Goal: Information Seeking & Learning: Learn about a topic

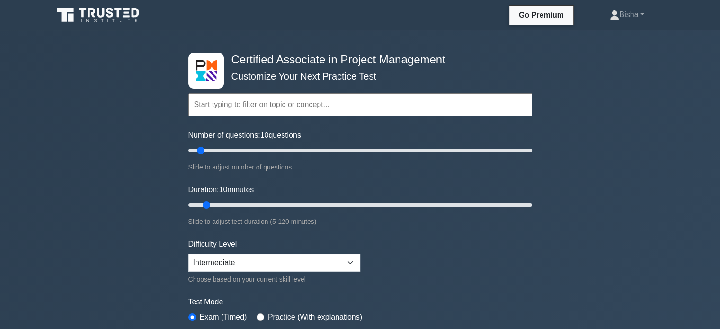
click at [95, 18] on icon at bounding box center [99, 15] width 91 height 18
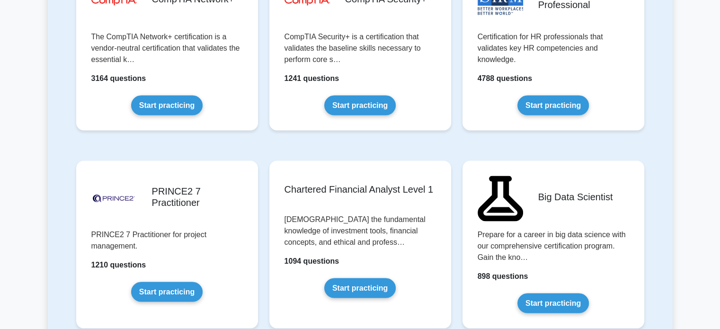
scroll to position [1842, 0]
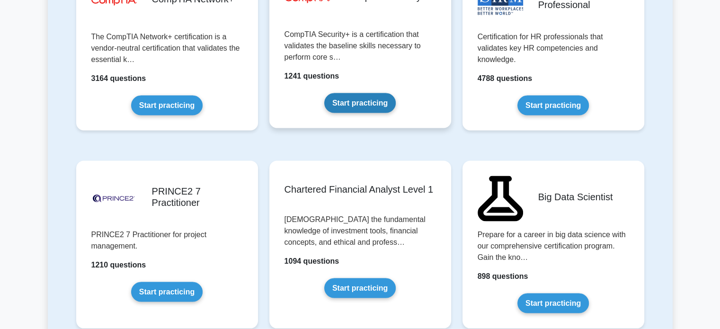
click at [327, 103] on link "Start practicing" at bounding box center [360, 103] width 72 height 20
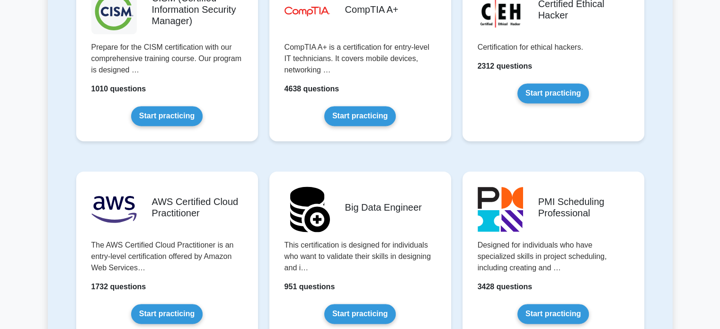
scroll to position [1394, 0]
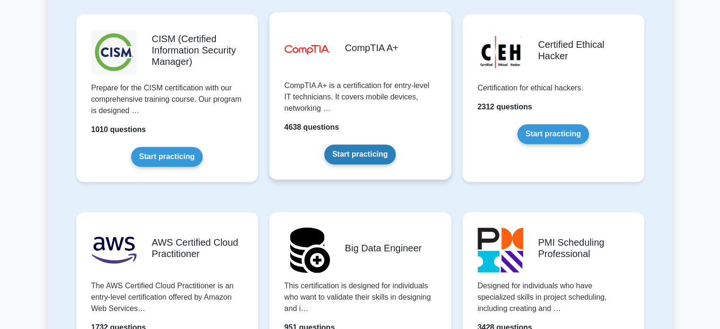
click at [347, 164] on link "Start practicing" at bounding box center [360, 154] width 72 height 20
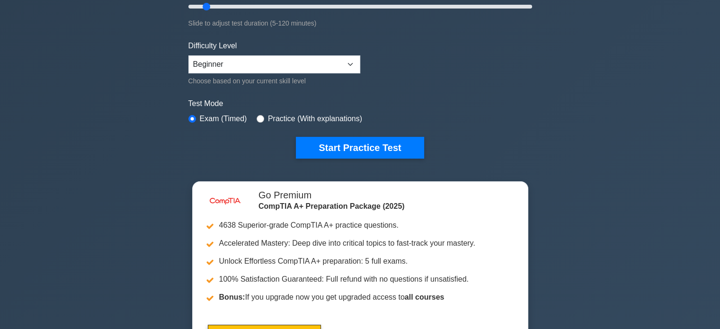
scroll to position [198, 0]
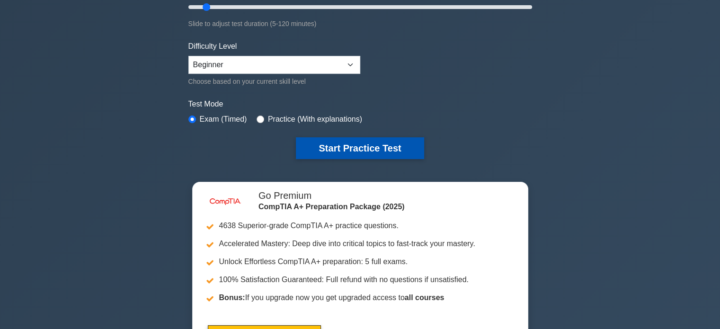
click at [400, 145] on button "Start Practice Test" at bounding box center [360, 148] width 128 height 22
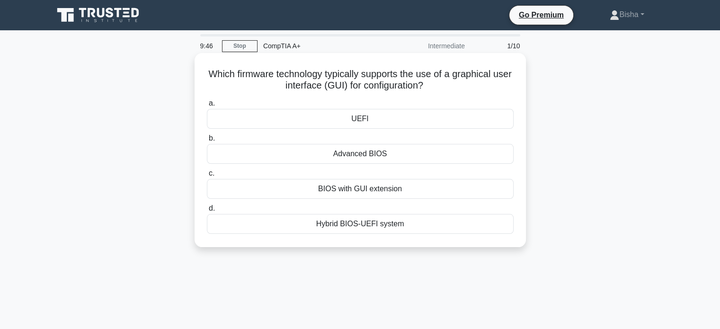
click at [407, 187] on div "BIOS with GUI extension" at bounding box center [360, 189] width 307 height 20
click at [207, 177] on input "c. BIOS with GUI extension" at bounding box center [207, 174] width 0 height 6
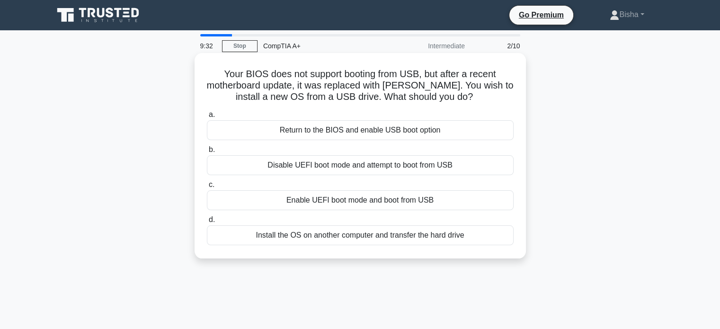
click at [403, 201] on div "Enable UEFI boot mode and boot from USB" at bounding box center [360, 200] width 307 height 20
click at [207, 188] on input "c. Enable UEFI boot mode and boot from USB" at bounding box center [207, 185] width 0 height 6
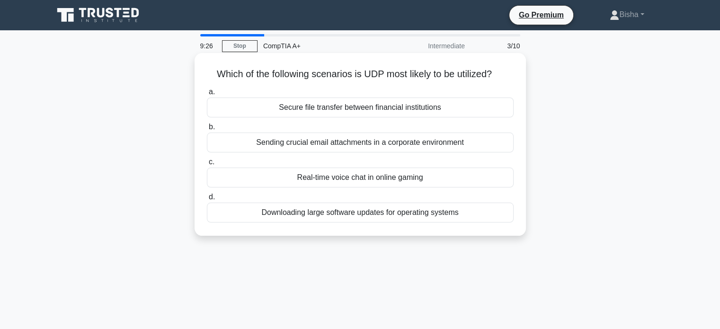
click at [377, 182] on div "Real-time voice chat in online gaming" at bounding box center [360, 178] width 307 height 20
click at [207, 165] on input "c. Real-time voice chat in online gaming" at bounding box center [207, 162] width 0 height 6
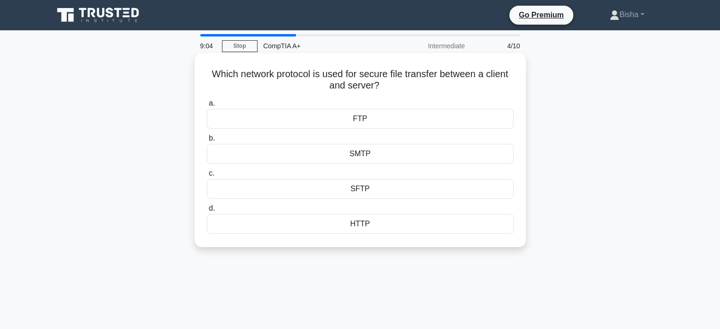
click at [357, 195] on div "SFTP" at bounding box center [360, 189] width 307 height 20
click at [207, 177] on input "c. SFTP" at bounding box center [207, 174] width 0 height 6
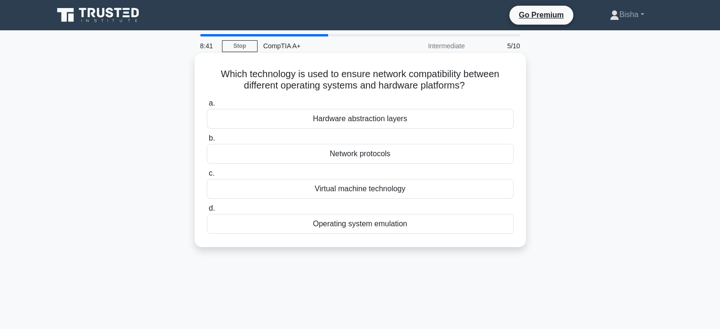
click at [401, 156] on div "Network protocols" at bounding box center [360, 154] width 307 height 20
click at [207, 142] on input "b. Network protocols" at bounding box center [207, 138] width 0 height 6
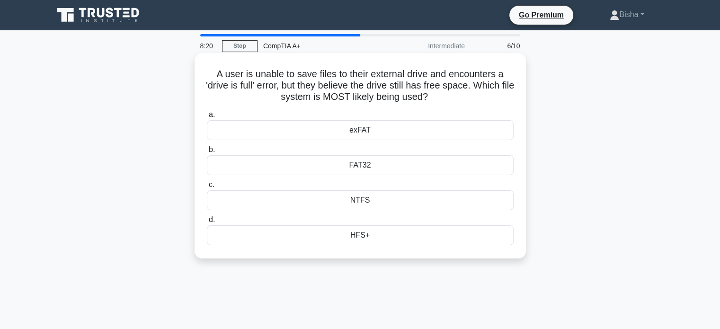
click at [360, 234] on div "HFS+" at bounding box center [360, 235] width 307 height 20
click at [207, 223] on input "d. HFS+" at bounding box center [207, 220] width 0 height 6
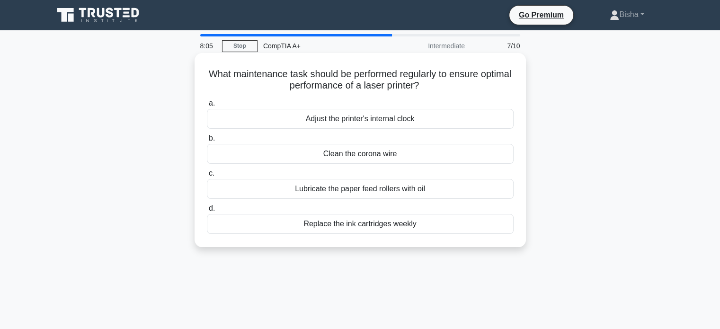
click at [405, 150] on div "Clean the corona wire" at bounding box center [360, 154] width 307 height 20
click at [207, 142] on input "b. Clean the corona wire" at bounding box center [207, 138] width 0 height 6
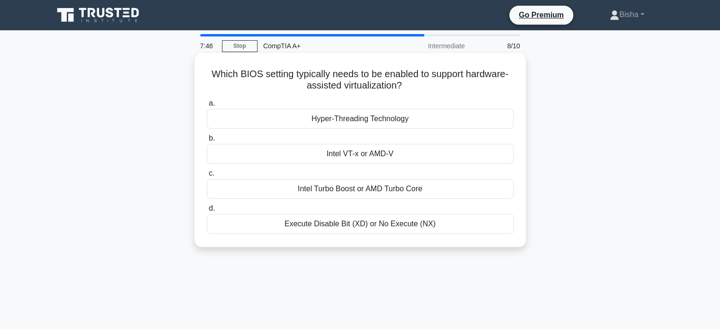
click at [402, 189] on div "Intel Turbo Boost or AMD Turbo Core" at bounding box center [360, 189] width 307 height 20
click at [207, 177] on input "c. Intel Turbo Boost or AMD Turbo Core" at bounding box center [207, 174] width 0 height 6
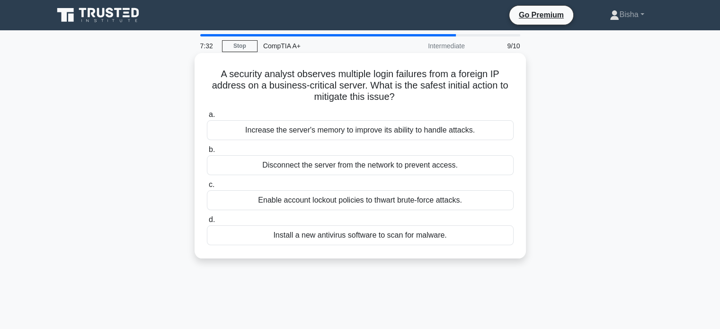
click at [481, 198] on div "Enable account lockout policies to thwart brute-force attacks." at bounding box center [360, 200] width 307 height 20
click at [207, 188] on input "c. Enable account lockout policies to thwart brute-force attacks." at bounding box center [207, 185] width 0 height 6
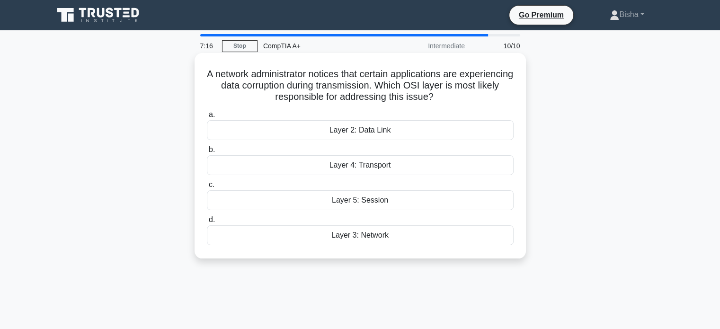
click at [458, 134] on div "Layer 2: Data Link" at bounding box center [360, 130] width 307 height 20
click at [207, 118] on input "a. Layer 2: Data Link" at bounding box center [207, 115] width 0 height 6
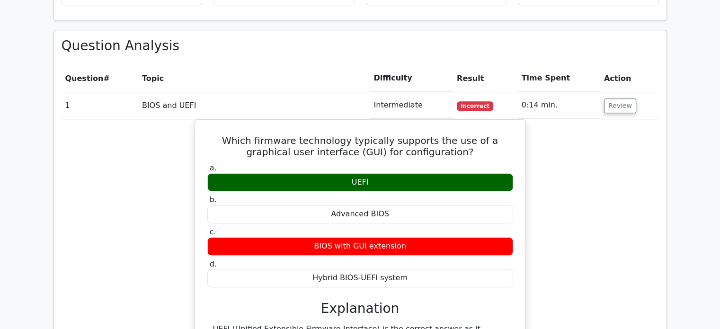
scroll to position [727, 0]
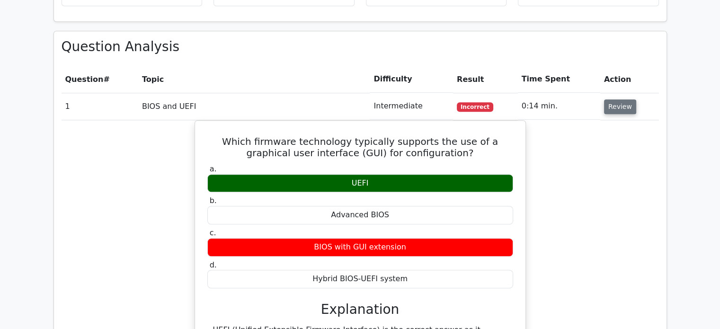
click at [619, 99] on button "Review" at bounding box center [620, 106] width 32 height 15
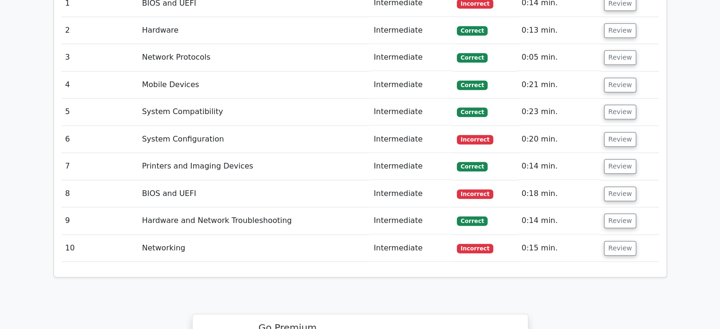
scroll to position [850, 0]
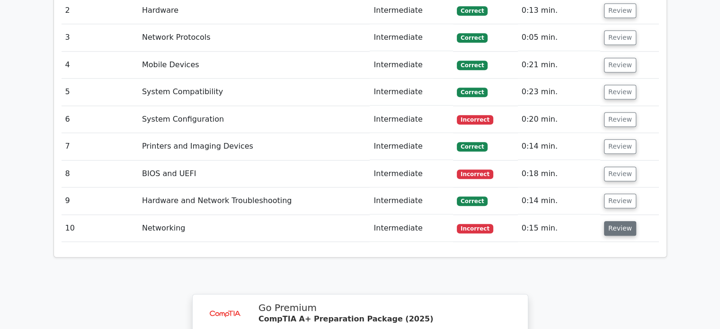
click at [624, 221] on button "Review" at bounding box center [620, 228] width 32 height 15
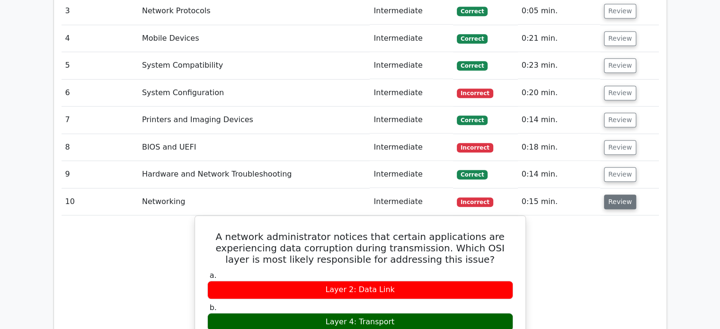
scroll to position [881, 0]
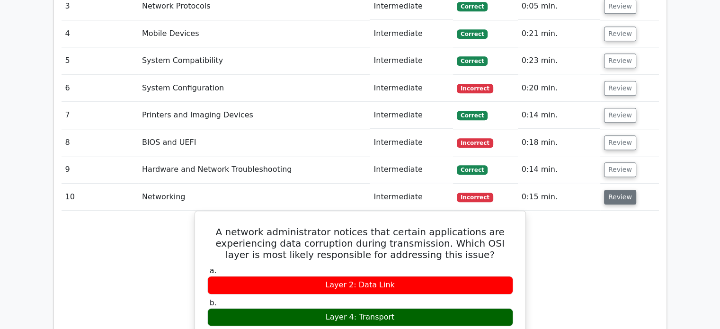
click at [617, 190] on button "Review" at bounding box center [620, 197] width 32 height 15
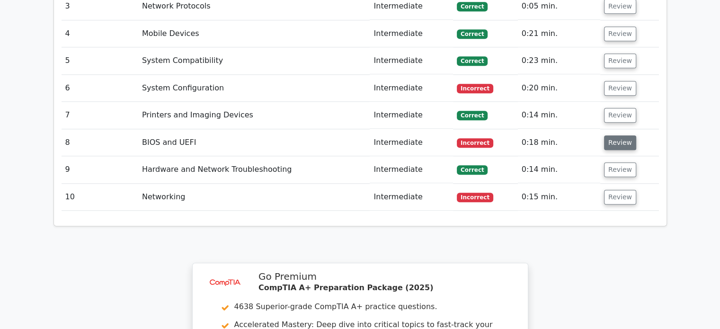
click at [617, 135] on button "Review" at bounding box center [620, 142] width 32 height 15
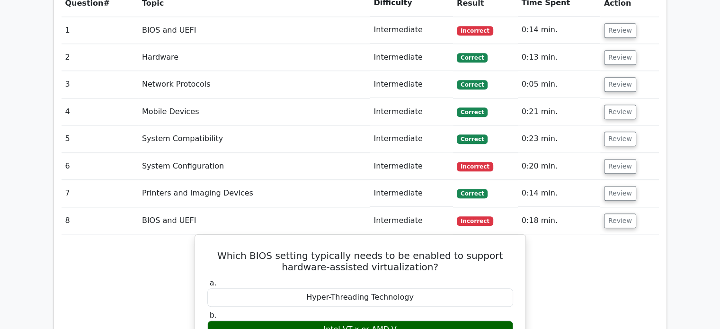
scroll to position [802, 0]
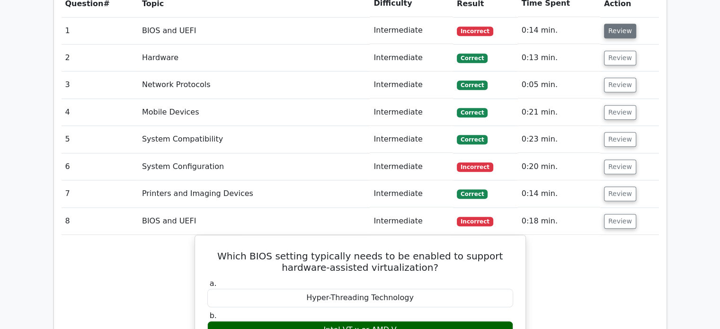
click at [607, 24] on button "Review" at bounding box center [620, 31] width 32 height 15
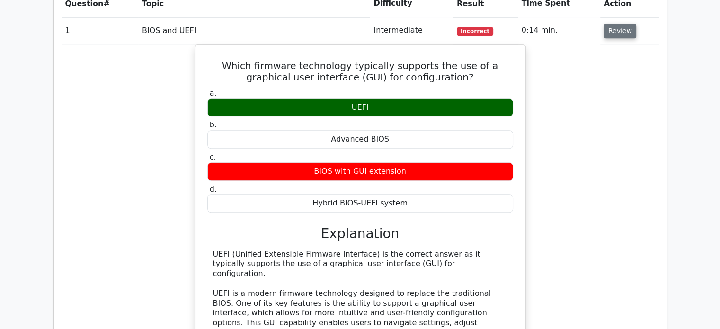
click at [607, 24] on button "Review" at bounding box center [620, 31] width 32 height 15
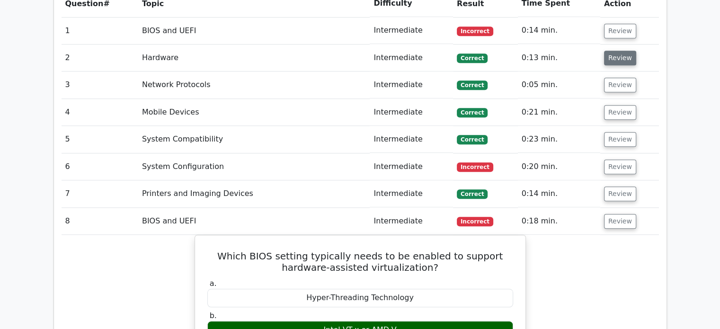
click at [612, 51] on button "Review" at bounding box center [620, 58] width 32 height 15
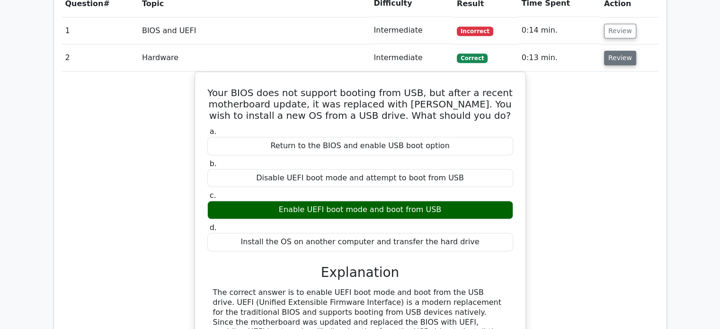
click at [612, 51] on button "Review" at bounding box center [620, 58] width 32 height 15
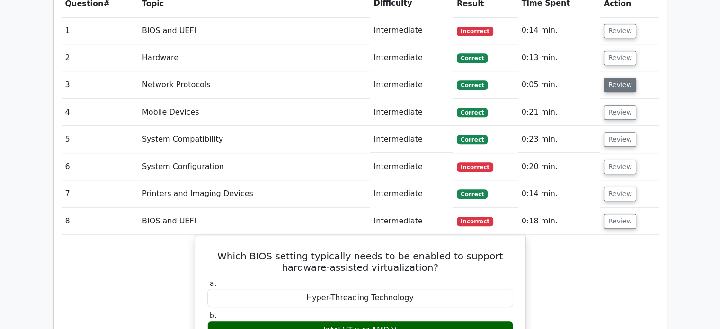
click at [613, 78] on button "Review" at bounding box center [620, 85] width 32 height 15
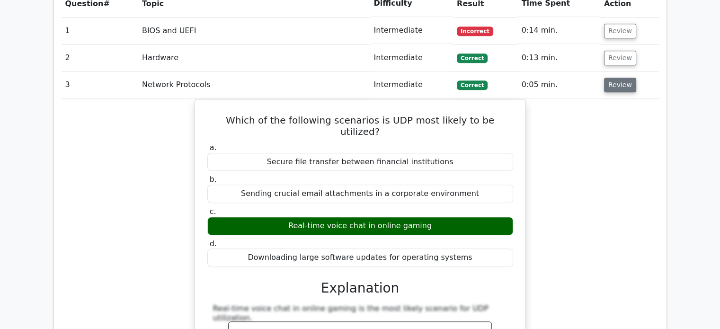
click at [613, 78] on button "Review" at bounding box center [620, 85] width 32 height 15
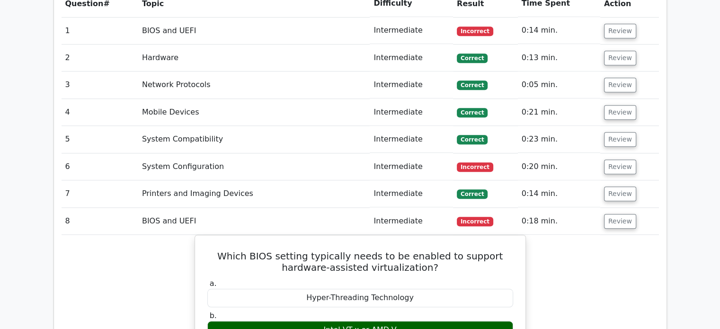
click at [614, 99] on td "Review" at bounding box center [630, 112] width 59 height 27
click at [614, 105] on button "Review" at bounding box center [620, 112] width 32 height 15
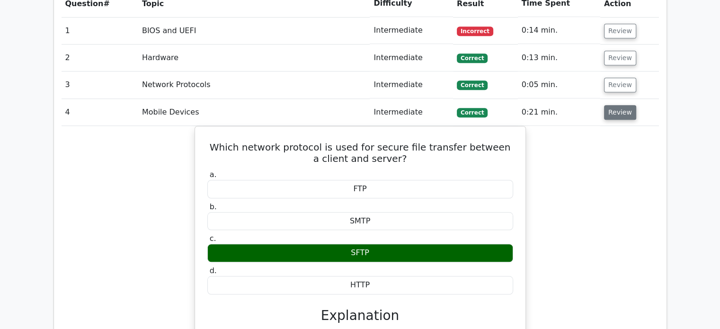
click at [614, 105] on button "Review" at bounding box center [620, 112] width 32 height 15
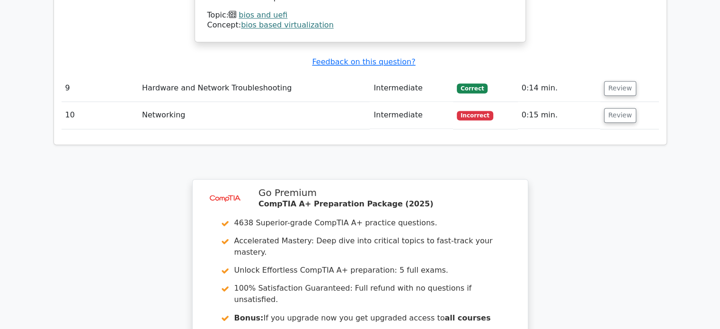
scroll to position [1580, 0]
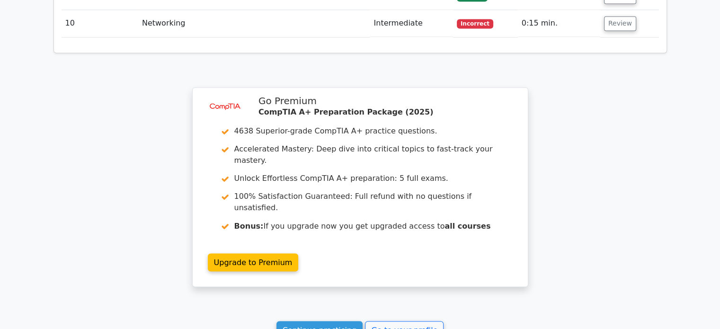
click at [341, 321] on link "Continue practicing" at bounding box center [320, 330] width 87 height 18
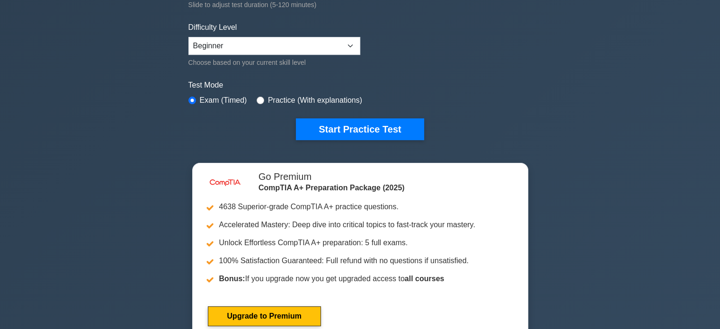
scroll to position [216, 0]
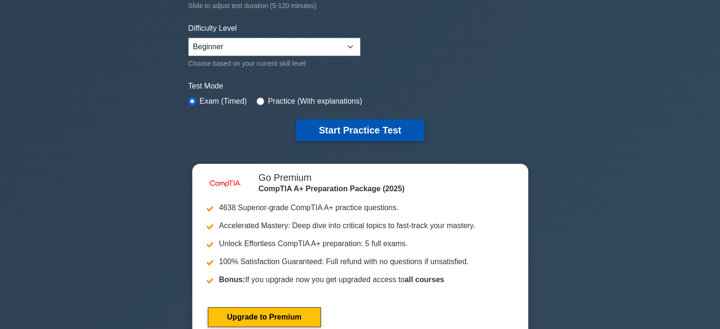
click at [351, 132] on button "Start Practice Test" at bounding box center [360, 130] width 128 height 22
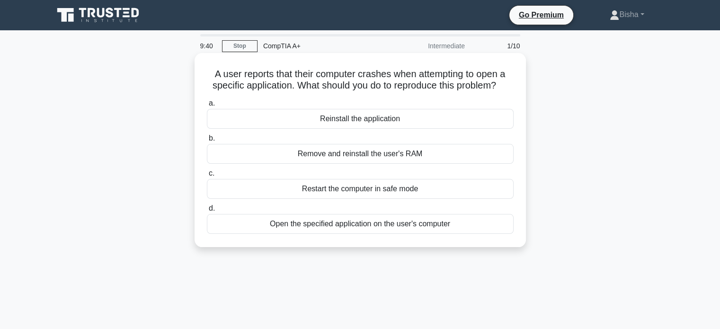
click at [392, 225] on div "Open the specified application on the user's computer" at bounding box center [360, 224] width 307 height 20
click at [207, 212] on input "d. Open the specified application on the user's computer" at bounding box center [207, 209] width 0 height 6
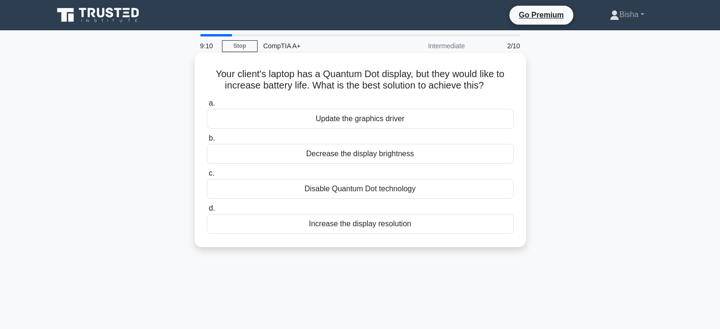
click at [449, 159] on div "Decrease the display brightness" at bounding box center [360, 154] width 307 height 20
click at [207, 142] on input "b. Decrease the display brightness" at bounding box center [207, 138] width 0 height 6
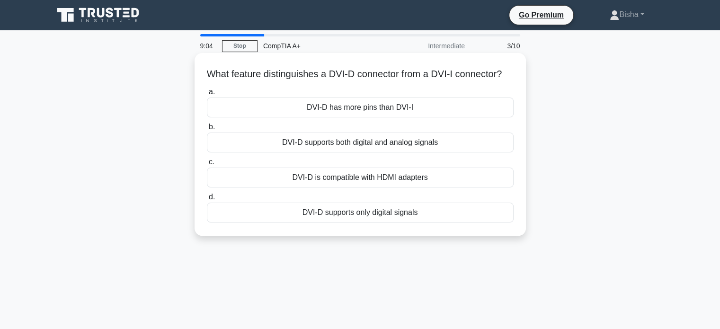
click at [444, 77] on h5 "What feature distinguishes a DVI-D connector from a DVI-I connector? .spinner_0…" at bounding box center [360, 74] width 309 height 12
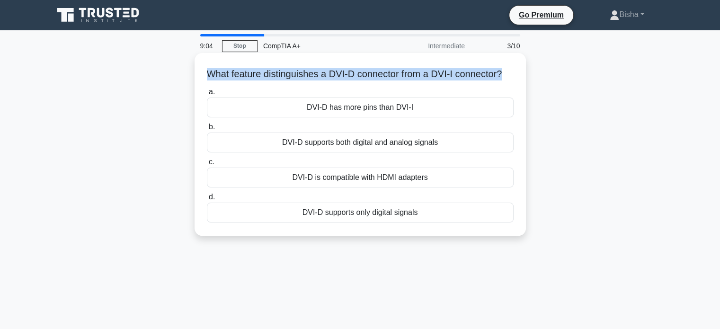
click at [444, 77] on h5 "What feature distinguishes a DVI-D connector from a DVI-I connector? .spinner_0…" at bounding box center [360, 74] width 309 height 12
copy div "What feature distinguishes a DVI-D connector from a DVI-I connector? .spinner_0…"
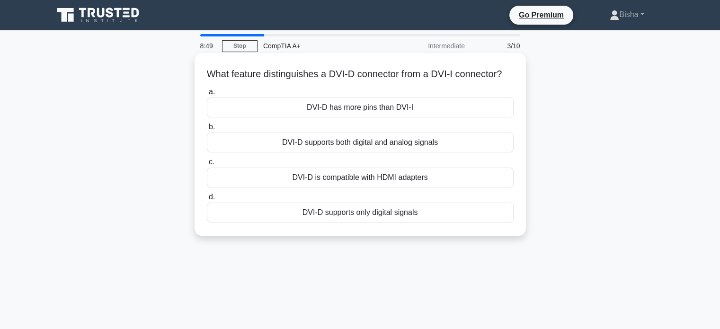
click at [417, 117] on div "DVI-D has more pins than DVI-I" at bounding box center [360, 108] width 307 height 20
click at [207, 95] on input "a. DVI-D has more pins than DVI-I" at bounding box center [207, 92] width 0 height 6
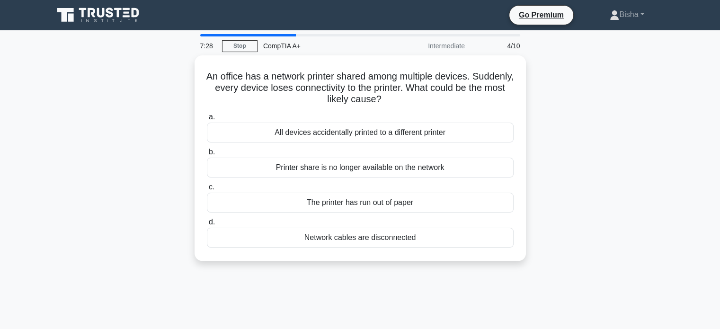
click at [574, 209] on div "An office has a network printer shared among multiple devices. Suddenly, every …" at bounding box center [360, 163] width 625 height 217
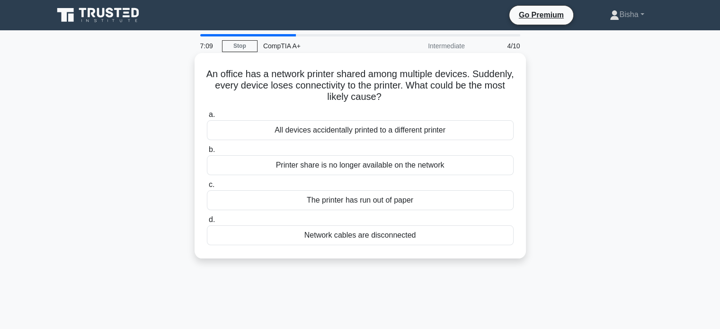
click at [415, 240] on div "Network cables are disconnected" at bounding box center [360, 235] width 307 height 20
click at [207, 223] on input "d. Network cables are disconnected" at bounding box center [207, 220] width 0 height 6
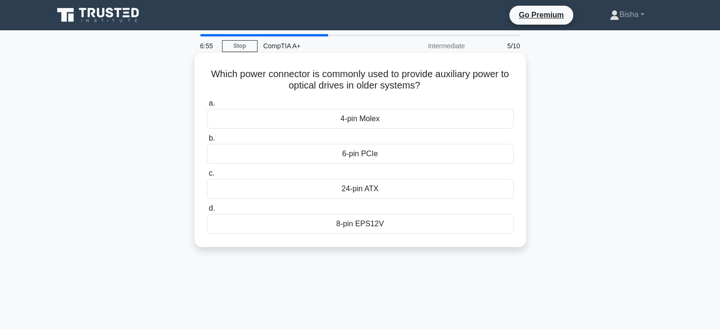
click at [427, 225] on div "8-pin EPS12V" at bounding box center [360, 224] width 307 height 20
click at [207, 212] on input "d. 8-pin EPS12V" at bounding box center [207, 209] width 0 height 6
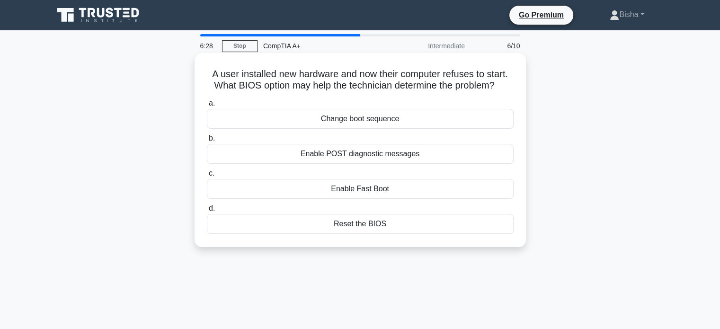
click at [443, 152] on div "Enable POST diagnostic messages" at bounding box center [360, 154] width 307 height 20
click at [207, 142] on input "b. Enable POST diagnostic messages" at bounding box center [207, 138] width 0 height 6
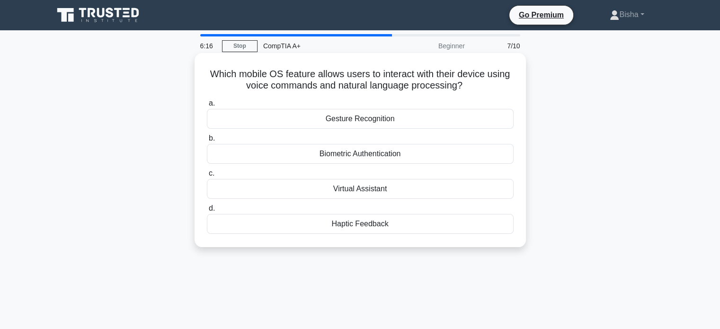
click at [396, 194] on div "Virtual Assistant" at bounding box center [360, 189] width 307 height 20
click at [207, 177] on input "c. Virtual Assistant" at bounding box center [207, 174] width 0 height 6
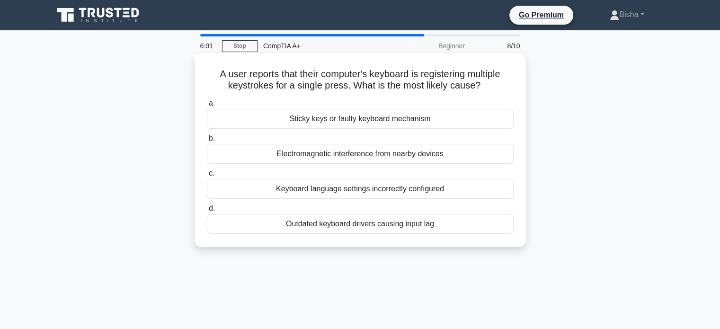
click at [415, 115] on div "Sticky keys or faulty keyboard mechanism" at bounding box center [360, 119] width 307 height 20
click at [207, 107] on input "a. Sticky keys or faulty keyboard mechanism" at bounding box center [207, 103] width 0 height 6
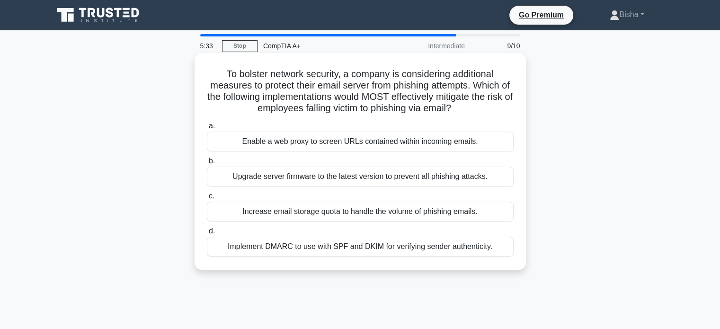
click at [411, 244] on div "Implement DMARC to use with SPF and DKIM for verifying sender authenticity." at bounding box center [360, 247] width 307 height 20
click at [207, 234] on input "d. Implement DMARC to use with SPF and DKIM for verifying sender authenticity." at bounding box center [207, 231] width 0 height 6
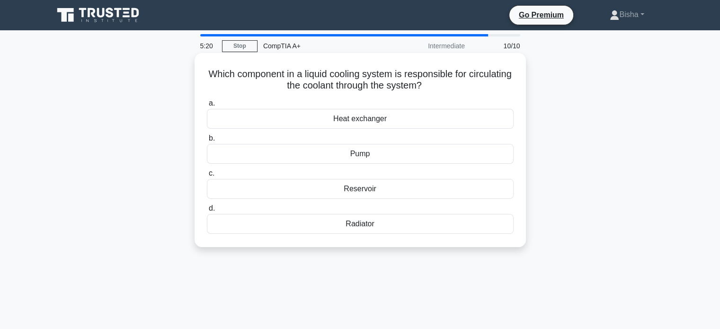
click at [405, 152] on div "Pump" at bounding box center [360, 154] width 307 height 20
click at [207, 142] on input "b. Pump" at bounding box center [207, 138] width 0 height 6
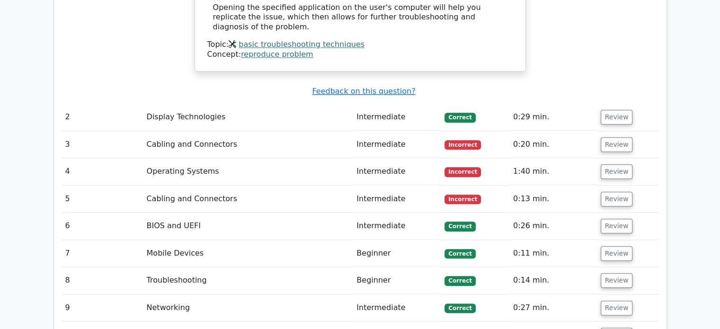
scroll to position [1064, 0]
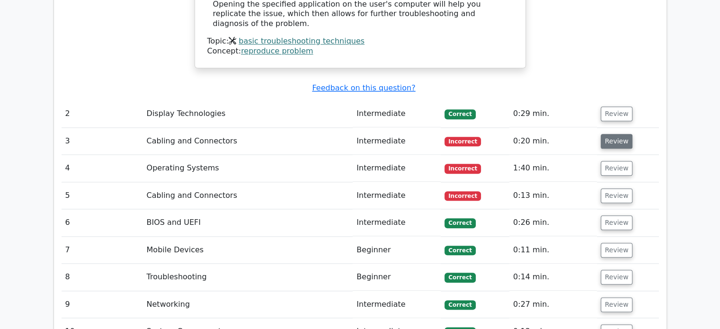
click at [623, 134] on button "Review" at bounding box center [617, 141] width 32 height 15
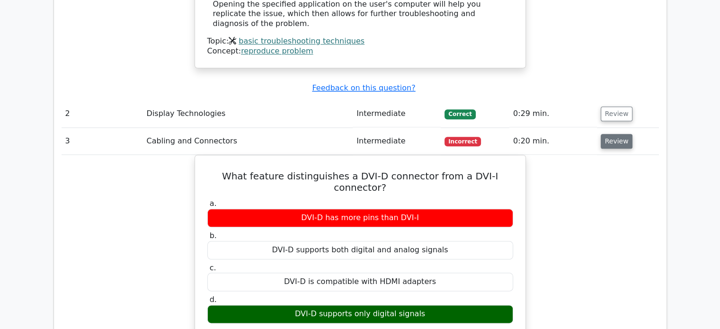
click at [623, 134] on button "Review" at bounding box center [617, 141] width 32 height 15
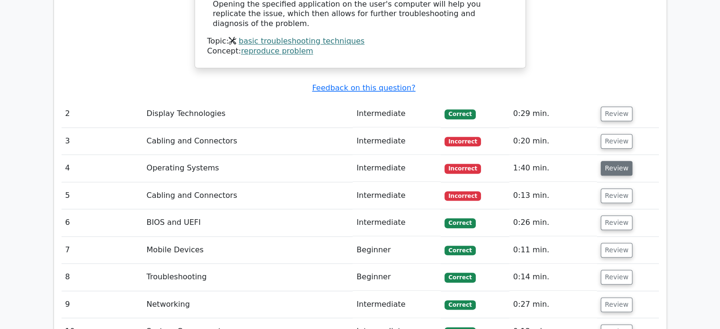
click at [615, 161] on button "Review" at bounding box center [617, 168] width 32 height 15
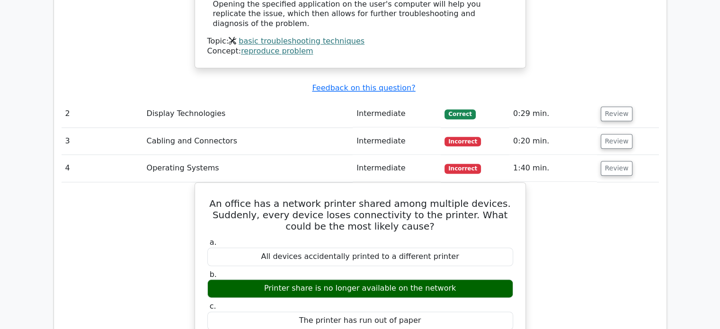
drag, startPoint x: 615, startPoint y: 118, endPoint x: 658, endPoint y: 139, distance: 48.1
click at [658, 139] on tbody "1 Basic Troubleshooting Techniques Intermediate Correct 0:20 min. Review" at bounding box center [361, 248] width 598 height 984
click at [623, 161] on button "Review" at bounding box center [617, 168] width 32 height 15
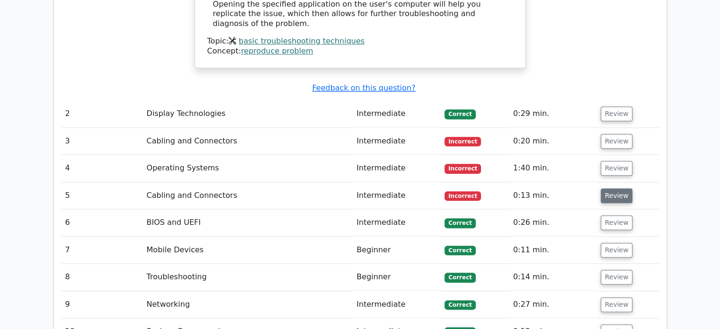
click at [618, 189] on button "Review" at bounding box center [617, 196] width 32 height 15
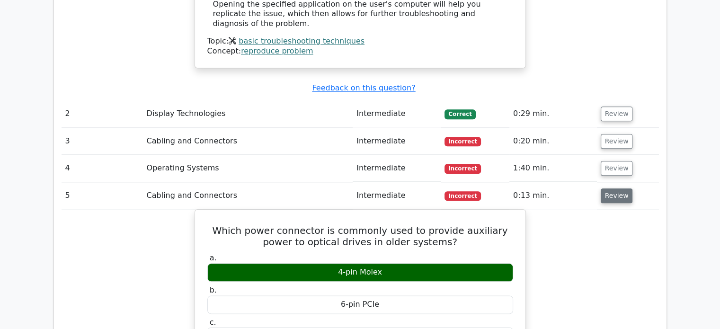
click at [618, 189] on button "Review" at bounding box center [617, 196] width 32 height 15
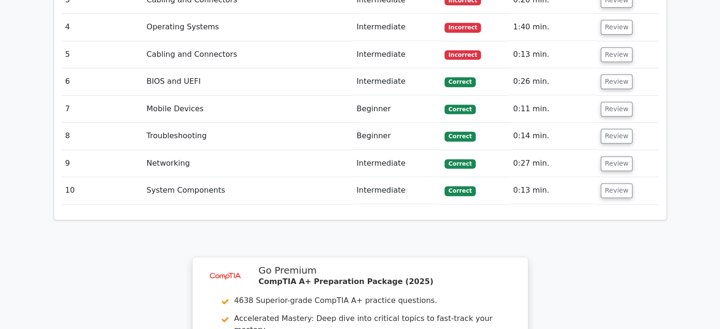
scroll to position [1204, 0]
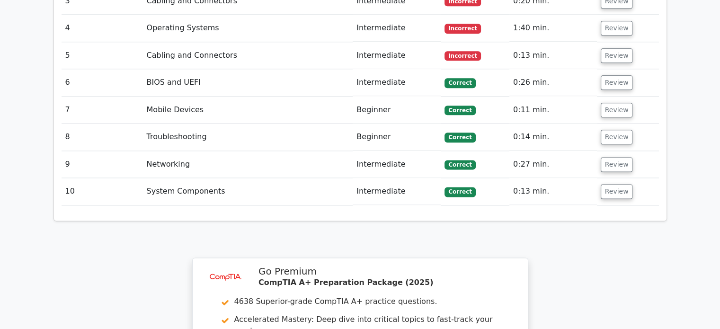
click at [638, 151] on td "Review" at bounding box center [628, 164] width 62 height 27
click at [613, 157] on button "Review" at bounding box center [617, 164] width 32 height 15
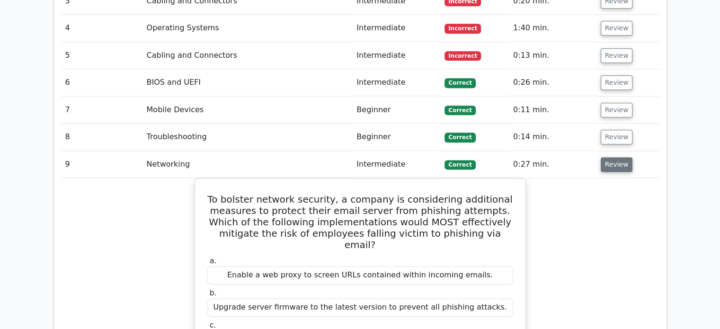
click at [613, 157] on button "Review" at bounding box center [617, 164] width 32 height 15
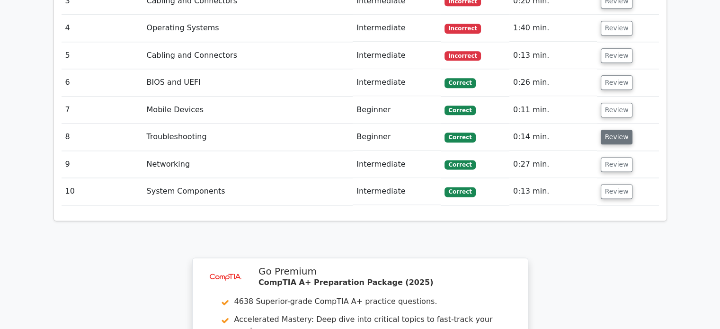
click at [617, 130] on button "Review" at bounding box center [617, 137] width 32 height 15
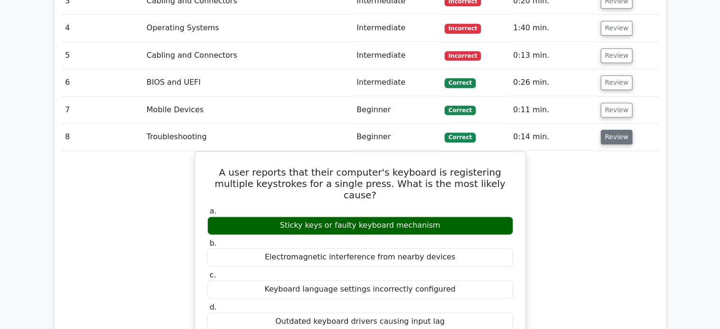
click at [617, 130] on button "Review" at bounding box center [617, 137] width 32 height 15
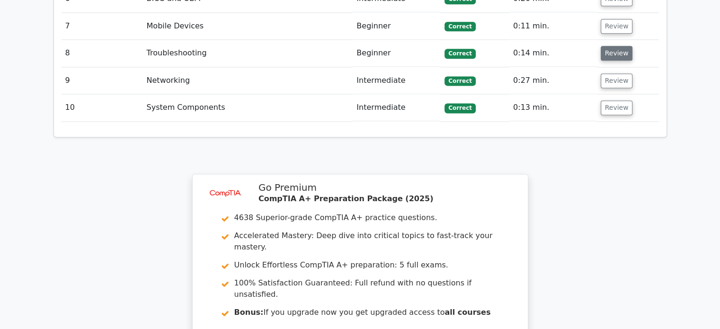
scroll to position [1456, 0]
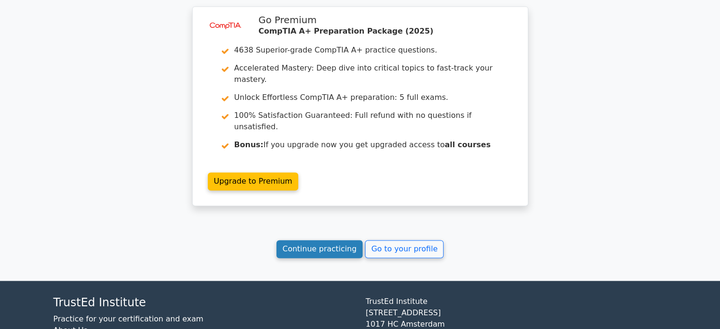
click at [333, 240] on link "Continue practicing" at bounding box center [320, 249] width 87 height 18
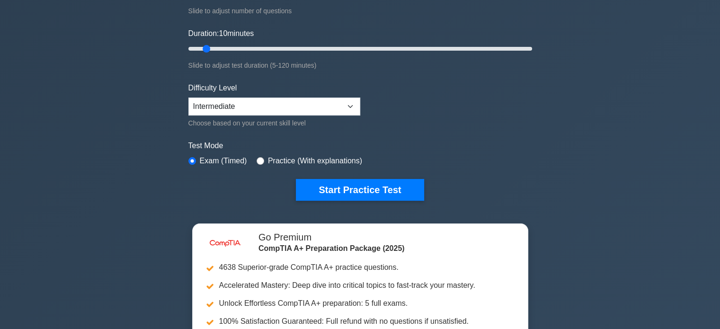
scroll to position [155, 0]
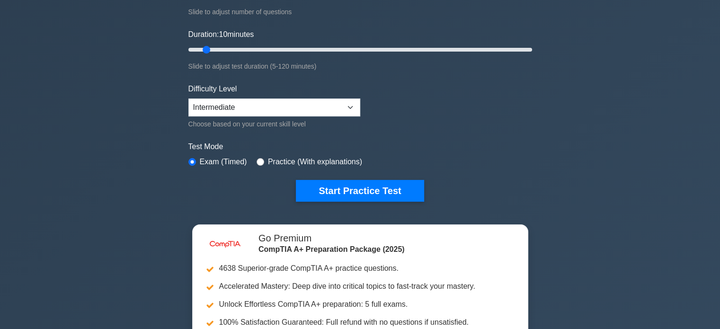
click at [333, 187] on button "Start Practice Test" at bounding box center [360, 191] width 128 height 22
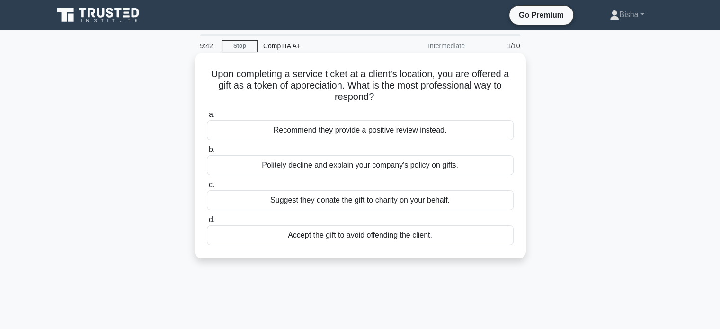
click at [395, 172] on div "Politely decline and explain your company's policy on gifts." at bounding box center [360, 165] width 307 height 20
click at [207, 153] on input "b. Politely decline and explain your company's policy on gifts." at bounding box center [207, 150] width 0 height 6
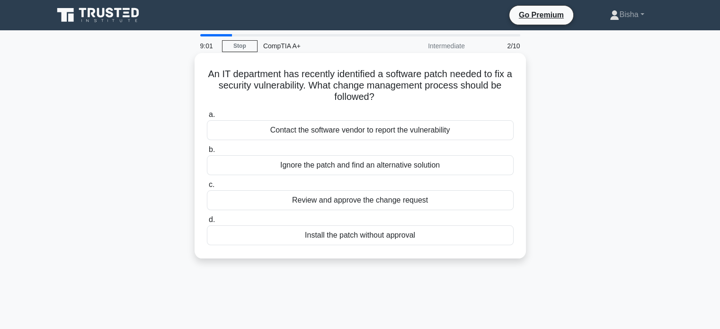
click at [451, 128] on div "Contact the software vendor to report the vulnerability" at bounding box center [360, 130] width 307 height 20
click at [207, 118] on input "a. Contact the software vendor to report the vulnerability" at bounding box center [207, 115] width 0 height 6
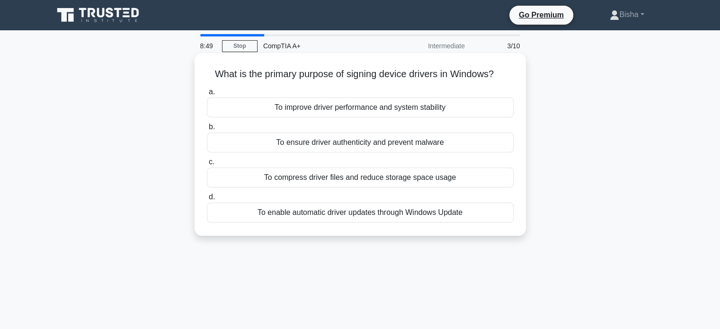
click at [419, 145] on div "To ensure driver authenticity and prevent malware" at bounding box center [360, 143] width 307 height 20
click at [207, 130] on input "b. To ensure driver authenticity and prevent malware" at bounding box center [207, 127] width 0 height 6
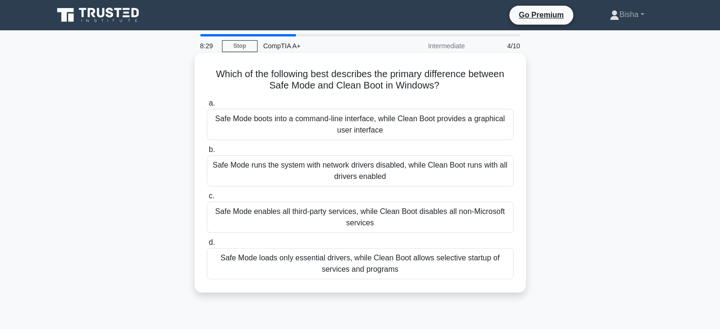
click at [382, 87] on h5 "Which of the following best describes the primary difference between Safe Mode …" at bounding box center [360, 80] width 309 height 24
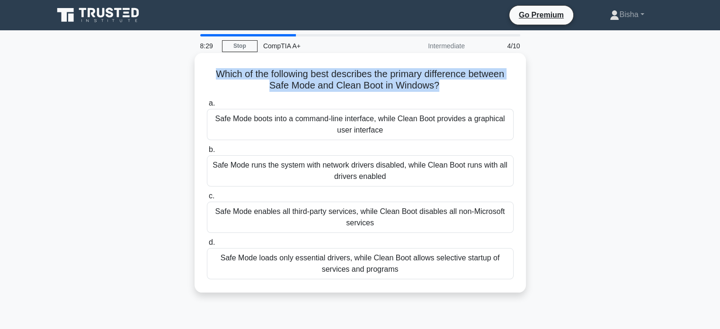
click at [382, 87] on h5 "Which of the following best describes the primary difference between Safe Mode …" at bounding box center [360, 80] width 309 height 24
copy div "Which of the following best describes the primary difference between Safe Mode …"
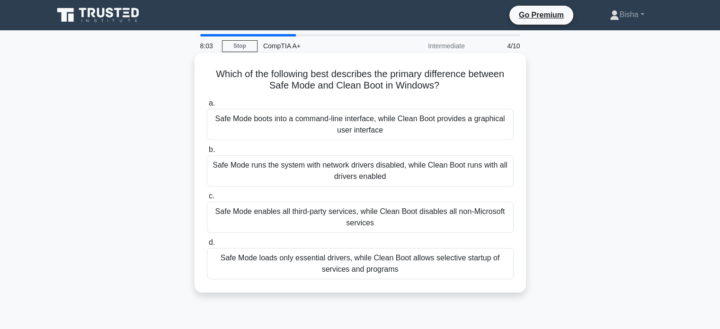
click at [414, 263] on div "Safe Mode loads only essential drivers, while Clean Boot allows selective start…" at bounding box center [360, 263] width 307 height 31
click at [207, 246] on input "d. Safe Mode loads only essential drivers, while Clean Boot allows selective st…" at bounding box center [207, 243] width 0 height 6
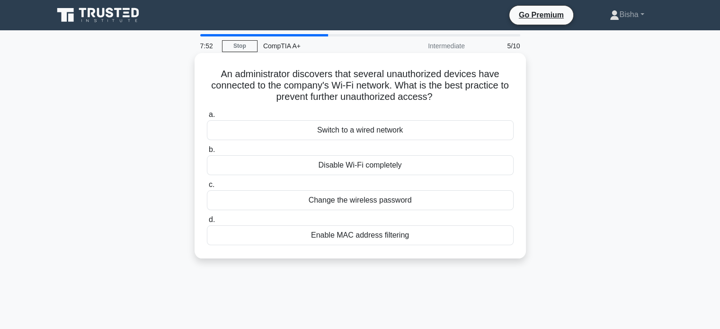
click at [437, 230] on div "Enable MAC address filtering" at bounding box center [360, 235] width 307 height 20
click at [207, 223] on input "d. Enable MAC address filtering" at bounding box center [207, 220] width 0 height 6
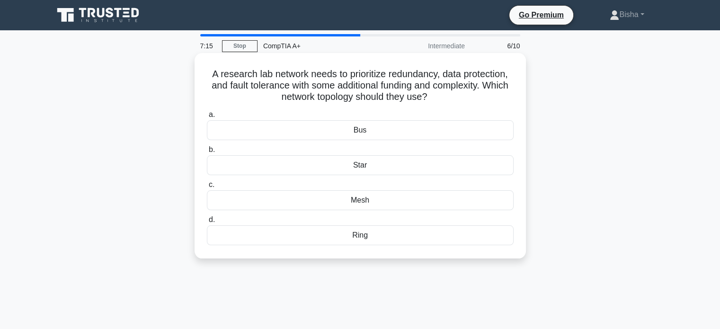
click at [384, 199] on div "Mesh" at bounding box center [360, 200] width 307 height 20
click at [207, 188] on input "c. Mesh" at bounding box center [207, 185] width 0 height 6
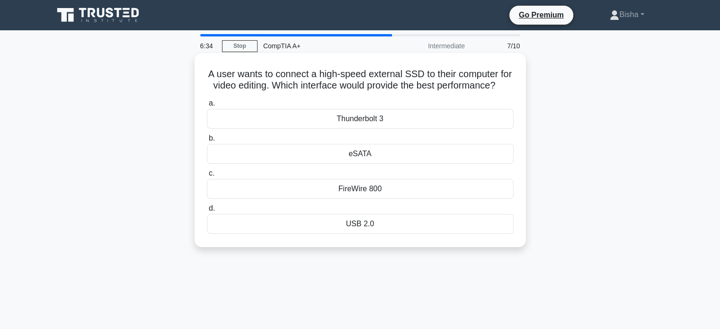
click at [336, 129] on div "Thunderbolt 3" at bounding box center [360, 119] width 307 height 20
click at [207, 107] on input "a. Thunderbolt 3" at bounding box center [207, 103] width 0 height 6
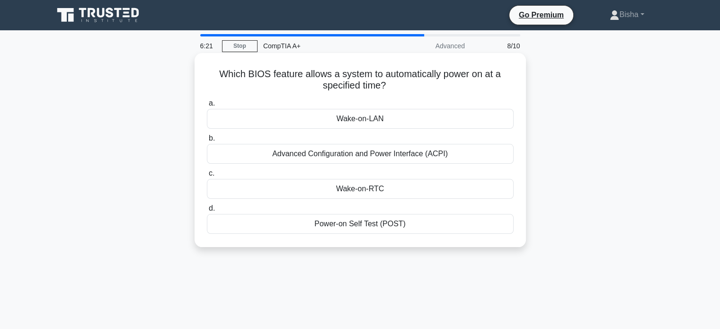
click at [409, 197] on div "Wake-on-RTC" at bounding box center [360, 189] width 307 height 20
click at [207, 177] on input "c. Wake-on-RTC" at bounding box center [207, 174] width 0 height 6
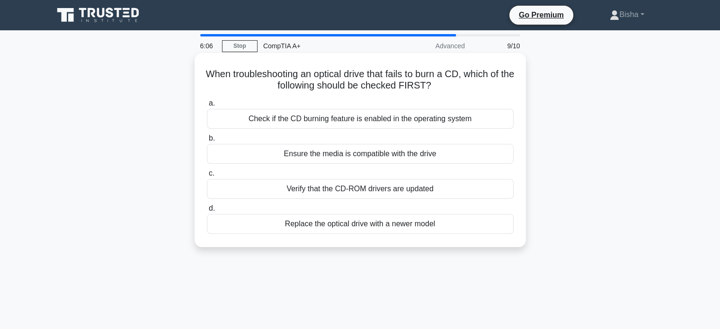
click at [374, 124] on div "Check if the CD burning feature is enabled in the operating system" at bounding box center [360, 119] width 307 height 20
click at [207, 107] on input "a. Check if the CD burning feature is enabled in the operating system" at bounding box center [207, 103] width 0 height 6
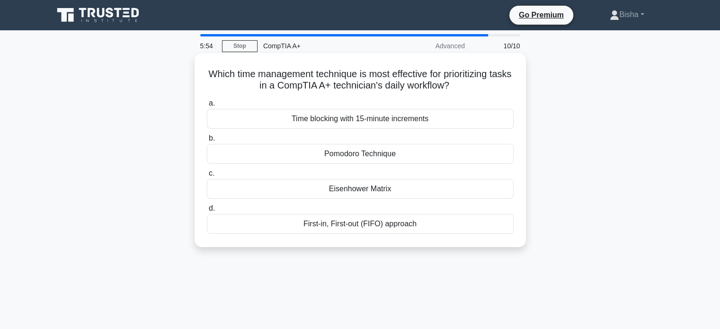
click at [385, 193] on div "Eisenhower Matrix" at bounding box center [360, 189] width 307 height 20
click at [207, 177] on input "c. Eisenhower Matrix" at bounding box center [207, 174] width 0 height 6
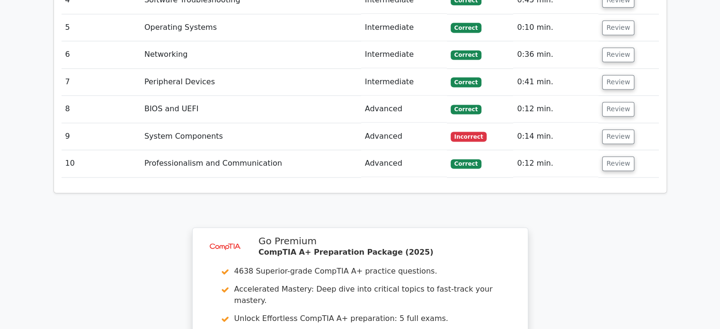
scroll to position [1326, 0]
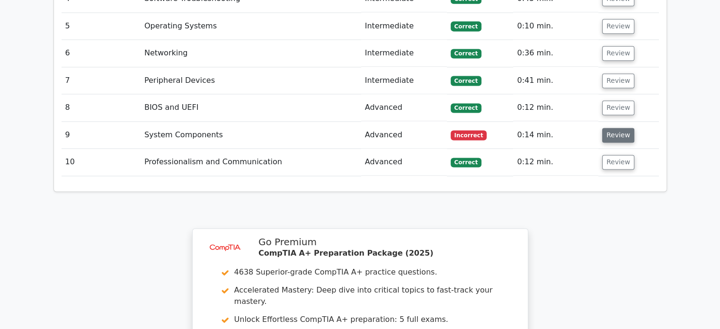
click at [610, 128] on button "Review" at bounding box center [618, 135] width 32 height 15
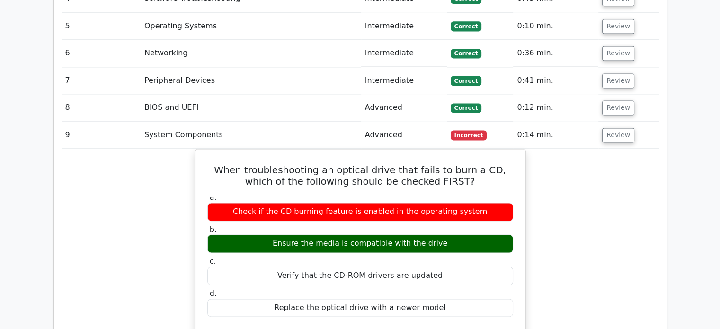
click at [607, 122] on td "Review" at bounding box center [629, 135] width 60 height 27
click at [609, 122] on td "Review" at bounding box center [629, 135] width 60 height 27
click at [610, 128] on button "Review" at bounding box center [618, 135] width 32 height 15
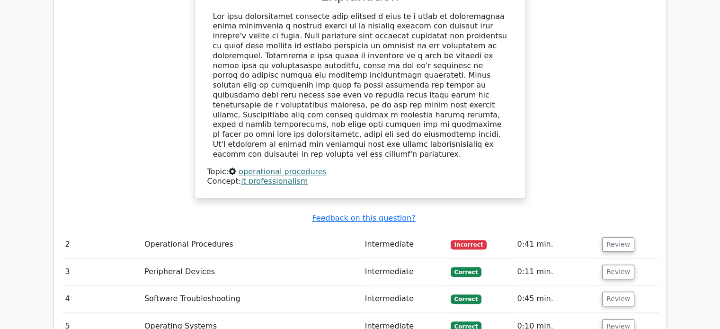
scroll to position [1026, 0]
click at [618, 237] on button "Review" at bounding box center [618, 244] width 32 height 15
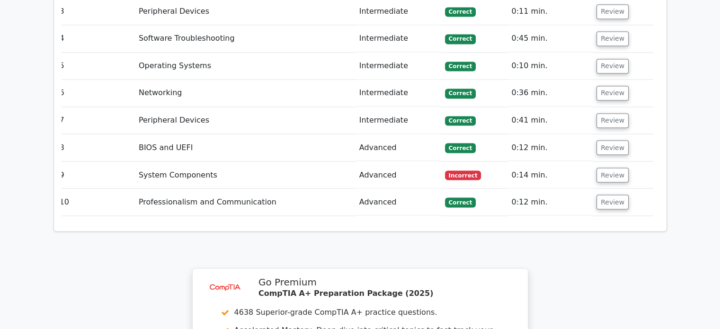
scroll to position [1674, 0]
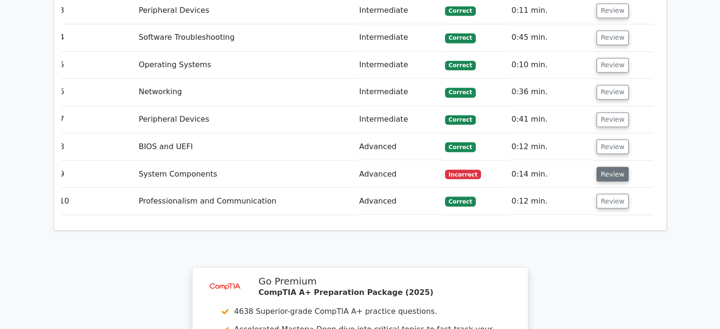
click at [612, 167] on button "Review" at bounding box center [613, 174] width 32 height 15
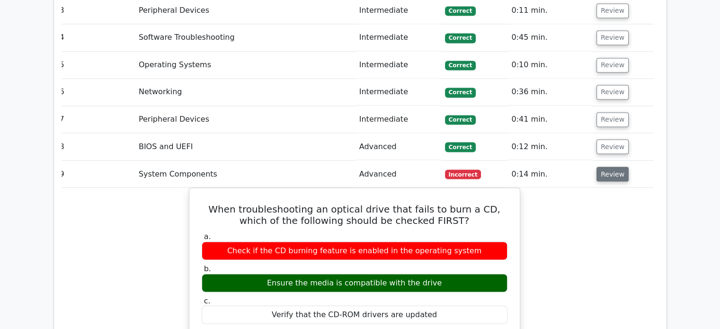
click at [612, 167] on button "Review" at bounding box center [613, 174] width 32 height 15
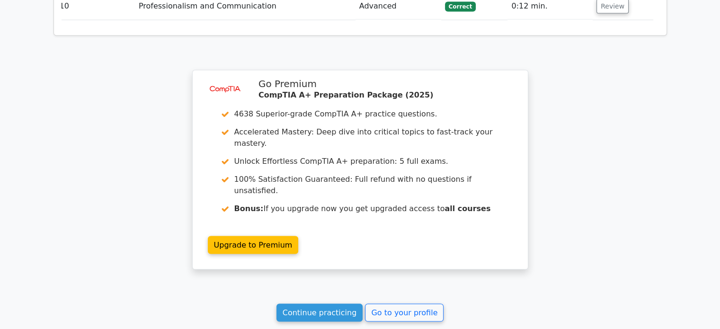
scroll to position [1889, 0]
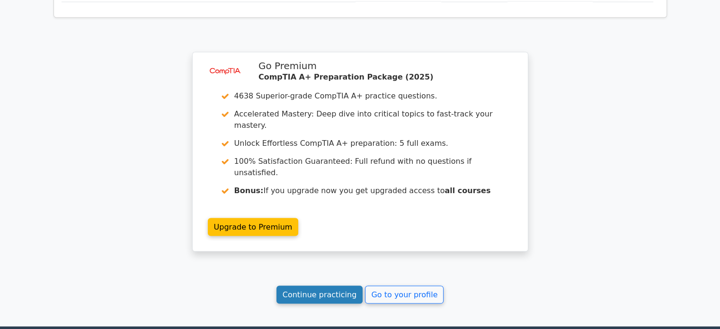
click at [308, 286] on link "Continue practicing" at bounding box center [320, 295] width 87 height 18
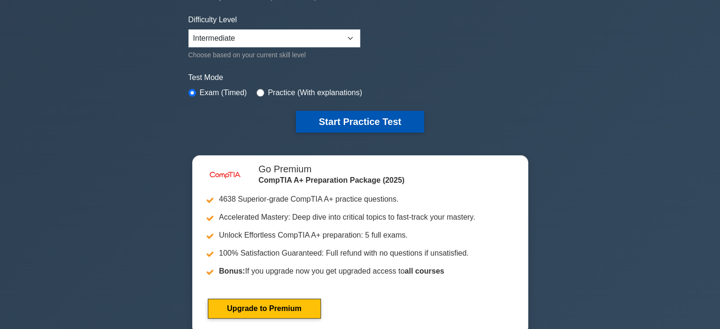
click at [361, 126] on button "Start Practice Test" at bounding box center [360, 122] width 128 height 22
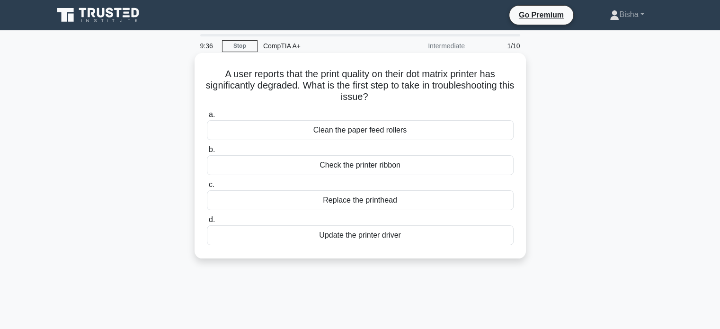
click at [379, 198] on div "Replace the printhead" at bounding box center [360, 200] width 307 height 20
click at [207, 188] on input "c. Replace the printhead" at bounding box center [207, 185] width 0 height 6
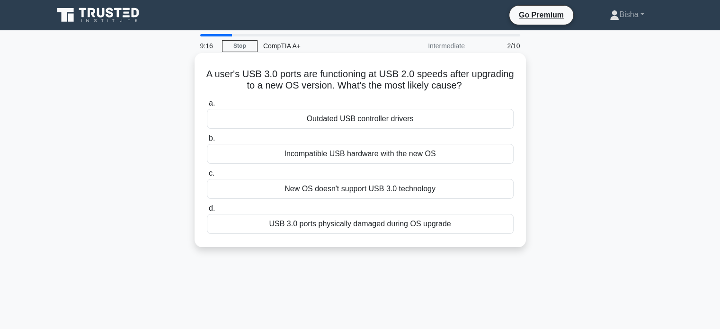
click at [421, 119] on div "Outdated USB controller drivers" at bounding box center [360, 119] width 307 height 20
click at [207, 107] on input "a. Outdated USB controller drivers" at bounding box center [207, 103] width 0 height 6
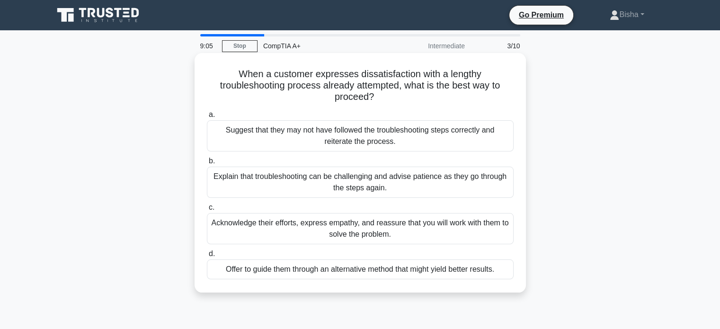
click at [379, 92] on icon ".spinner_0XTQ{transform-origin:center;animation:spinner_y6GP .75s linear infini…" at bounding box center [379, 97] width 11 height 11
click at [349, 228] on div "Acknowledge their efforts, express empathy, and reassure that you will work wit…" at bounding box center [360, 228] width 307 height 31
click at [207, 211] on input "c. Acknowledge their efforts, express empathy, and reassure that you will work …" at bounding box center [207, 208] width 0 height 6
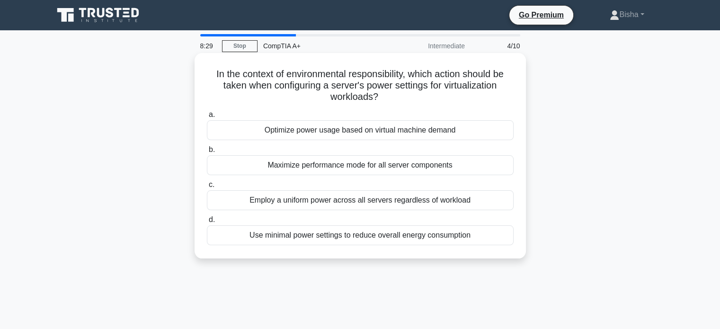
click at [430, 135] on div "Optimize power usage based on virtual machine demand" at bounding box center [360, 130] width 307 height 20
click at [207, 118] on input "a. Optimize power usage based on virtual machine demand" at bounding box center [207, 115] width 0 height 6
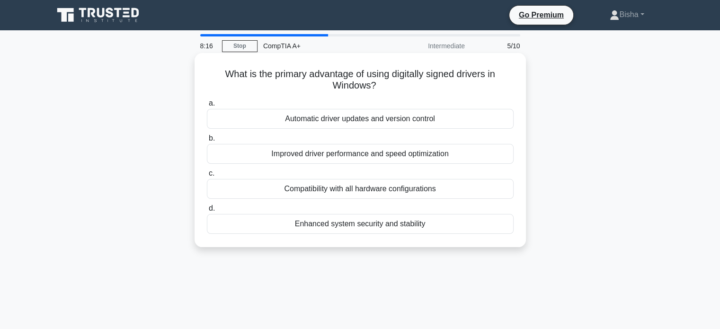
click at [450, 228] on div "Enhanced system security and stability" at bounding box center [360, 224] width 307 height 20
click at [207, 212] on input "d. Enhanced system security and stability" at bounding box center [207, 209] width 0 height 6
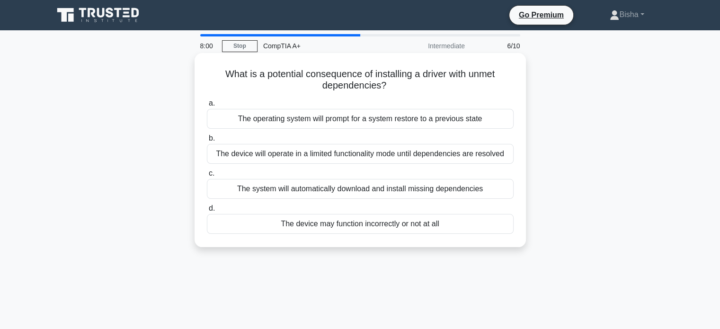
click at [400, 158] on div "The device will operate in a limited functionality mode until dependencies are …" at bounding box center [360, 154] width 307 height 20
click at [207, 142] on input "b. The device will operate in a limited functionality mode until dependencies a…" at bounding box center [207, 138] width 0 height 6
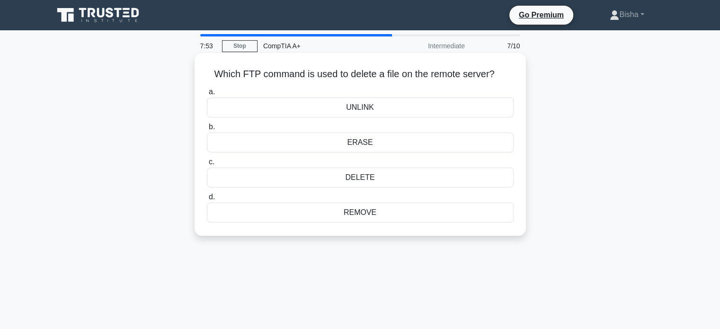
click at [440, 72] on h5 "Which FTP command is used to delete a file on the remote server? .spinner_0XTQ{…" at bounding box center [360, 74] width 309 height 12
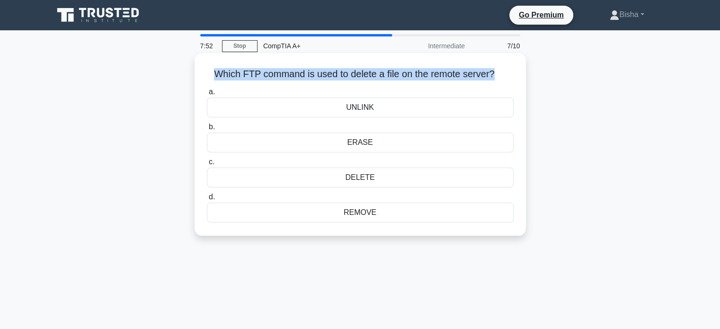
click at [440, 72] on h5 "Which FTP command is used to delete a file on the remote server? .spinner_0XTQ{…" at bounding box center [360, 74] width 309 height 12
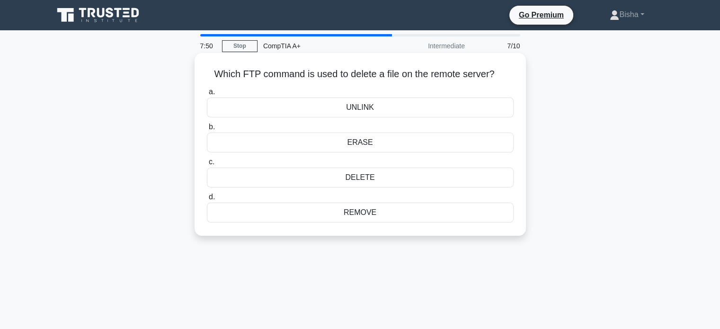
click at [504, 111] on div "UNLINK" at bounding box center [360, 108] width 307 height 20
click at [207, 95] on input "a. UNLINK" at bounding box center [207, 92] width 0 height 6
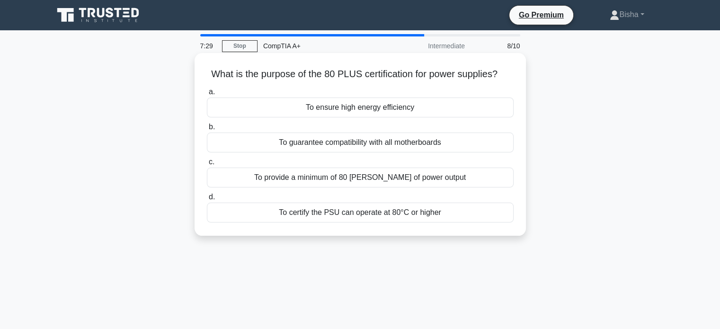
click at [406, 113] on div "To ensure high energy efficiency" at bounding box center [360, 108] width 307 height 20
click at [207, 95] on input "a. To ensure high energy efficiency" at bounding box center [207, 92] width 0 height 6
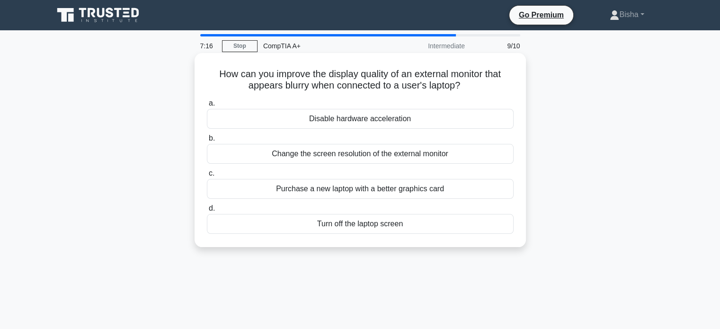
click at [427, 162] on div "Change the screen resolution of the external monitor" at bounding box center [360, 154] width 307 height 20
click at [207, 142] on input "b. Change the screen resolution of the external monitor" at bounding box center [207, 138] width 0 height 6
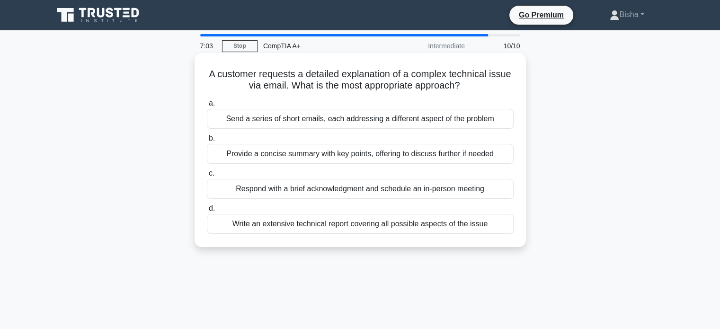
click at [404, 154] on div "Provide a concise summary with key points, offering to discuss further if needed" at bounding box center [360, 154] width 307 height 20
click at [207, 142] on input "b. Provide a concise summary with key points, offering to discuss further if ne…" at bounding box center [207, 138] width 0 height 6
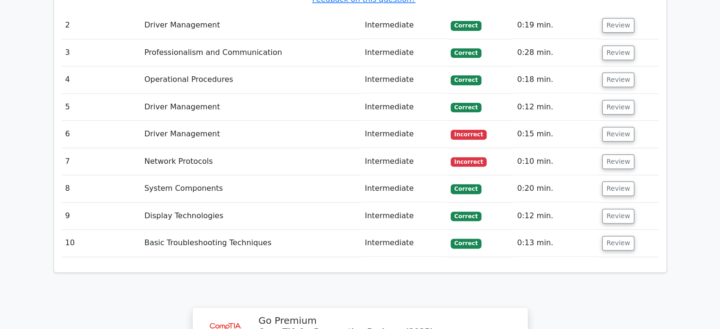
scroll to position [1119, 0]
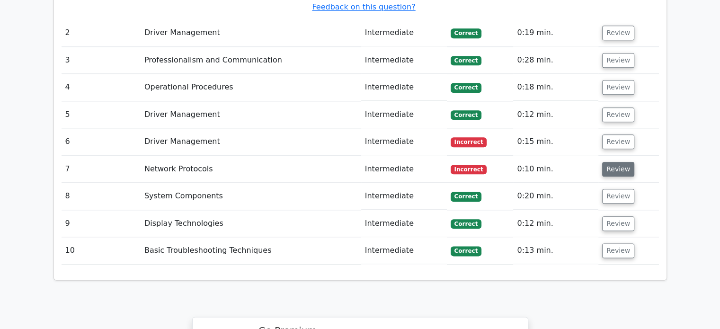
click at [615, 162] on button "Review" at bounding box center [618, 169] width 32 height 15
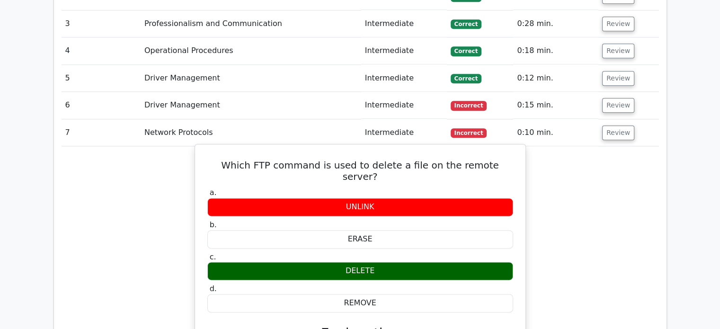
scroll to position [1156, 0]
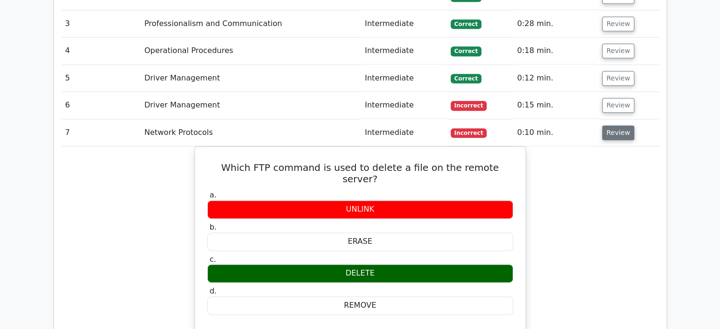
click at [612, 126] on button "Review" at bounding box center [618, 133] width 32 height 15
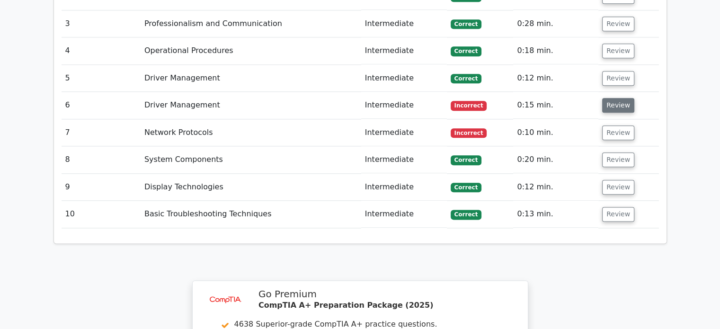
click at [616, 98] on button "Review" at bounding box center [618, 105] width 32 height 15
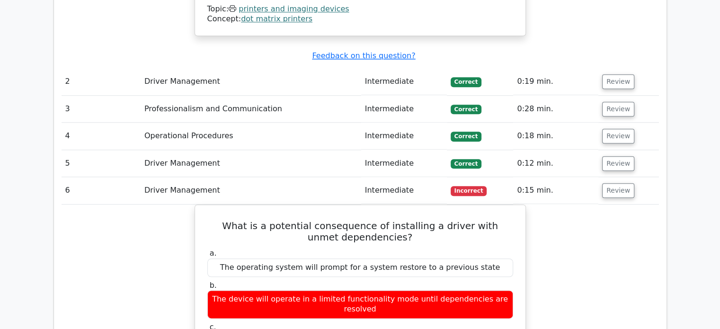
scroll to position [1058, 0]
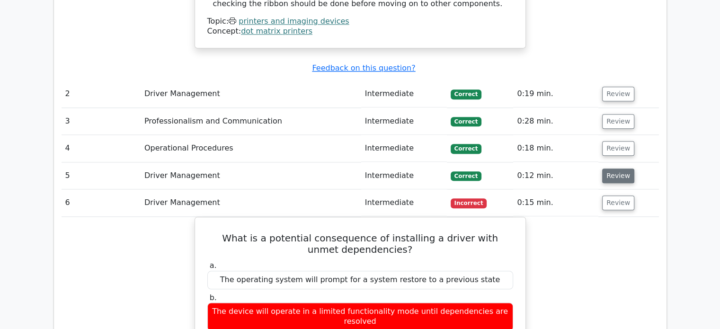
click at [606, 169] on button "Review" at bounding box center [618, 176] width 32 height 15
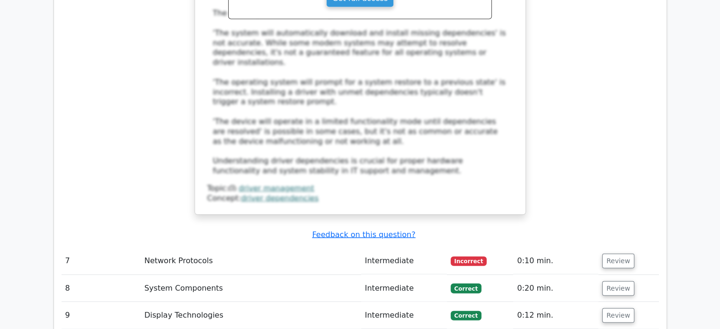
scroll to position [2148, 0]
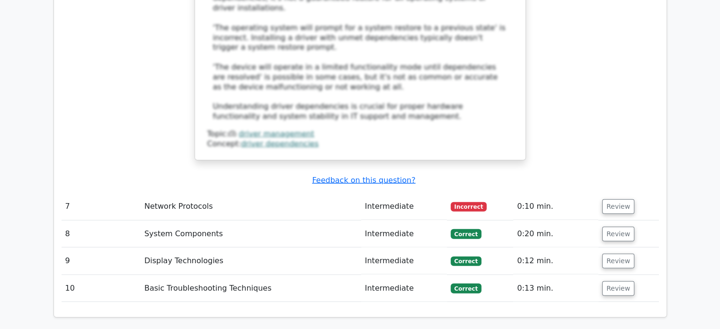
click at [612, 199] on button "Review" at bounding box center [618, 206] width 32 height 15
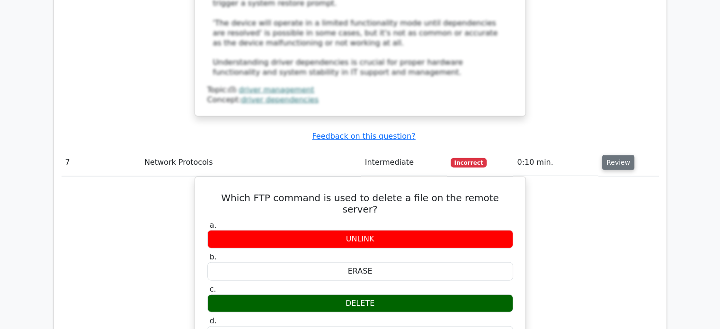
scroll to position [2191, 0]
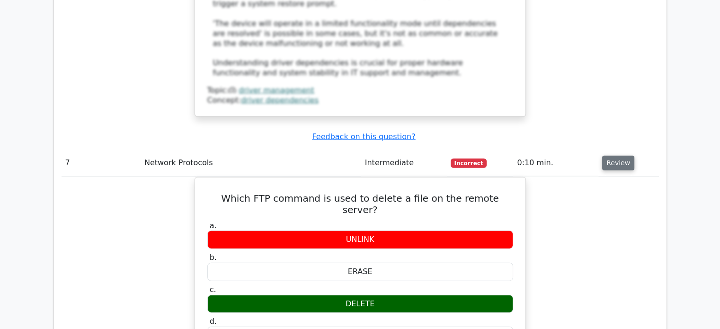
click at [617, 156] on button "Review" at bounding box center [618, 163] width 32 height 15
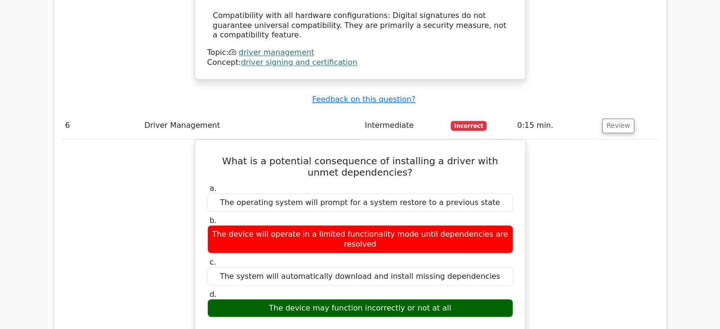
scroll to position [1668, 0]
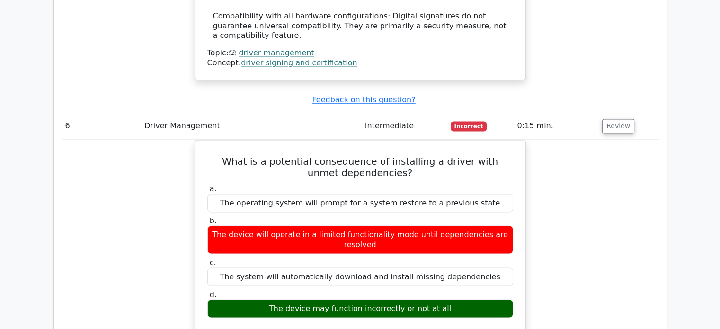
click at [603, 113] on td "Review" at bounding box center [629, 126] width 60 height 27
click at [605, 119] on button "Review" at bounding box center [618, 126] width 32 height 15
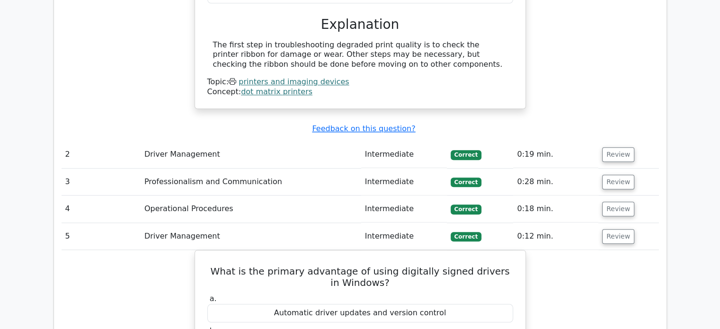
scroll to position [997, 0]
click at [622, 224] on td "Review" at bounding box center [629, 237] width 60 height 27
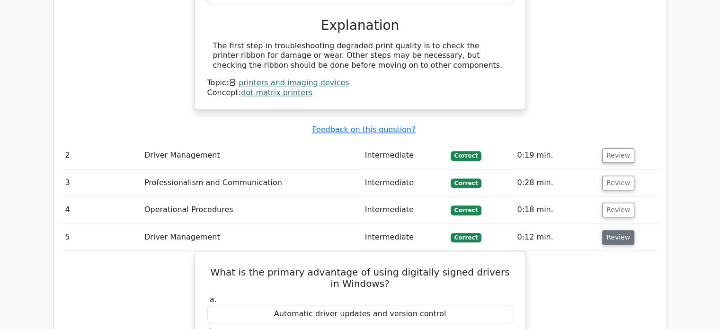
click at [620, 230] on button "Review" at bounding box center [618, 237] width 32 height 15
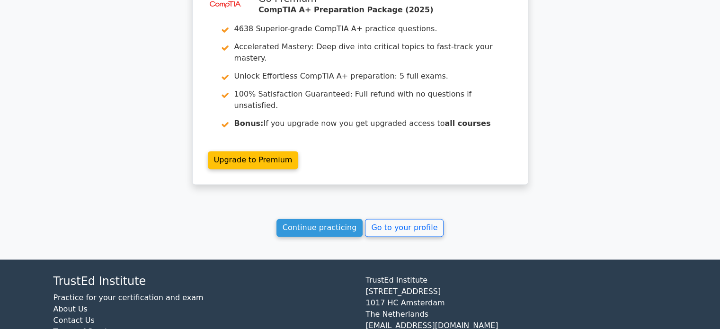
scroll to position [1451, 0]
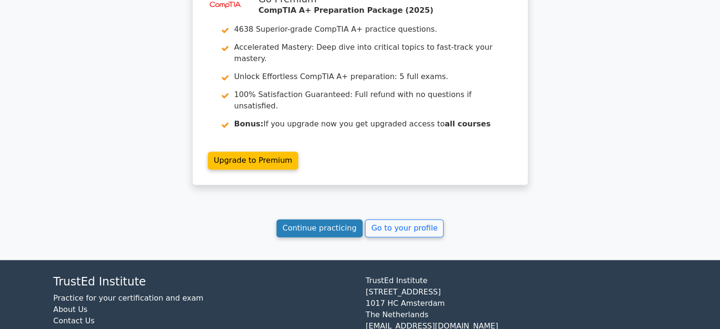
click at [319, 219] on link "Continue practicing" at bounding box center [320, 228] width 87 height 18
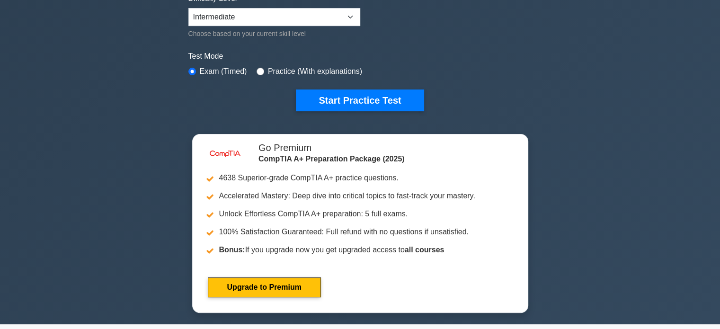
scroll to position [244, 0]
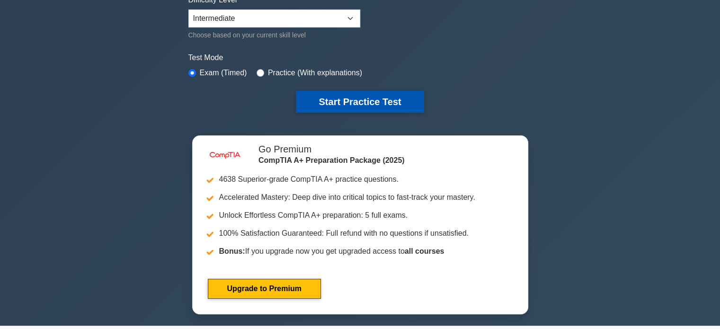
click at [356, 98] on button "Start Practice Test" at bounding box center [360, 102] width 128 height 22
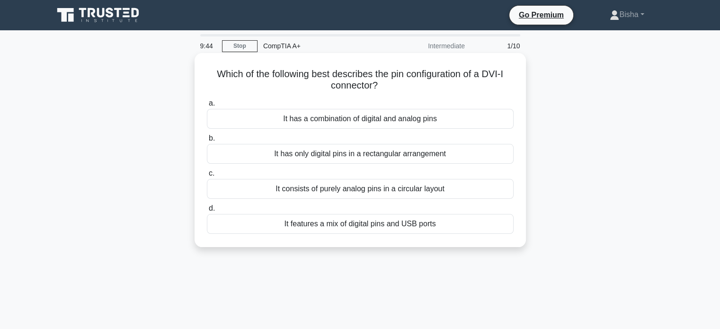
click at [394, 125] on div "It has a combination of digital and analog pins" at bounding box center [360, 119] width 307 height 20
click at [207, 107] on input "a. It has a combination of digital and analog pins" at bounding box center [207, 103] width 0 height 6
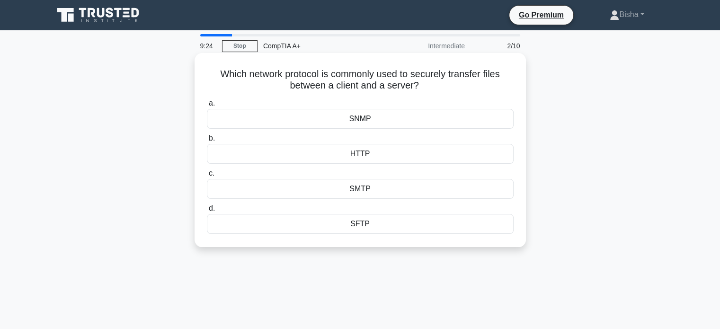
click at [340, 225] on div "SFTP" at bounding box center [360, 224] width 307 height 20
click at [207, 212] on input "d. SFTP" at bounding box center [207, 209] width 0 height 6
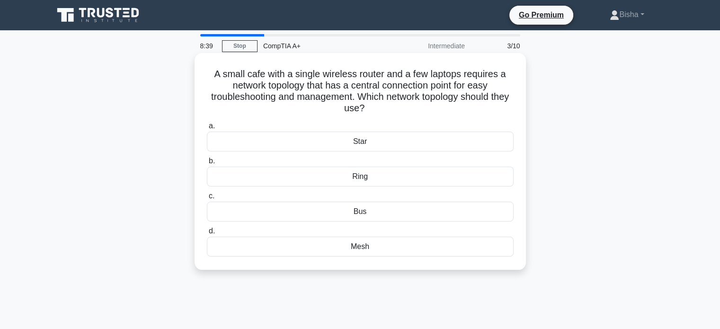
click at [380, 143] on div "Star" at bounding box center [360, 142] width 307 height 20
click at [207, 129] on input "a. Star" at bounding box center [207, 126] width 0 height 6
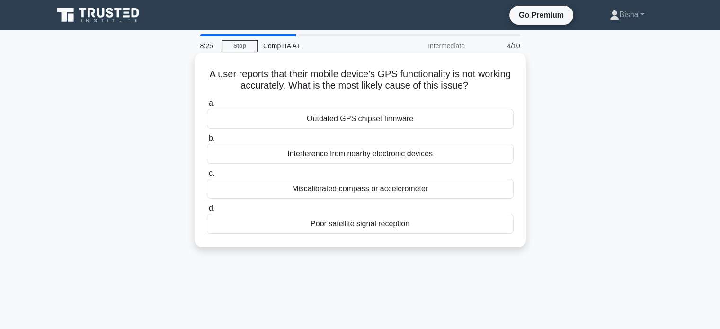
click at [353, 227] on div "Poor satellite signal reception" at bounding box center [360, 224] width 307 height 20
click at [207, 212] on input "d. Poor satellite signal reception" at bounding box center [207, 209] width 0 height 6
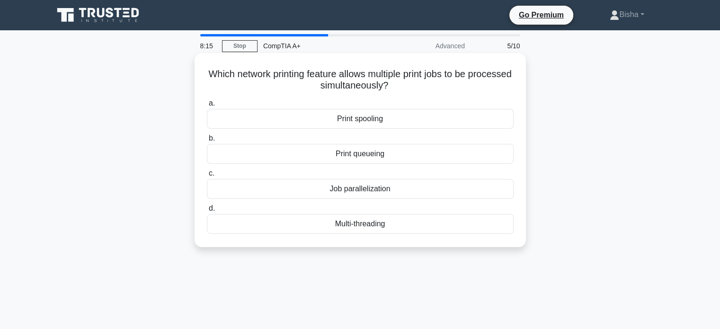
click at [402, 161] on div "Print queueing" at bounding box center [360, 154] width 307 height 20
click at [207, 142] on input "b. Print queueing" at bounding box center [207, 138] width 0 height 6
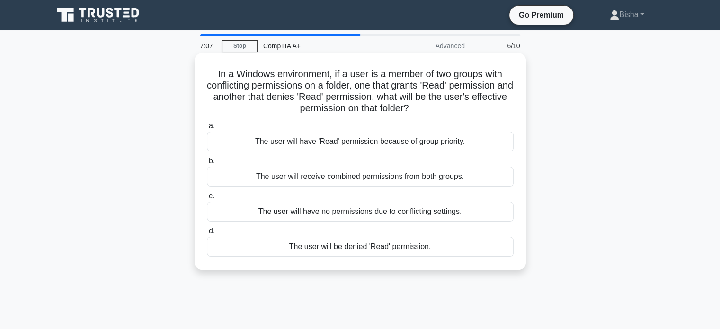
click at [407, 111] on h5 "In a Windows environment, if a user is a member of two groups with conflicting …" at bounding box center [360, 91] width 309 height 46
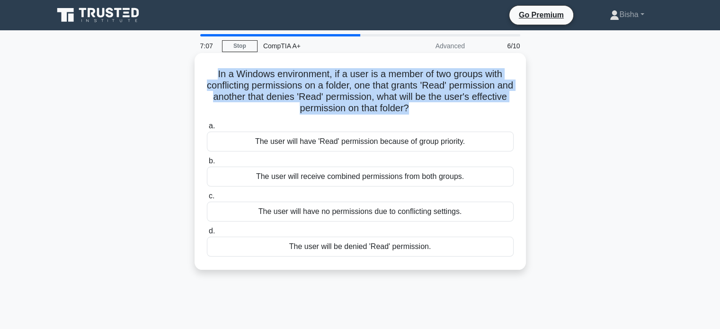
click at [407, 111] on h5 "In a Windows environment, if a user is a member of two groups with conflicting …" at bounding box center [360, 91] width 309 height 46
copy div "In a Windows environment, if a user is a member of two groups with conflicting …"
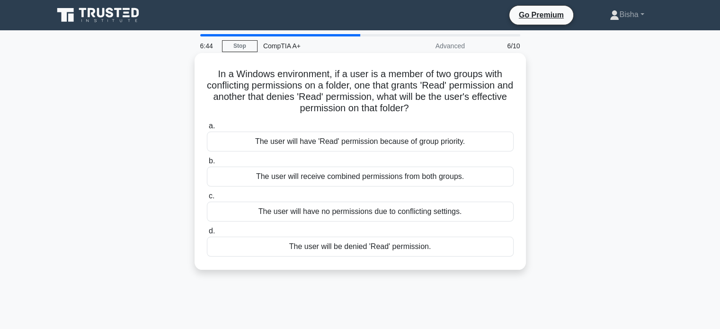
click at [390, 244] on div "The user will be denied 'Read' permission." at bounding box center [360, 247] width 307 height 20
click at [207, 234] on input "d. The user will be denied 'Read' permission." at bounding box center [207, 231] width 0 height 6
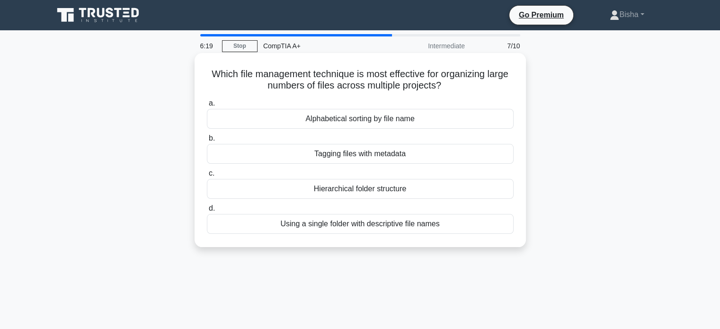
click at [415, 122] on div "Alphabetical sorting by file name" at bounding box center [360, 119] width 307 height 20
click at [207, 107] on input "a. Alphabetical sorting by file name" at bounding box center [207, 103] width 0 height 6
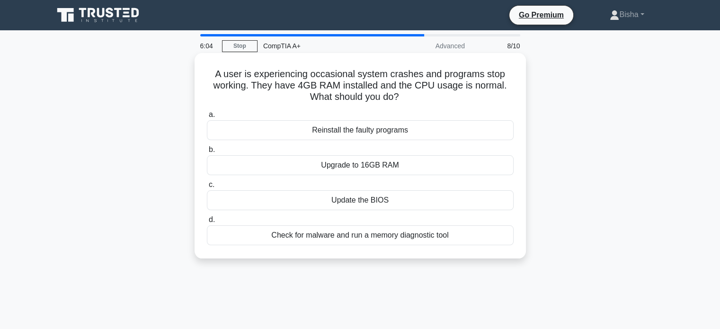
click at [399, 237] on div "Check for malware and run a memory diagnostic tool" at bounding box center [360, 235] width 307 height 20
click at [207, 223] on input "d. Check for malware and run a memory diagnostic tool" at bounding box center [207, 220] width 0 height 6
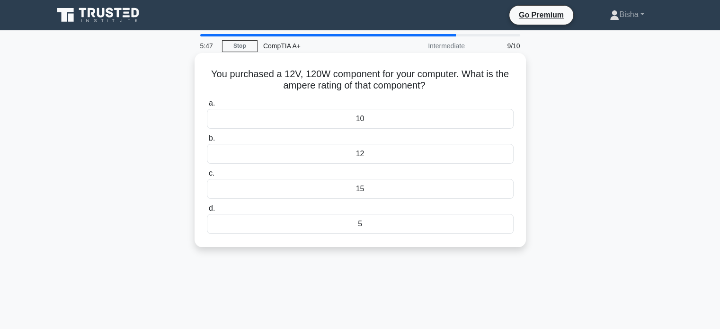
click at [393, 120] on div "10" at bounding box center [360, 119] width 307 height 20
click at [207, 107] on input "a. 10" at bounding box center [207, 103] width 0 height 6
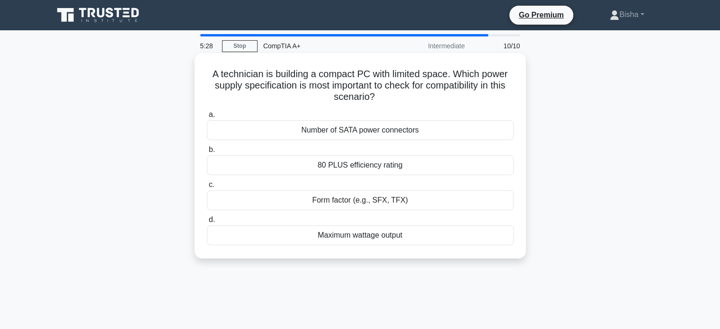
click at [400, 199] on div "Form factor (e.g., SFX, TFX)" at bounding box center [360, 200] width 307 height 20
click at [207, 188] on input "c. Form factor (e.g., SFX, TFX)" at bounding box center [207, 185] width 0 height 6
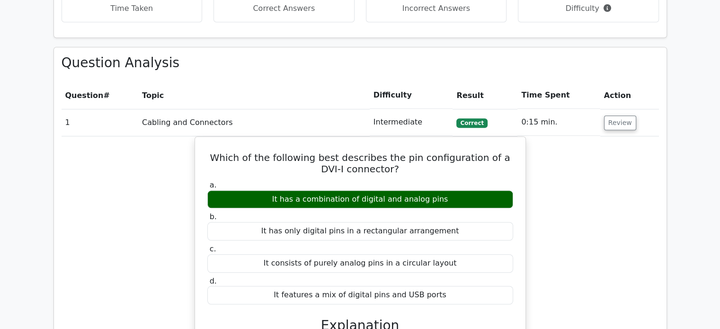
scroll to position [710, 0]
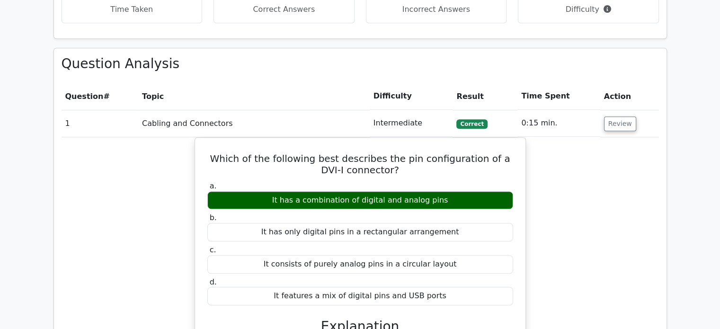
click at [632, 110] on td "Review" at bounding box center [630, 123] width 59 height 27
click at [627, 117] on button "Review" at bounding box center [620, 124] width 32 height 15
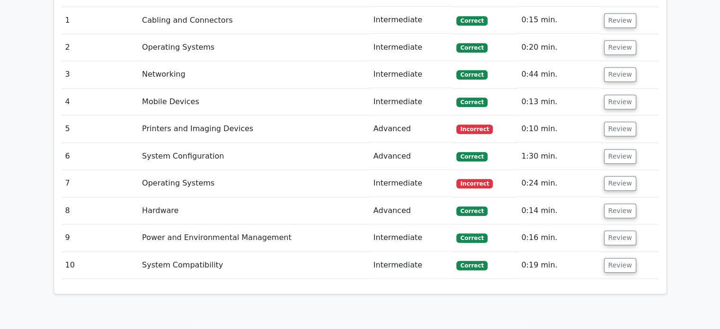
scroll to position [812, 0]
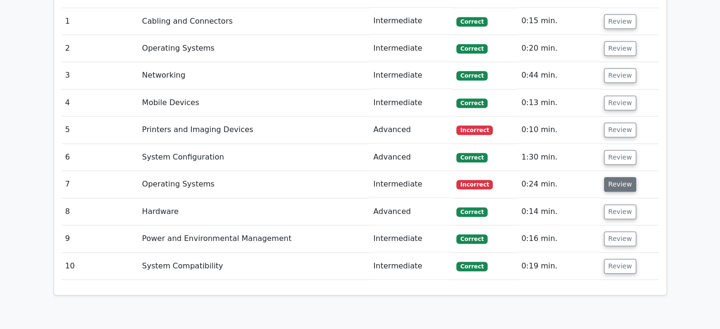
click at [616, 177] on button "Review" at bounding box center [620, 184] width 32 height 15
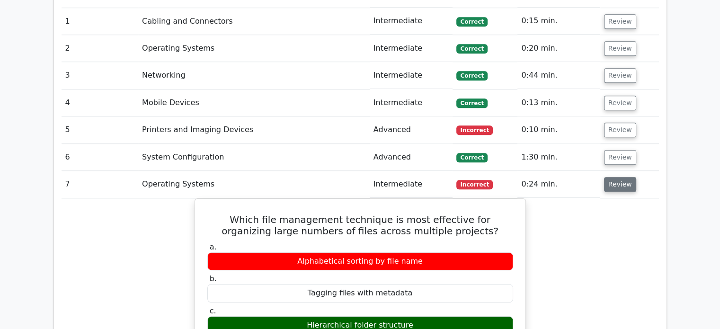
scroll to position [812, 0]
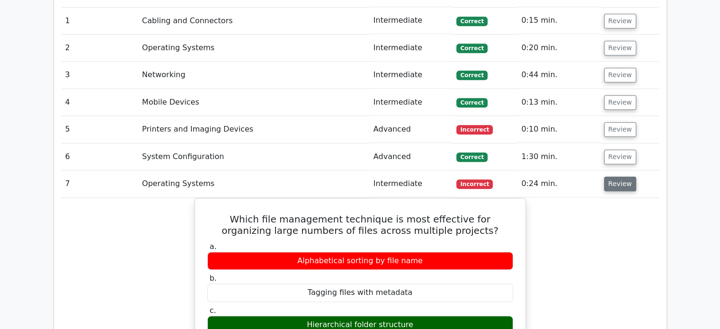
click at [616, 177] on button "Review" at bounding box center [620, 184] width 32 height 15
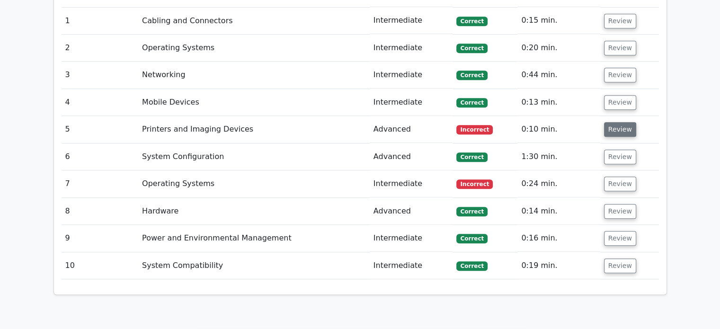
click at [614, 122] on button "Review" at bounding box center [620, 129] width 32 height 15
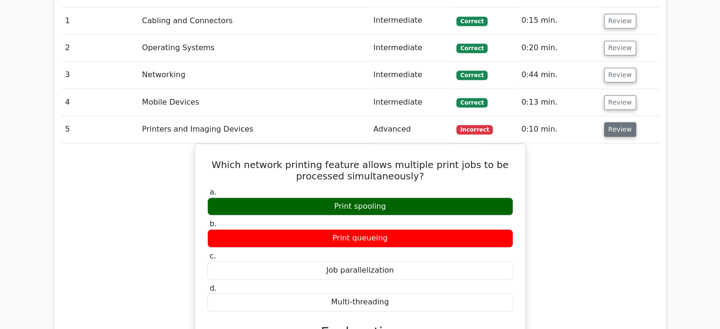
click at [614, 122] on button "Review" at bounding box center [620, 129] width 32 height 15
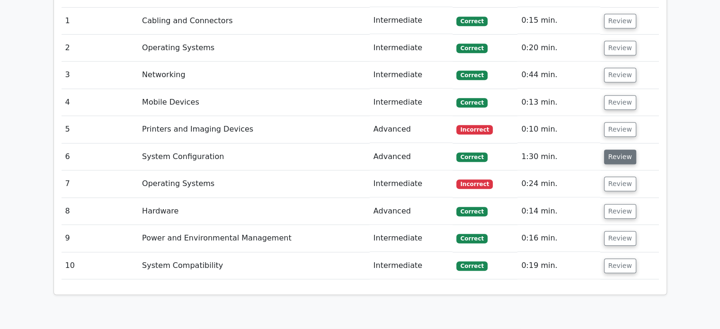
click at [622, 150] on button "Review" at bounding box center [620, 157] width 32 height 15
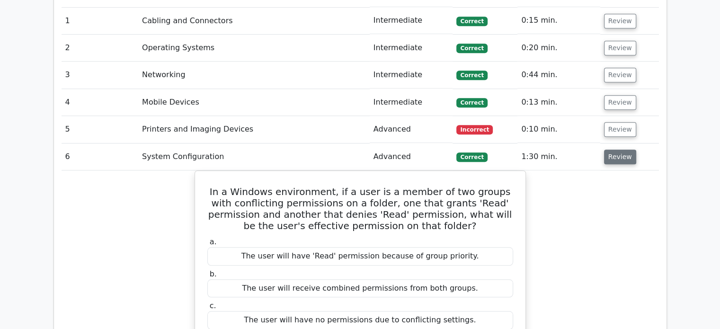
click at [622, 150] on button "Review" at bounding box center [620, 157] width 32 height 15
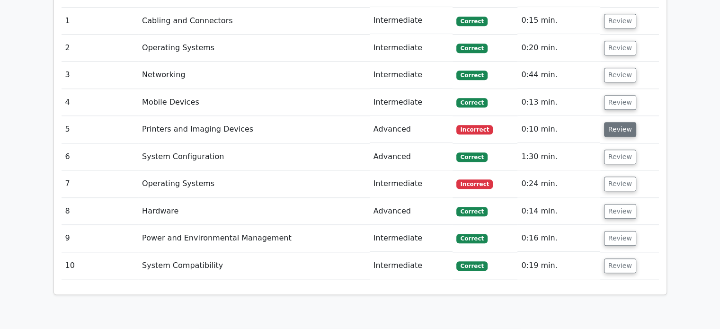
click at [622, 122] on button "Review" at bounding box center [620, 129] width 32 height 15
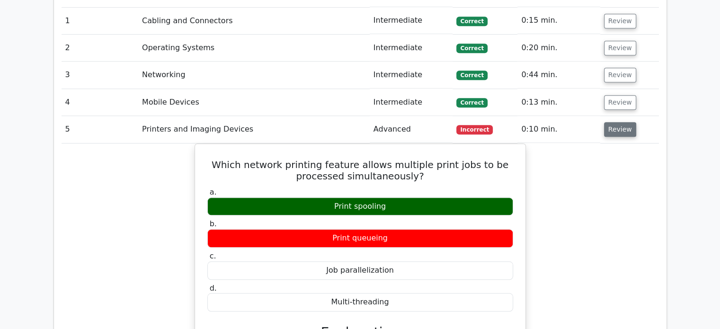
click at [622, 122] on button "Review" at bounding box center [620, 129] width 32 height 15
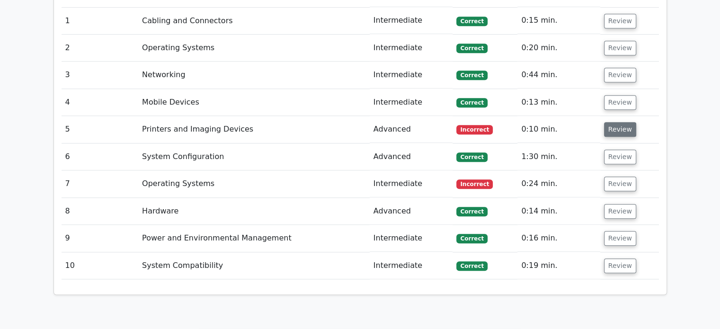
click at [622, 122] on button "Review" at bounding box center [620, 129] width 32 height 15
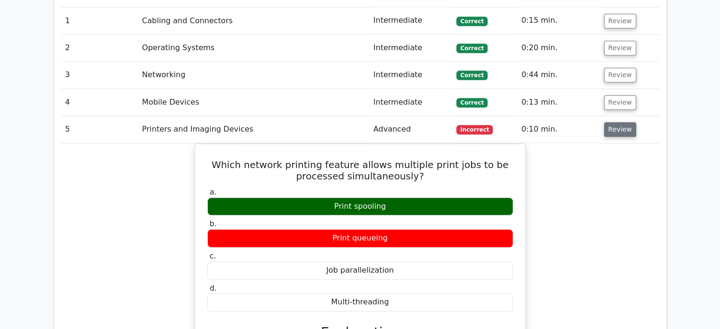
click at [622, 122] on button "Review" at bounding box center [620, 129] width 32 height 15
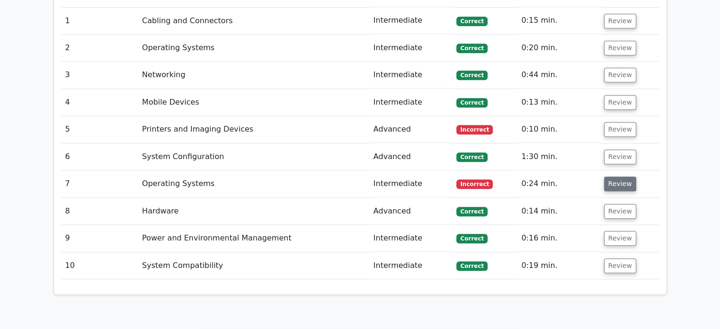
click at [619, 177] on button "Review" at bounding box center [620, 184] width 32 height 15
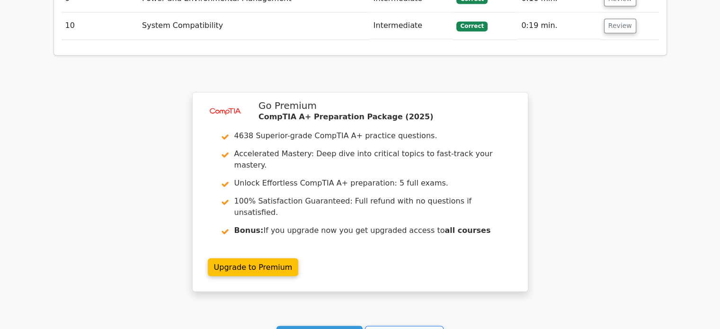
scroll to position [1555, 0]
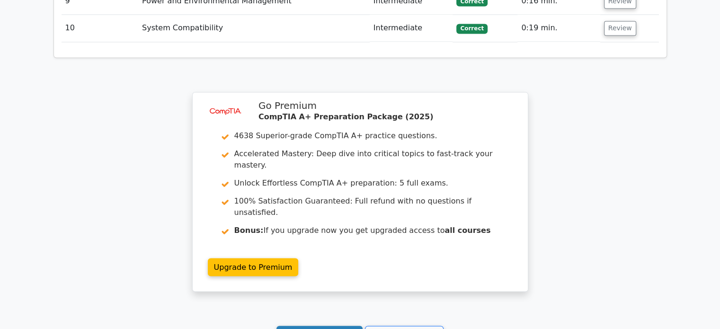
click at [335, 326] on link "Continue practicing" at bounding box center [320, 335] width 87 height 18
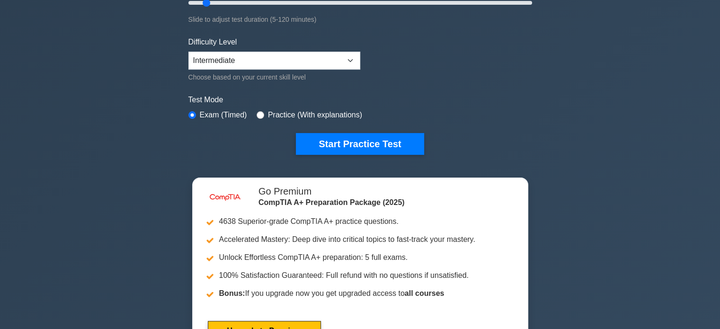
click at [360, 129] on form "Topics Hardware Operating Systems Networking Security Troubleshooting Mobile De…" at bounding box center [361, 8] width 344 height 293
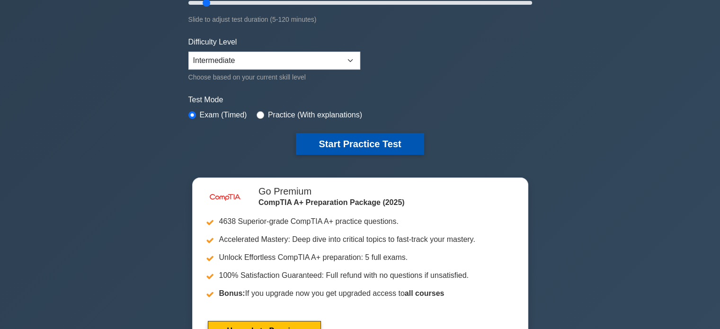
click at [356, 152] on button "Start Practice Test" at bounding box center [360, 144] width 128 height 22
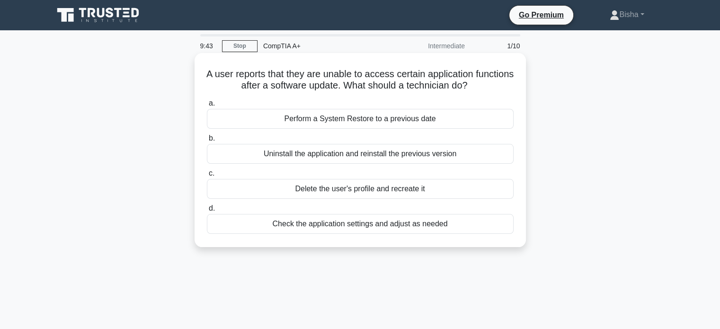
click at [453, 227] on div "Check the application settings and adjust as needed" at bounding box center [360, 224] width 307 height 20
click at [207, 212] on input "d. Check the application settings and adjust as needed" at bounding box center [207, 209] width 0 height 6
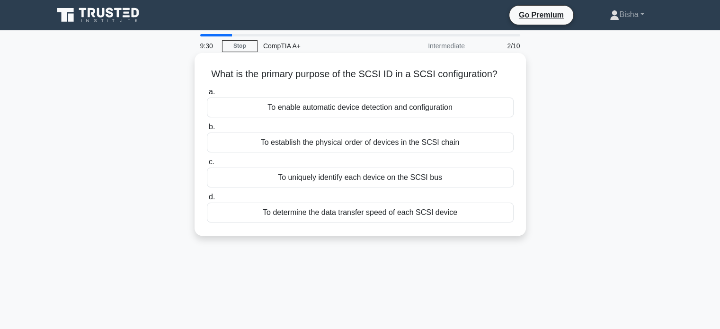
click at [426, 174] on div "To uniquely identify each device on the SCSI bus" at bounding box center [360, 178] width 307 height 20
click at [207, 165] on input "c. To uniquely identify each device on the SCSI bus" at bounding box center [207, 162] width 0 height 6
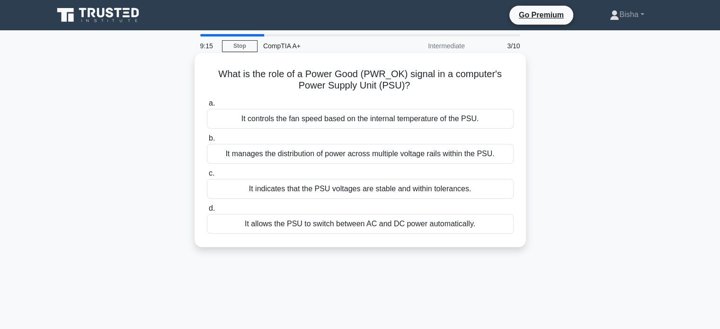
click at [447, 196] on div "It indicates that the PSU voltages are stable and within tolerances." at bounding box center [360, 189] width 307 height 20
click at [207, 177] on input "c. It indicates that the PSU voltages are stable and within tolerances." at bounding box center [207, 174] width 0 height 6
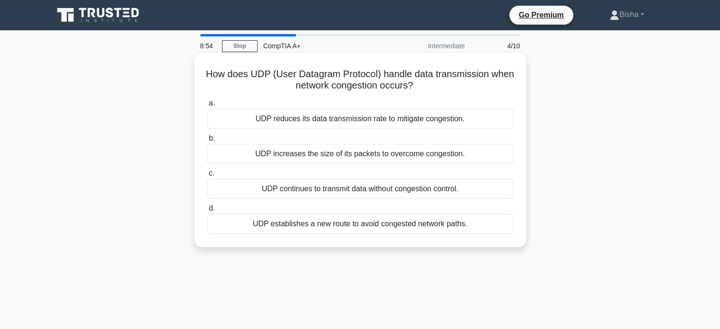
click at [400, 196] on div "UDP continues to transmit data without congestion control." at bounding box center [360, 189] width 307 height 20
click at [207, 177] on input "c. UDP continues to transmit data without congestion control." at bounding box center [207, 174] width 0 height 6
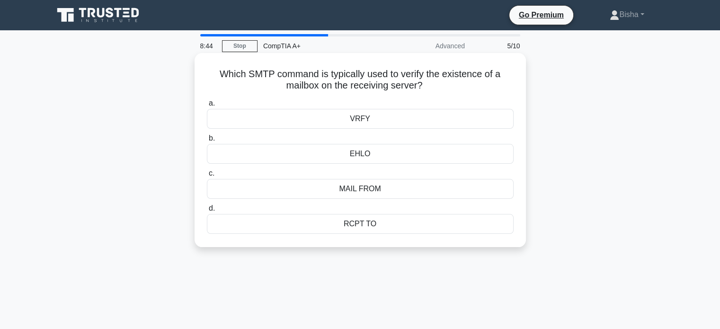
click at [476, 78] on h5 "Which SMTP command is typically used to verify the existence of a mailbox on th…" at bounding box center [360, 80] width 309 height 24
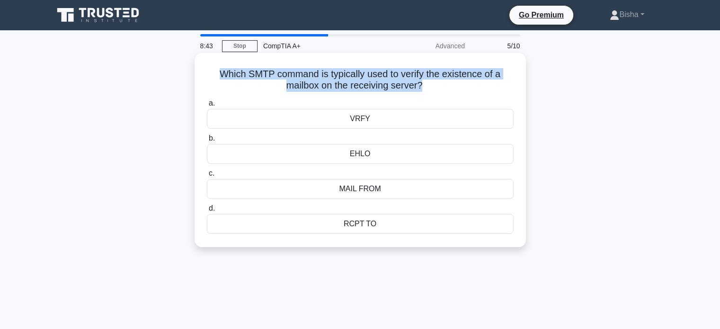
click at [476, 78] on h5 "Which SMTP command is typically used to verify the existence of a mailbox on th…" at bounding box center [360, 80] width 309 height 24
copy div "Which SMTP command is typically used to verify the existence of a mailbox on th…"
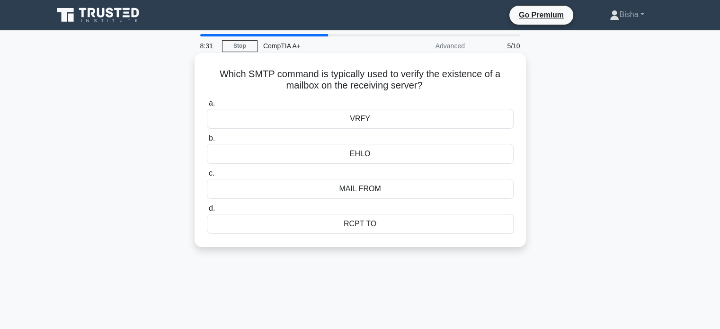
click at [405, 123] on div "VRFY" at bounding box center [360, 119] width 307 height 20
click at [207, 107] on input "a. VRFY" at bounding box center [207, 103] width 0 height 6
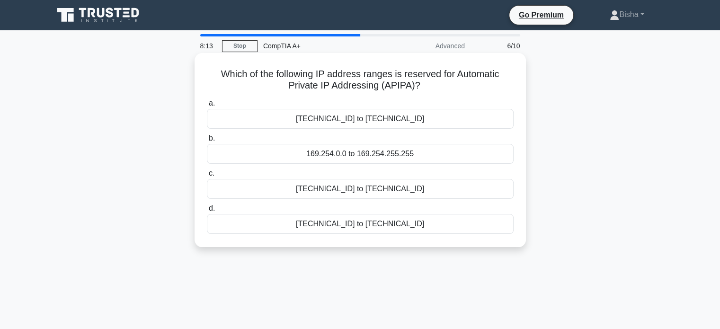
click at [398, 85] on h5 "Which of the following IP address ranges is reserved for Automatic Private IP A…" at bounding box center [360, 80] width 309 height 24
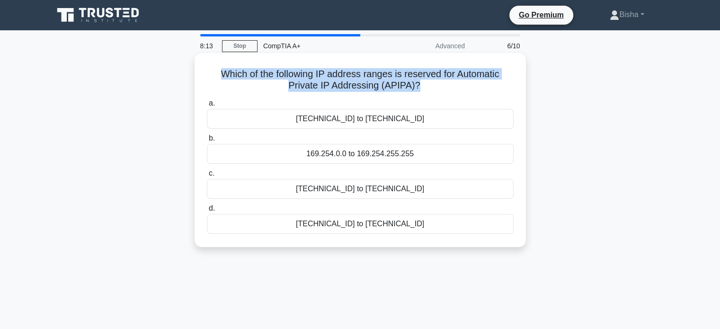
click at [398, 85] on h5 "Which of the following IP address ranges is reserved for Automatic Private IP A…" at bounding box center [360, 80] width 309 height 24
copy div "Which of the following IP address ranges is reserved for Automatic Private IP A…"
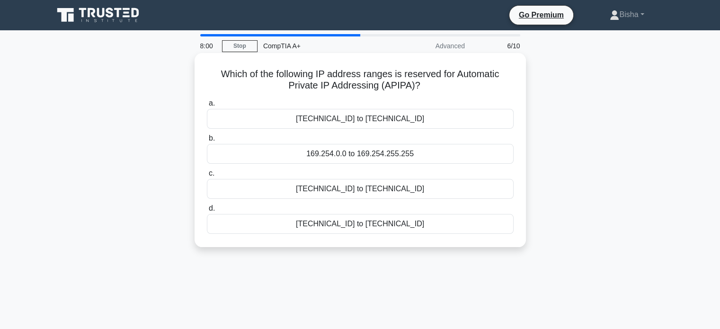
click at [398, 154] on div "169.254.0.0 to 169.254.255.255" at bounding box center [360, 154] width 307 height 20
click at [207, 142] on input "b. 169.254.0.0 to 169.254.255.255" at bounding box center [207, 138] width 0 height 6
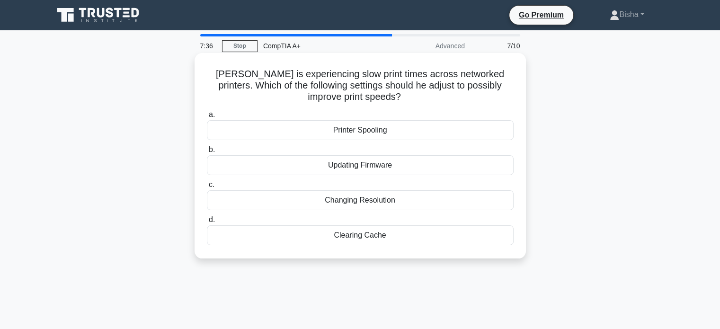
click at [389, 126] on div "Printer Spooling" at bounding box center [360, 130] width 307 height 20
click at [207, 118] on input "a. Printer Spooling" at bounding box center [207, 115] width 0 height 6
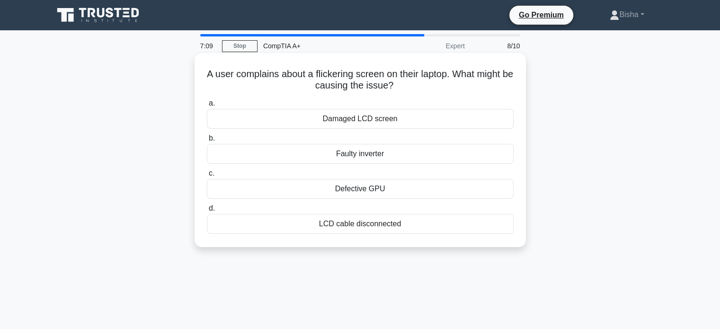
click at [368, 194] on div "Defective GPU" at bounding box center [360, 189] width 307 height 20
click at [207, 177] on input "c. Defective GPU" at bounding box center [207, 174] width 0 height 6
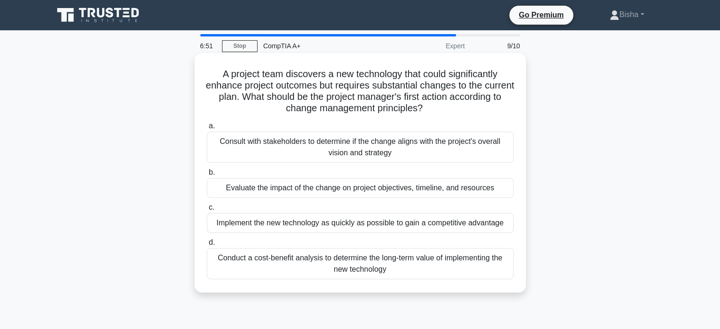
click at [348, 151] on div "Consult with stakeholders to determine if the change aligns with the project's …" at bounding box center [360, 147] width 307 height 31
click at [207, 129] on input "a. Consult with stakeholders to determine if the change aligns with the project…" at bounding box center [207, 126] width 0 height 6
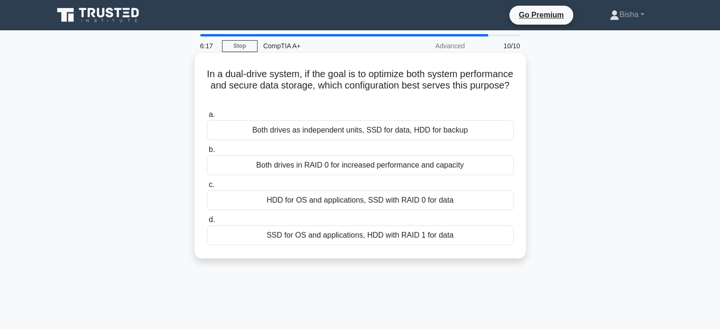
click at [402, 172] on div "Both drives in RAID 0 for increased performance and capacity" at bounding box center [360, 165] width 307 height 20
click at [207, 153] on input "b. Both drives in RAID 0 for increased performance and capacity" at bounding box center [207, 150] width 0 height 6
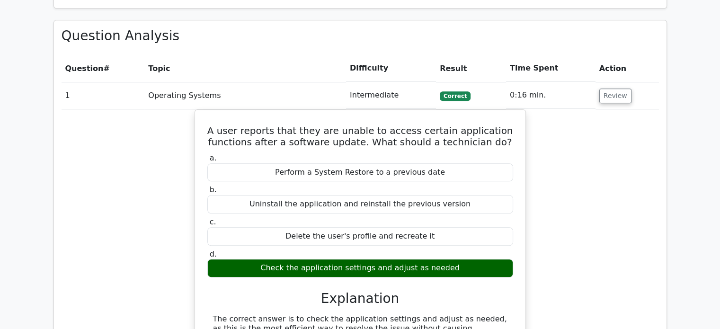
scroll to position [714, 0]
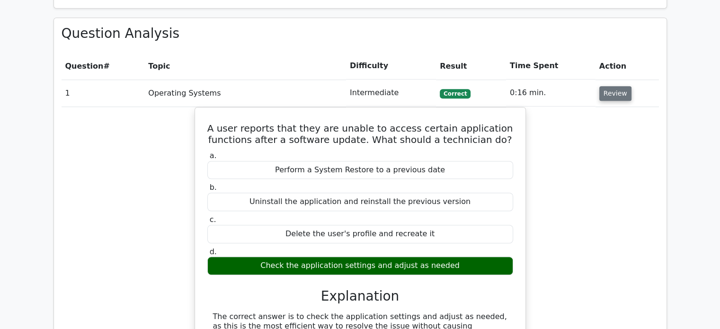
click at [608, 86] on button "Review" at bounding box center [616, 93] width 32 height 15
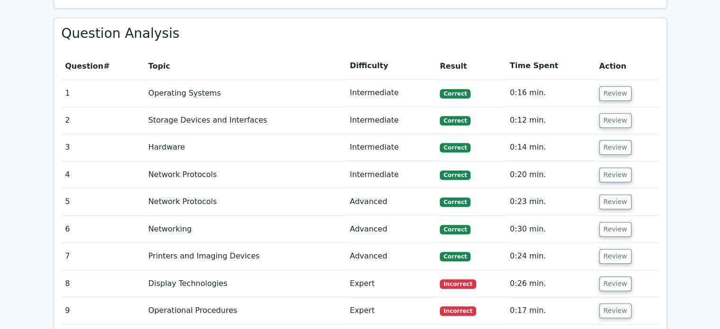
scroll to position [801, 0]
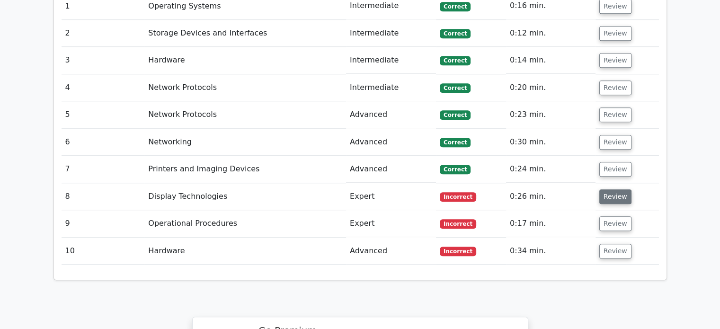
click at [608, 189] on button "Review" at bounding box center [616, 196] width 32 height 15
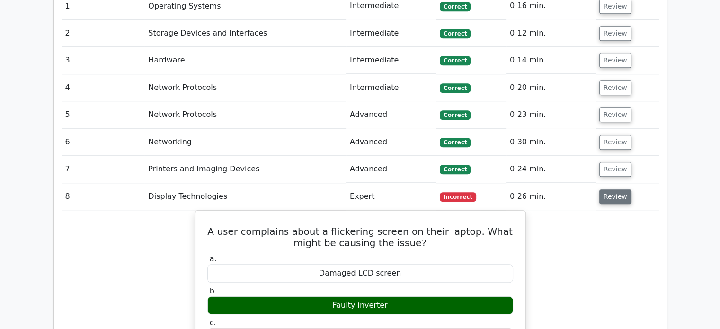
click at [607, 189] on button "Review" at bounding box center [616, 196] width 32 height 15
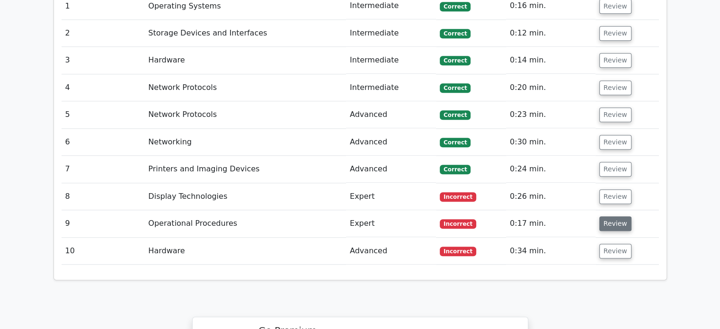
click at [606, 216] on button "Review" at bounding box center [616, 223] width 32 height 15
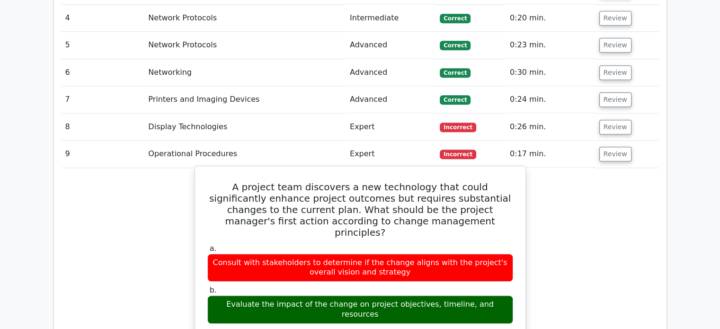
scroll to position [911, 0]
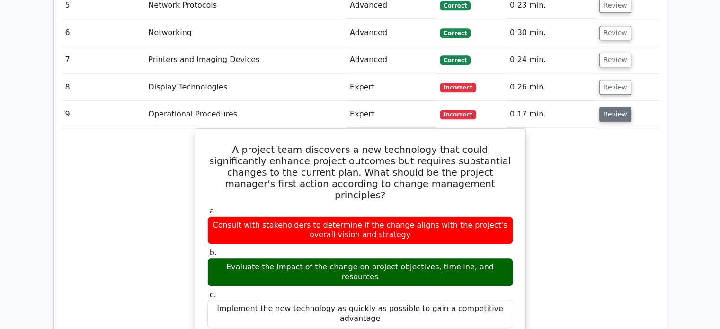
click at [603, 107] on button "Review" at bounding box center [616, 114] width 32 height 15
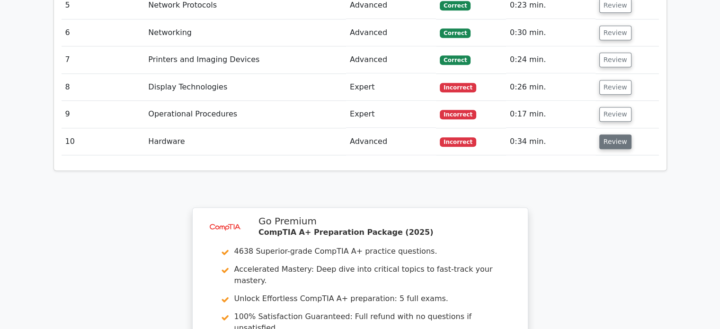
click at [601, 135] on button "Review" at bounding box center [616, 142] width 32 height 15
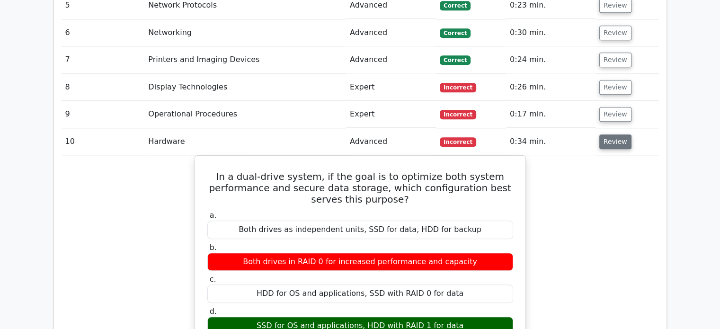
click at [601, 135] on button "Review" at bounding box center [616, 142] width 32 height 15
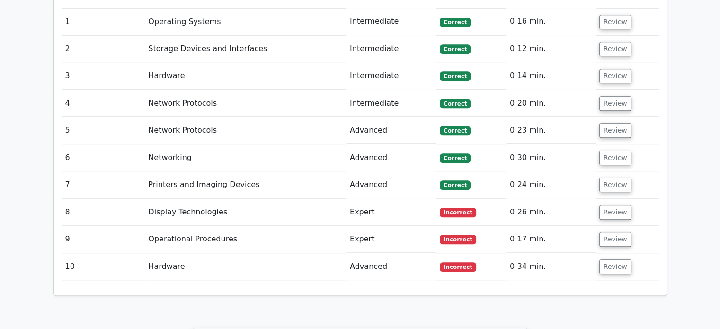
scroll to position [788, 0]
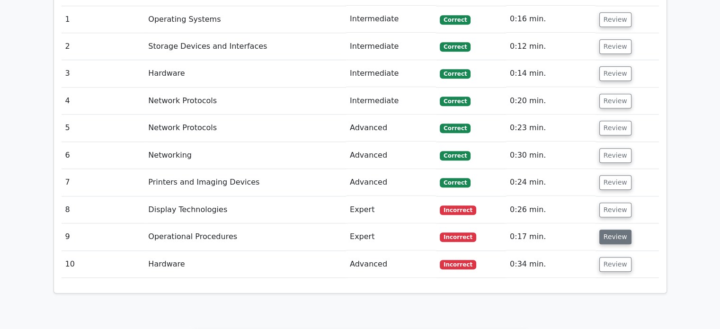
click at [604, 230] on button "Review" at bounding box center [616, 237] width 32 height 15
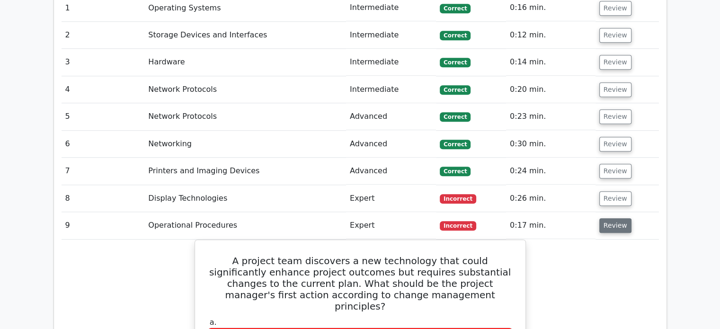
scroll to position [799, 0]
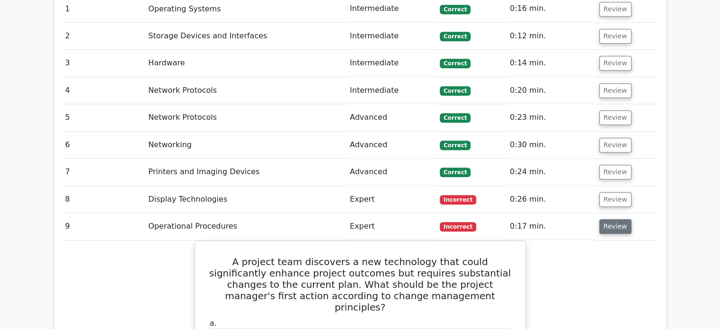
click at [610, 219] on button "Review" at bounding box center [616, 226] width 32 height 15
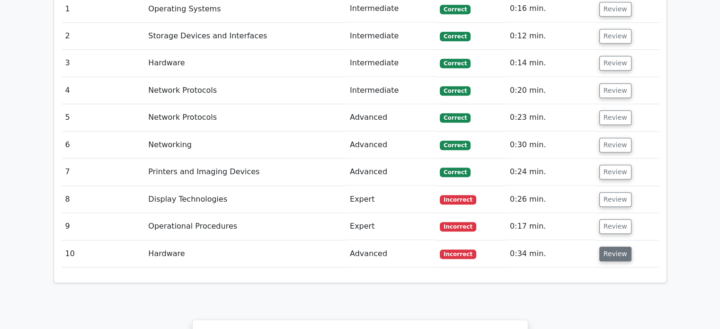
click at [608, 247] on button "Review" at bounding box center [616, 254] width 32 height 15
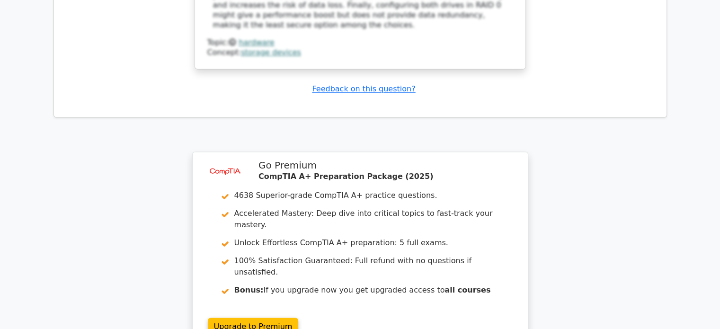
scroll to position [1424, 0]
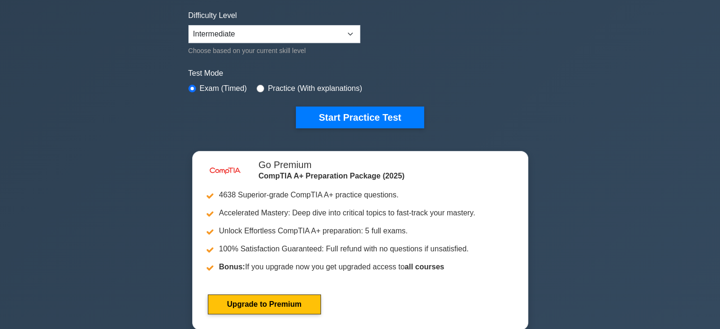
scroll to position [228, 0]
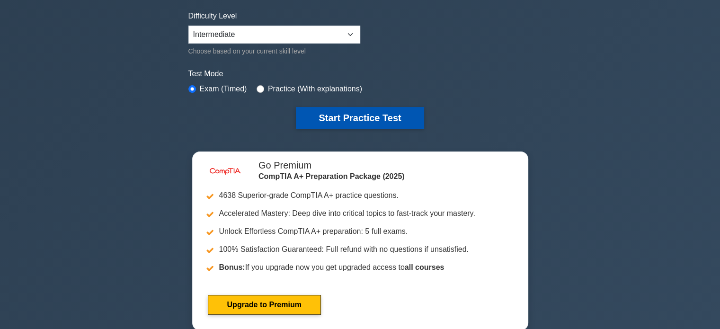
click at [320, 108] on button "Start Practice Test" at bounding box center [360, 118] width 128 height 22
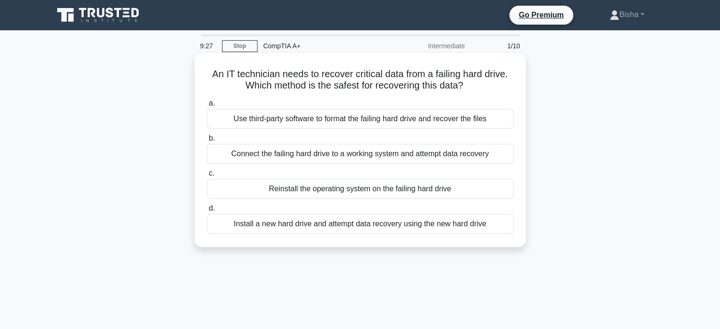
click at [413, 122] on div "Use third-party software to format the failing hard drive and recover the files" at bounding box center [360, 119] width 307 height 20
click at [207, 107] on input "a. Use third-party software to format the failing hard drive and recover the fi…" at bounding box center [207, 103] width 0 height 6
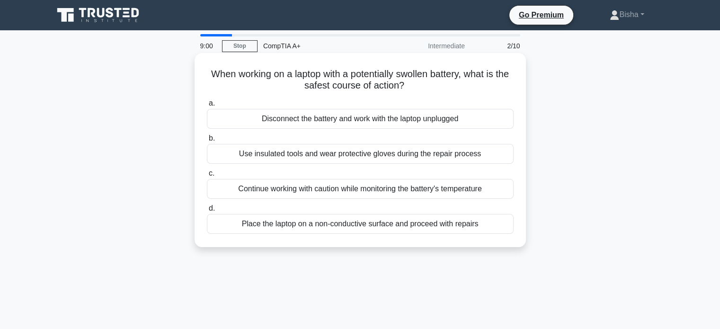
click at [437, 123] on div "Disconnect the battery and work with the laptop unplugged" at bounding box center [360, 119] width 307 height 20
click at [207, 107] on input "a. Disconnect the battery and work with the laptop unplugged" at bounding box center [207, 103] width 0 height 6
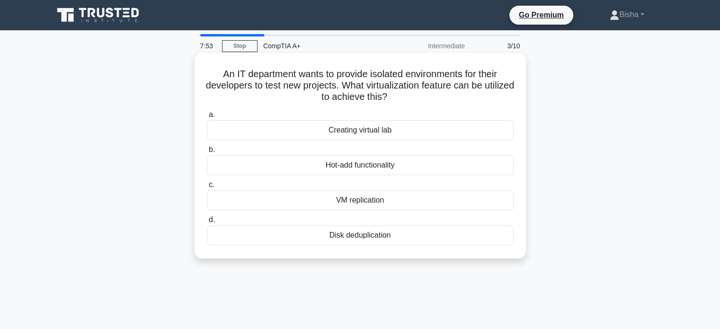
click at [392, 138] on div "Creating virtual lab" at bounding box center [360, 130] width 307 height 20
click at [207, 118] on input "a. Creating virtual lab" at bounding box center [207, 115] width 0 height 6
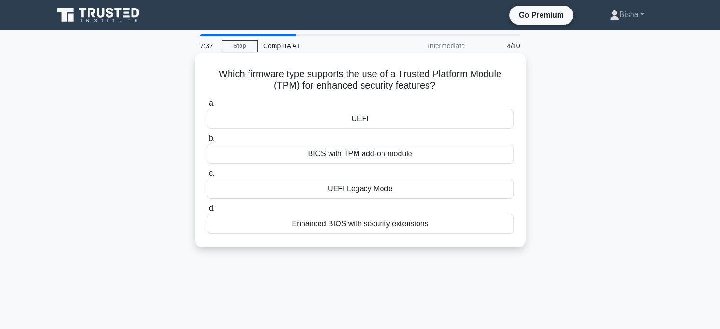
click at [414, 225] on div "Enhanced BIOS with security extensions" at bounding box center [360, 224] width 307 height 20
click at [207, 212] on input "d. Enhanced BIOS with security extensions" at bounding box center [207, 209] width 0 height 6
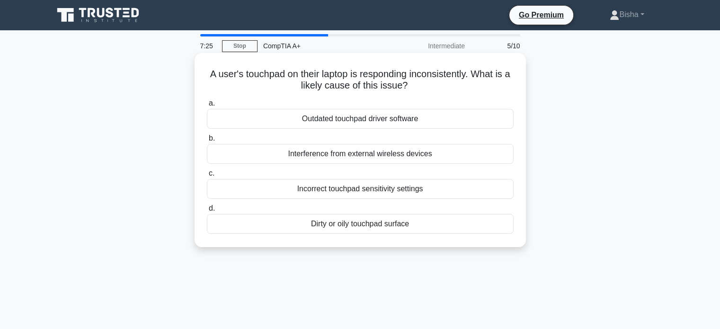
click at [383, 229] on div "Dirty or oily touchpad surface" at bounding box center [360, 224] width 307 height 20
click at [207, 212] on input "d. Dirty or oily touchpad surface" at bounding box center [207, 209] width 0 height 6
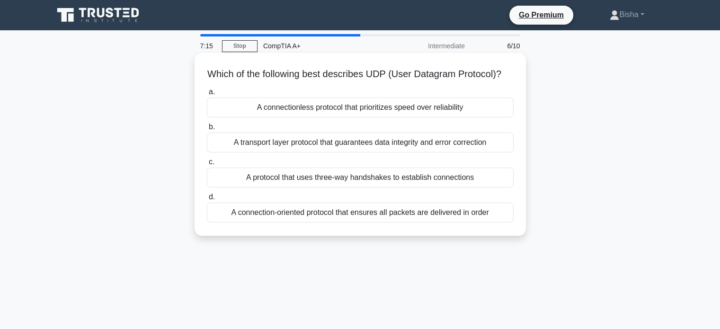
click at [392, 115] on div "A connectionless protocol that prioritizes speed over reliability" at bounding box center [360, 108] width 307 height 20
click at [207, 95] on input "a. A connectionless protocol that prioritizes speed over reliability" at bounding box center [207, 92] width 0 height 6
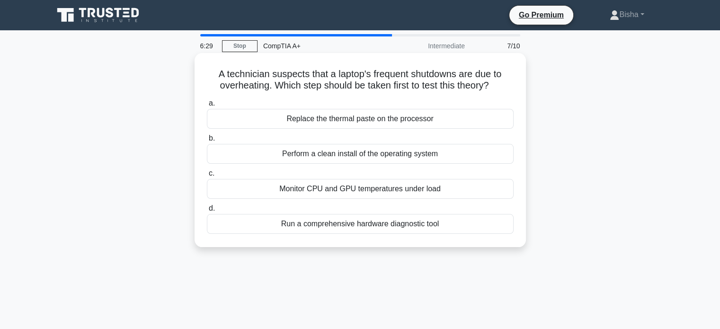
click at [395, 226] on div "Run a comprehensive hardware diagnostic tool" at bounding box center [360, 224] width 307 height 20
click at [207, 212] on input "d. Run a comprehensive hardware diagnostic tool" at bounding box center [207, 209] width 0 height 6
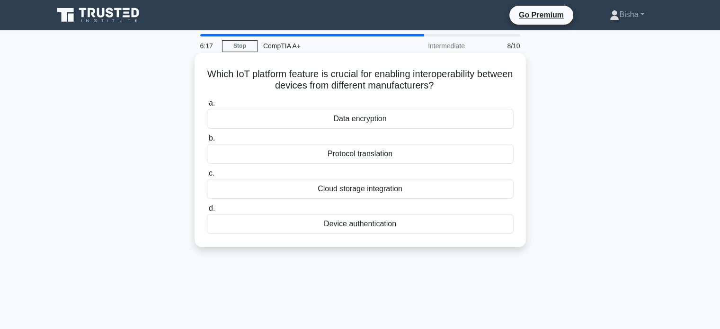
click at [380, 149] on div "Protocol translation" at bounding box center [360, 154] width 307 height 20
click at [207, 142] on input "b. Protocol translation" at bounding box center [207, 138] width 0 height 6
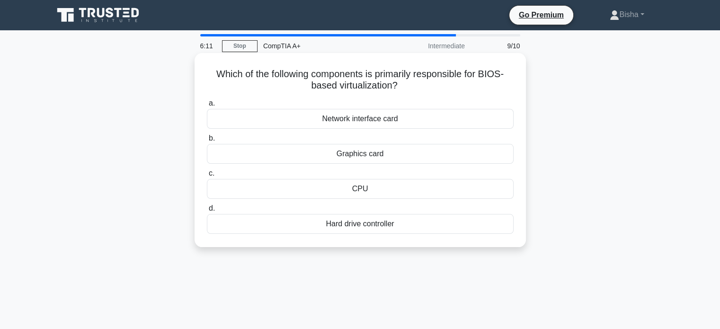
click at [394, 153] on div "Graphics card" at bounding box center [360, 154] width 307 height 20
click at [207, 142] on input "b. Graphics card" at bounding box center [207, 138] width 0 height 6
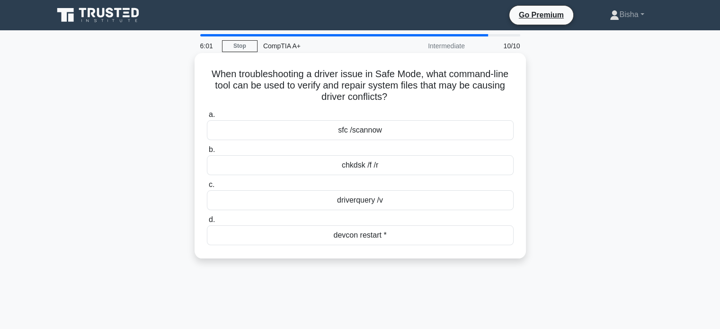
click at [368, 166] on div "chkdsk /f /r" at bounding box center [360, 165] width 307 height 20
click at [207, 153] on input "b. chkdsk /f /r" at bounding box center [207, 150] width 0 height 6
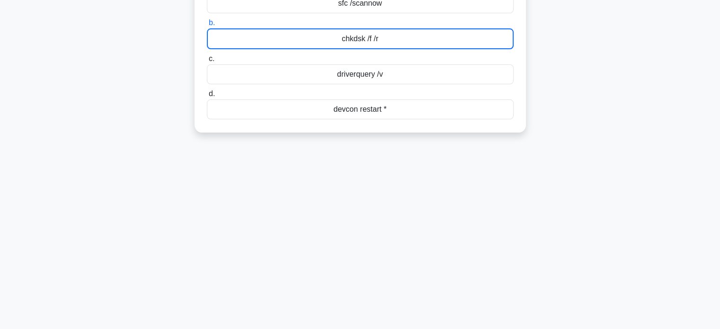
scroll to position [127, 0]
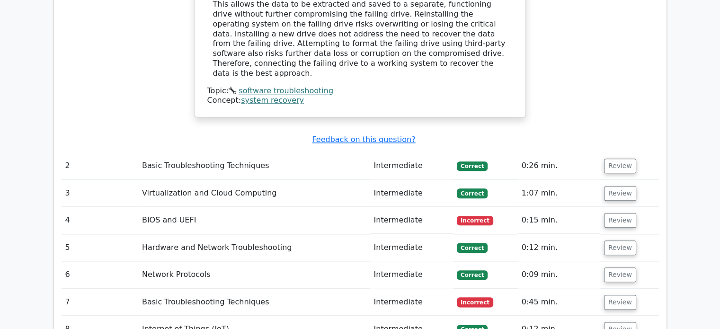
scroll to position [1044, 0]
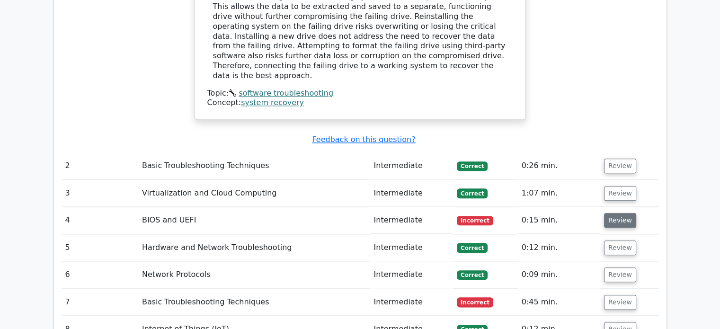
click at [620, 213] on button "Review" at bounding box center [620, 220] width 32 height 15
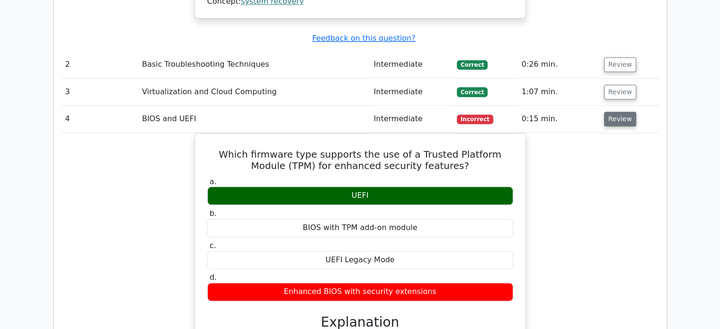
scroll to position [1144, 0]
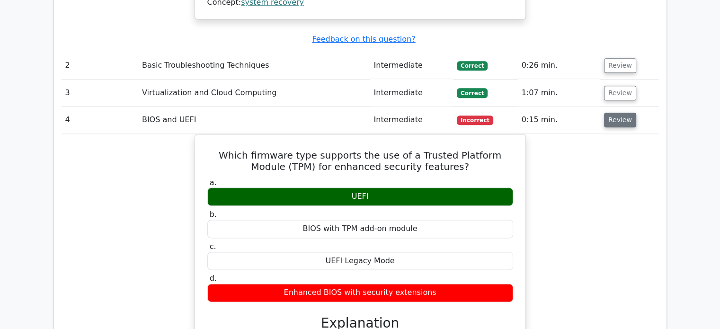
click at [628, 113] on button "Review" at bounding box center [620, 120] width 32 height 15
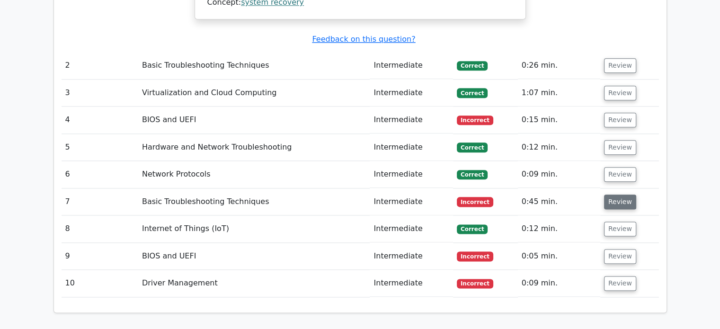
click at [613, 195] on button "Review" at bounding box center [620, 202] width 32 height 15
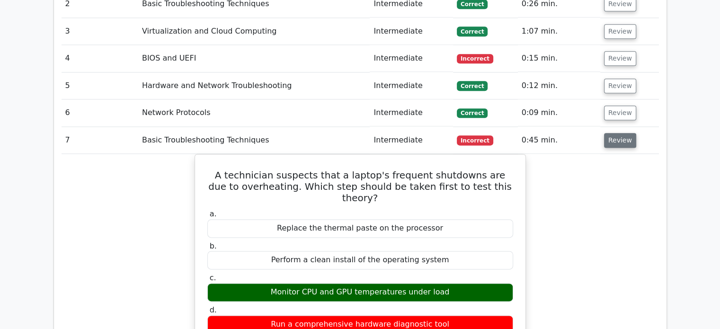
scroll to position [1205, 0]
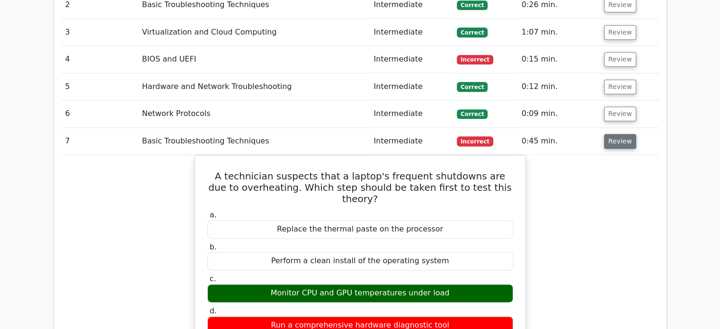
click at [620, 134] on button "Review" at bounding box center [620, 141] width 32 height 15
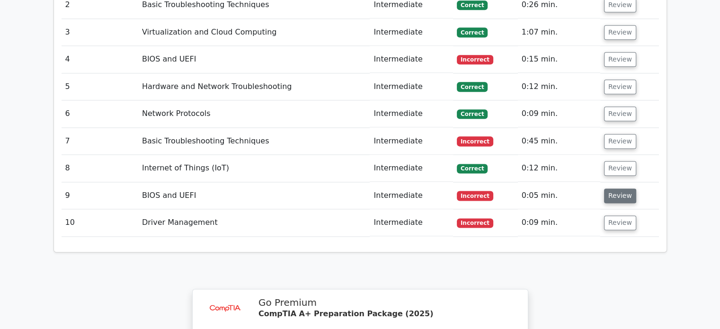
click at [614, 189] on button "Review" at bounding box center [620, 196] width 32 height 15
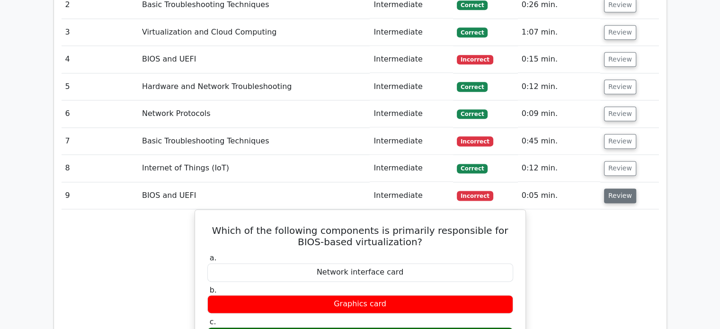
click at [614, 189] on button "Review" at bounding box center [620, 196] width 32 height 15
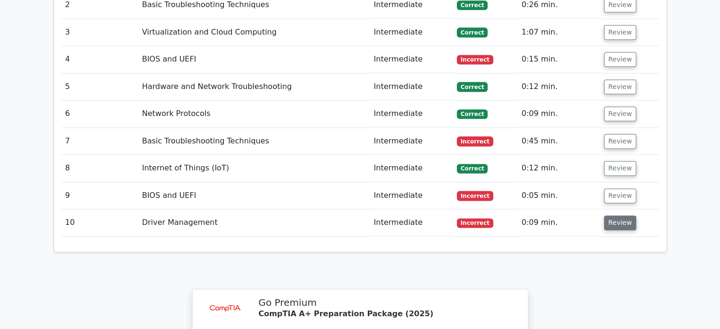
click at [614, 216] on button "Review" at bounding box center [620, 223] width 32 height 15
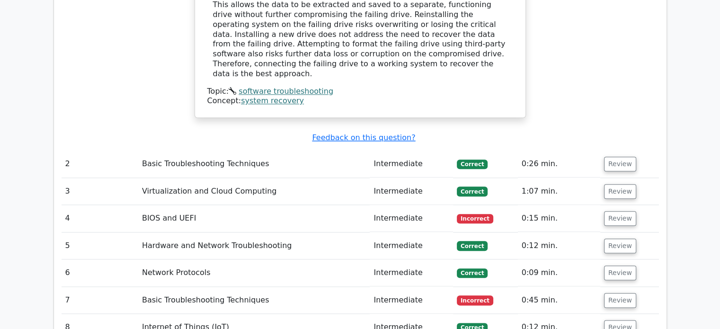
scroll to position [1043, 0]
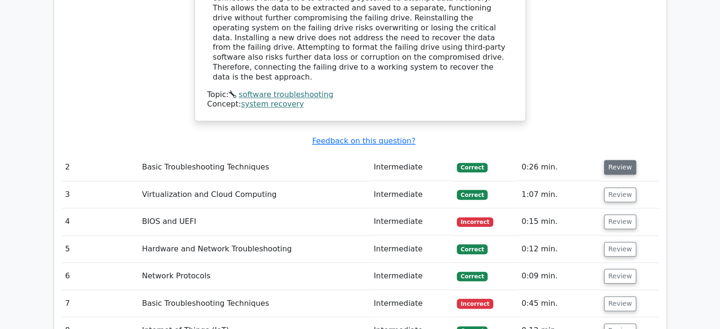
click at [623, 160] on button "Review" at bounding box center [620, 167] width 32 height 15
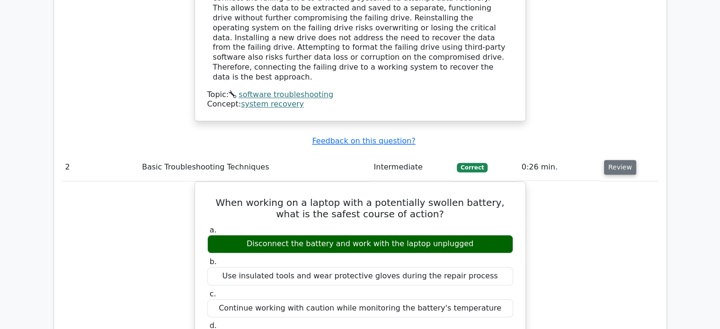
click at [623, 160] on button "Review" at bounding box center [620, 167] width 32 height 15
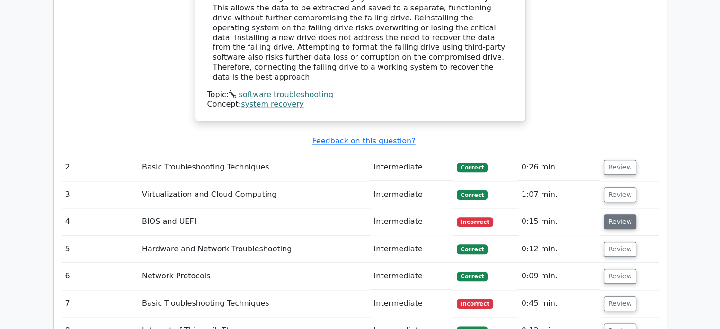
click at [626, 215] on button "Review" at bounding box center [620, 222] width 32 height 15
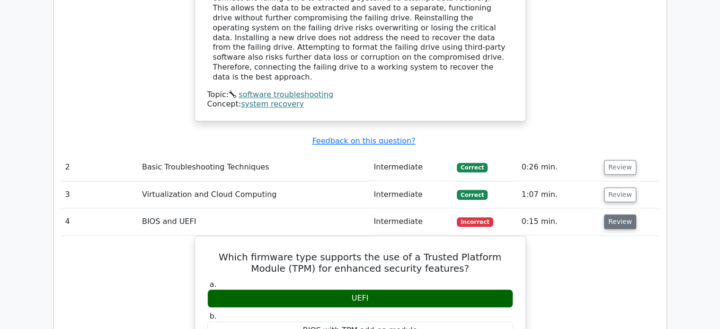
click at [626, 215] on button "Review" at bounding box center [620, 222] width 32 height 15
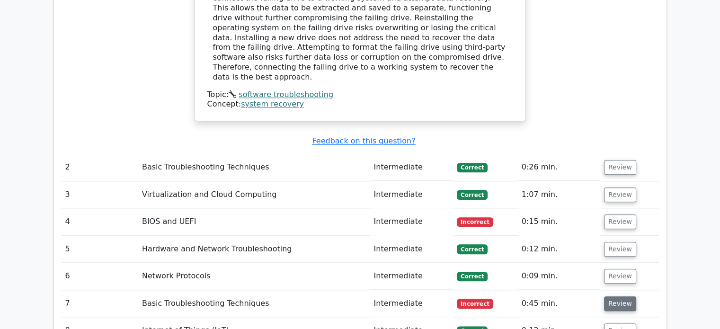
drag, startPoint x: 621, startPoint y: 256, endPoint x: 621, endPoint y: 262, distance: 5.7
click at [621, 290] on td "Review" at bounding box center [630, 303] width 59 height 27
click at [621, 297] on button "Review" at bounding box center [620, 304] width 32 height 15
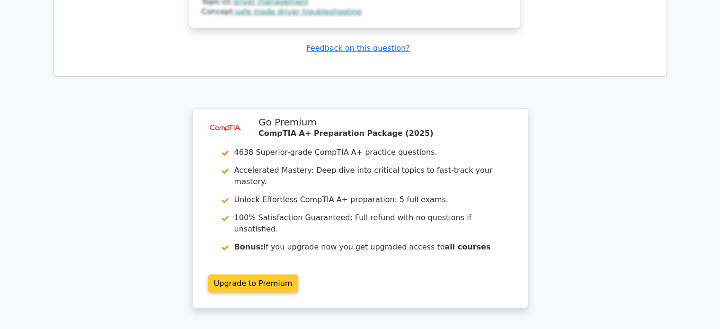
scroll to position [2402, 0]
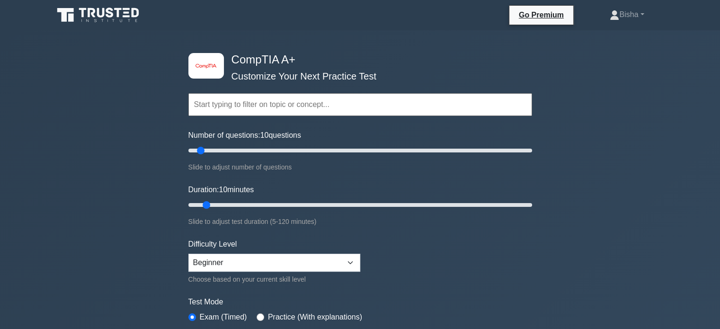
scroll to position [244, 0]
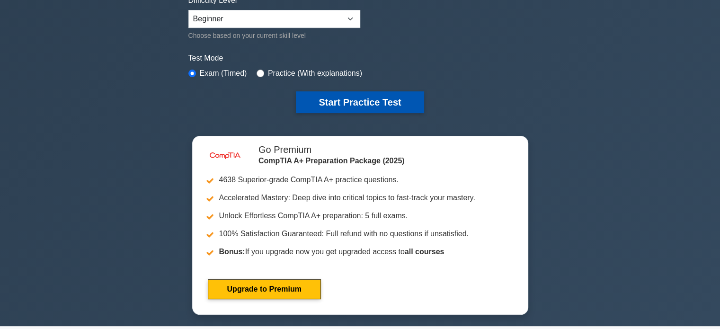
click at [353, 106] on button "Start Practice Test" at bounding box center [360, 102] width 128 height 22
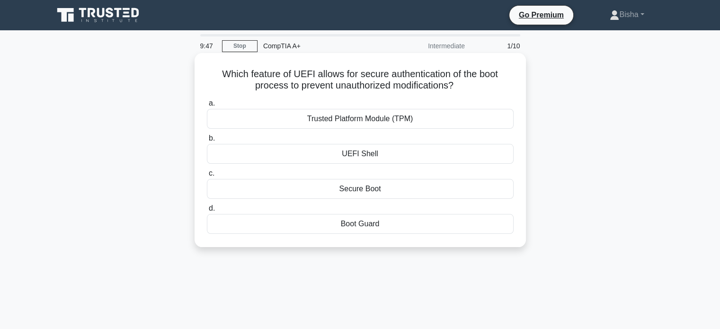
click at [386, 188] on div "Secure Boot" at bounding box center [360, 189] width 307 height 20
click at [207, 177] on input "c. Secure Boot" at bounding box center [207, 174] width 0 height 6
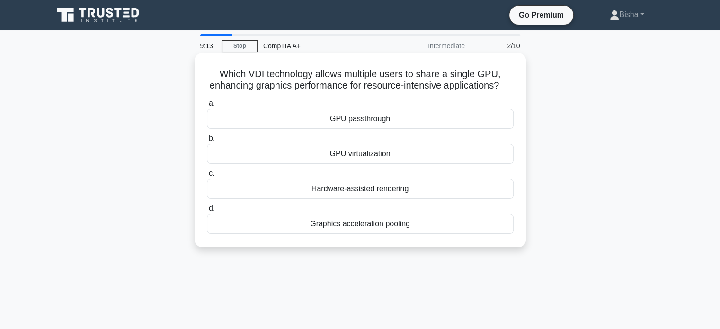
click at [396, 164] on div "GPU virtualization" at bounding box center [360, 154] width 307 height 20
click at [207, 142] on input "b. GPU virtualization" at bounding box center [207, 138] width 0 height 6
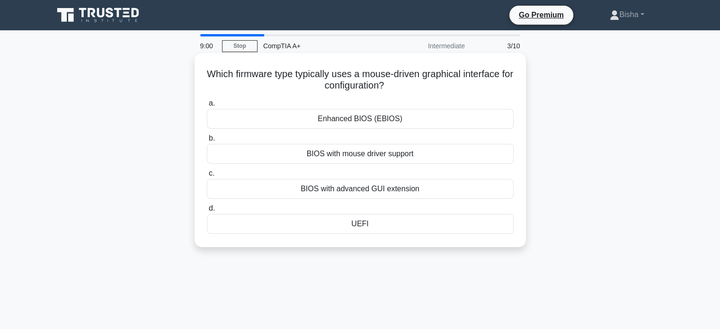
click at [361, 229] on div "UEFI" at bounding box center [360, 224] width 307 height 20
click at [207, 212] on input "d. [GEOGRAPHIC_DATA]" at bounding box center [207, 209] width 0 height 6
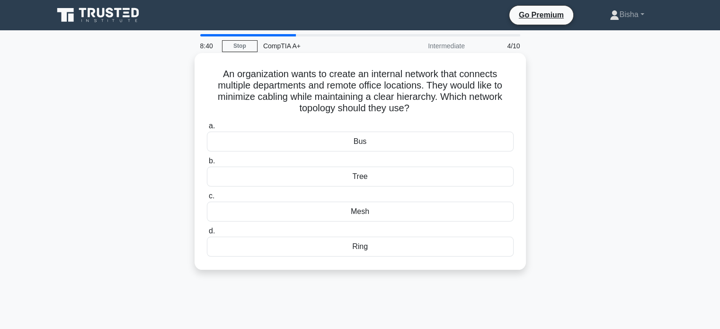
click at [383, 180] on div "Tree" at bounding box center [360, 177] width 307 height 20
click at [207, 164] on input "b. Tree" at bounding box center [207, 161] width 0 height 6
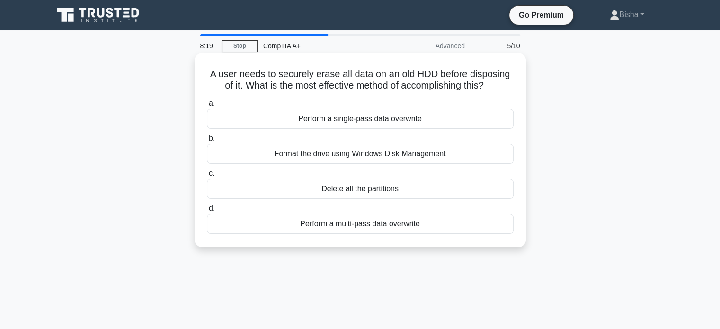
click at [423, 158] on div "Format the drive using Windows Disk Management" at bounding box center [360, 154] width 307 height 20
click at [207, 142] on input "b. Format the drive using Windows Disk Management" at bounding box center [207, 138] width 0 height 6
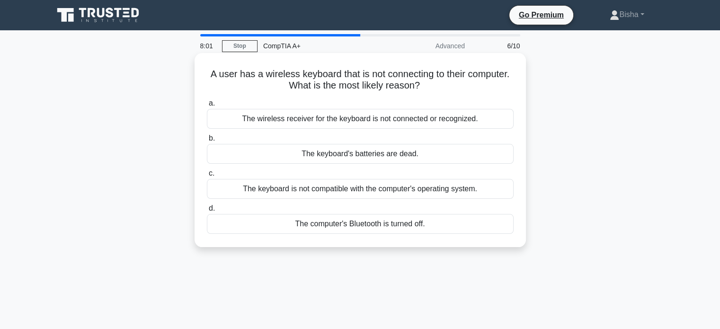
click at [382, 219] on div "The computer's Bluetooth is turned off." at bounding box center [360, 224] width 307 height 20
click at [207, 212] on input "d. The computer's Bluetooth is turned off." at bounding box center [207, 209] width 0 height 6
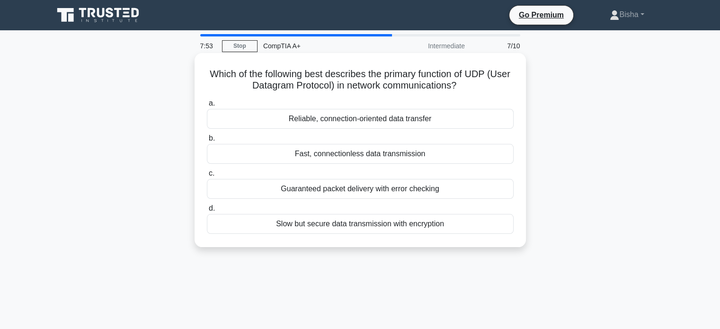
click at [387, 158] on div "Fast, connectionless data transmission" at bounding box center [360, 154] width 307 height 20
click at [207, 142] on input "b. Fast, connectionless data transmission" at bounding box center [207, 138] width 0 height 6
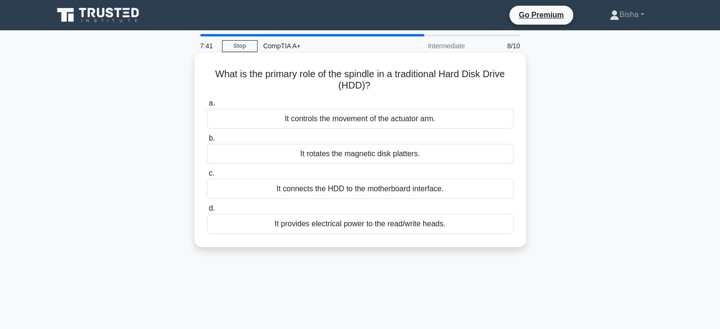
click at [393, 163] on div "It rotates the magnetic disk platters." at bounding box center [360, 154] width 307 height 20
click at [207, 142] on input "b. It rotates the magnetic disk platters." at bounding box center [207, 138] width 0 height 6
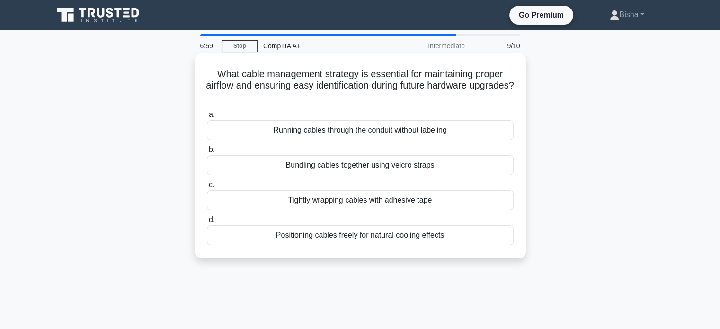
click at [401, 170] on div "Bundling cables together using velcro straps" at bounding box center [360, 165] width 307 height 20
click at [207, 153] on input "b. Bundling cables together using velcro straps" at bounding box center [207, 150] width 0 height 6
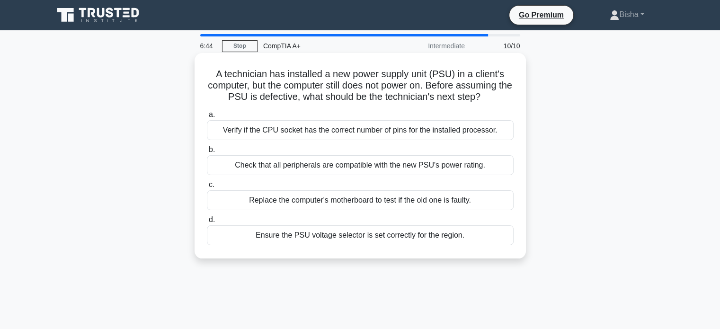
click at [334, 241] on div "Ensure the PSU voltage selector is set correctly for the region." at bounding box center [360, 235] width 307 height 20
click at [207, 223] on input "d. Ensure the PSU voltage selector is set correctly for the region." at bounding box center [207, 220] width 0 height 6
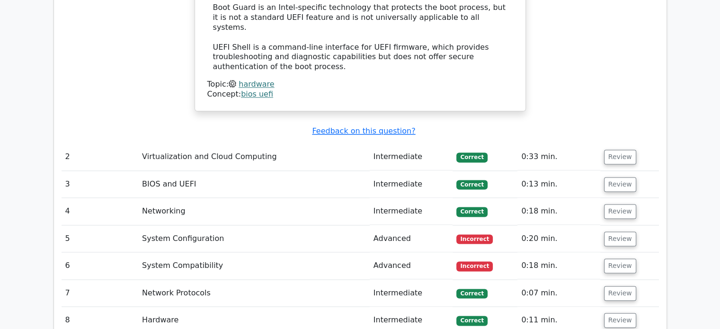
scroll to position [1215, 0]
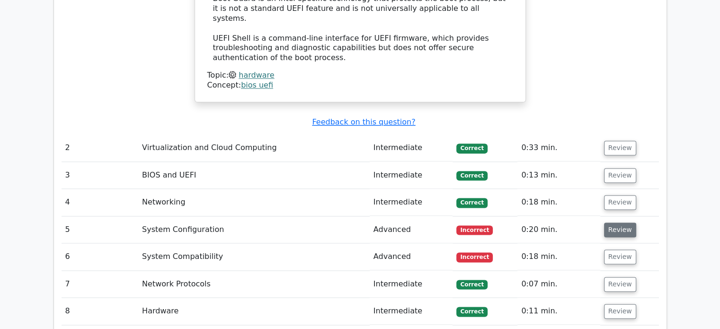
click at [614, 223] on button "Review" at bounding box center [620, 230] width 32 height 15
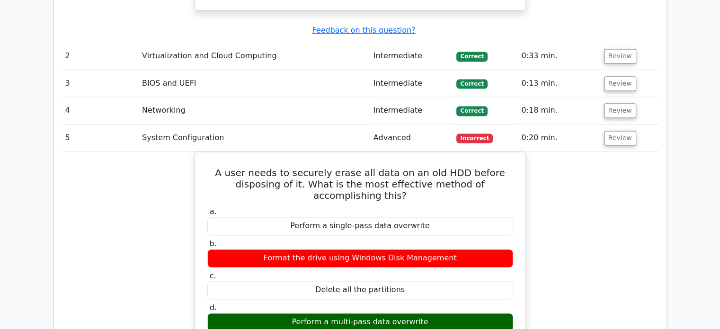
scroll to position [1307, 0]
click at [622, 131] on button "Review" at bounding box center [620, 138] width 32 height 15
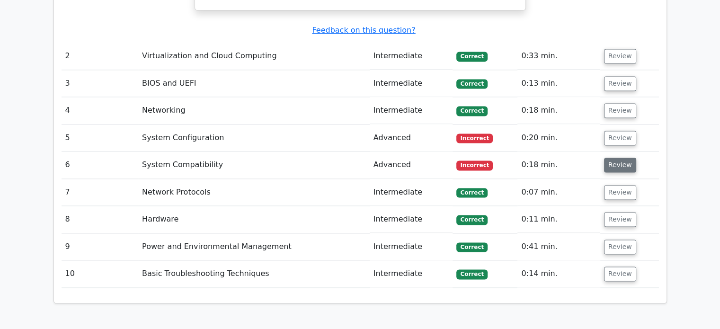
click at [609, 158] on button "Review" at bounding box center [620, 165] width 32 height 15
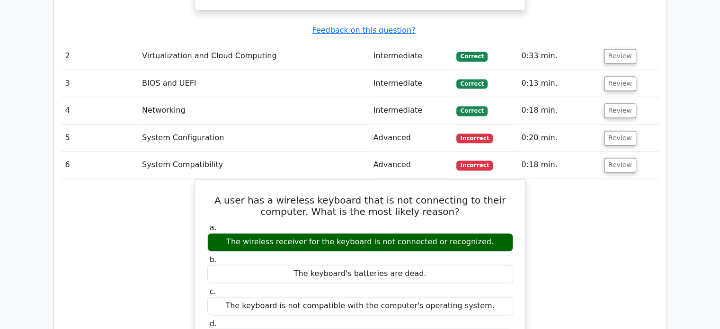
click at [606, 152] on td "Review" at bounding box center [630, 165] width 59 height 27
click at [608, 158] on button "Review" at bounding box center [620, 165] width 32 height 15
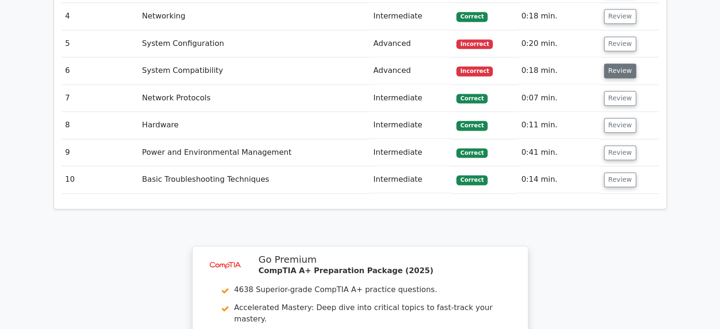
scroll to position [1400, 0]
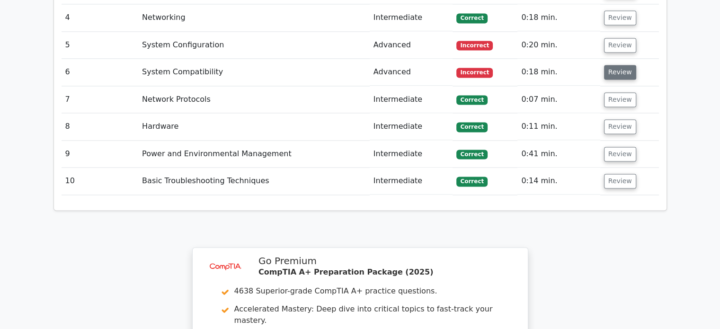
click at [608, 168] on td "Review" at bounding box center [630, 181] width 59 height 27
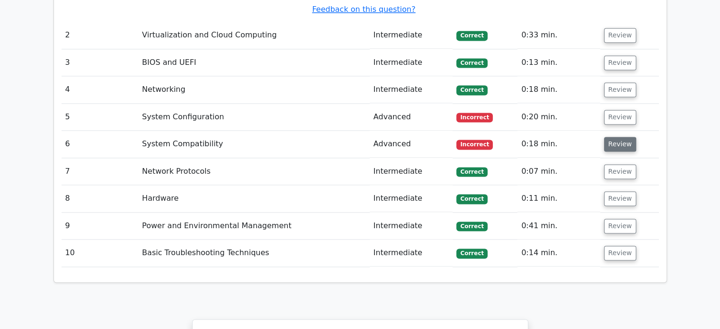
scroll to position [1328, 0]
click at [628, 137] on button "Review" at bounding box center [620, 144] width 32 height 15
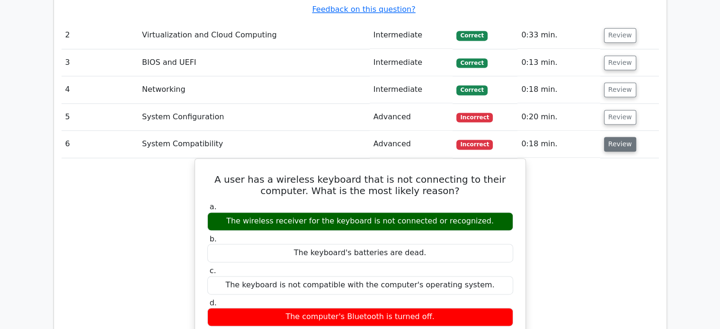
click at [628, 137] on button "Review" at bounding box center [620, 144] width 32 height 15
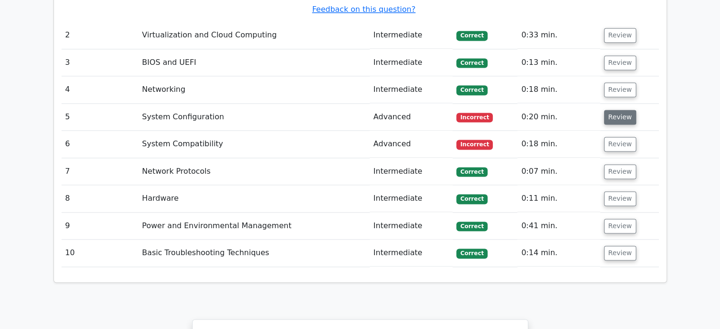
click at [629, 110] on button "Review" at bounding box center [620, 117] width 32 height 15
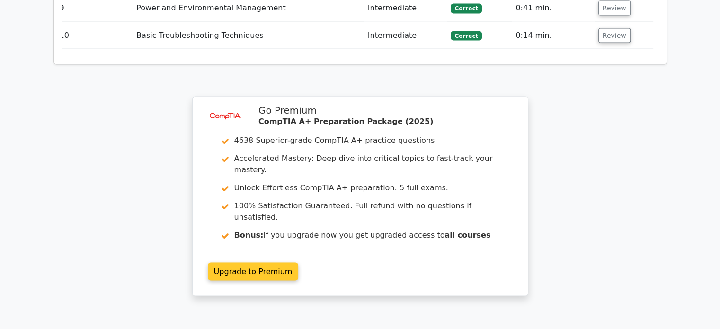
scroll to position [1932, 0]
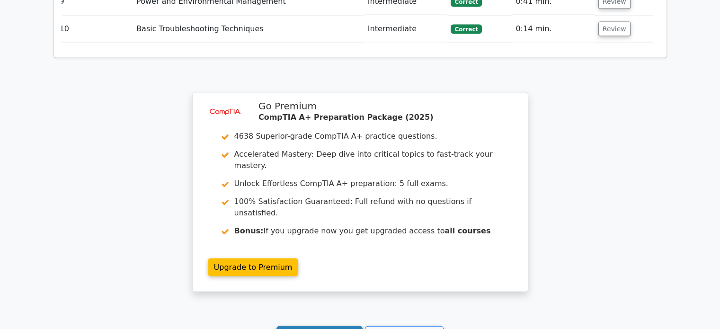
click at [301, 326] on link "Continue practicing" at bounding box center [320, 335] width 87 height 18
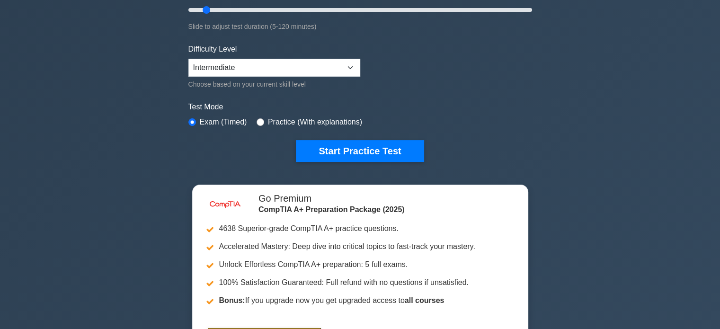
scroll to position [195, 0]
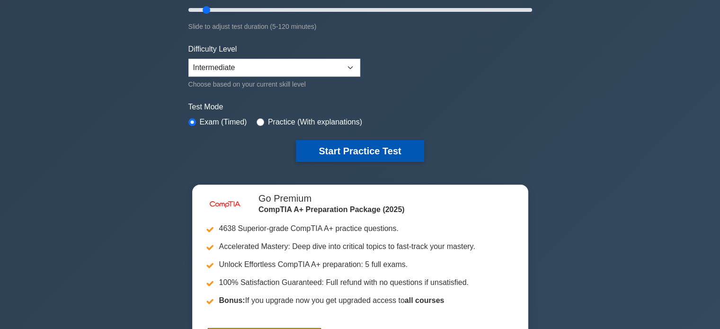
click at [352, 157] on button "Start Practice Test" at bounding box center [360, 151] width 128 height 22
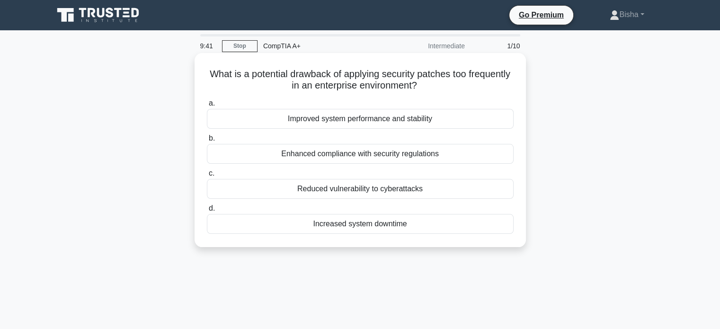
click at [416, 227] on div "Increased system downtime" at bounding box center [360, 224] width 307 height 20
click at [207, 212] on input "d. Increased system downtime" at bounding box center [207, 209] width 0 height 6
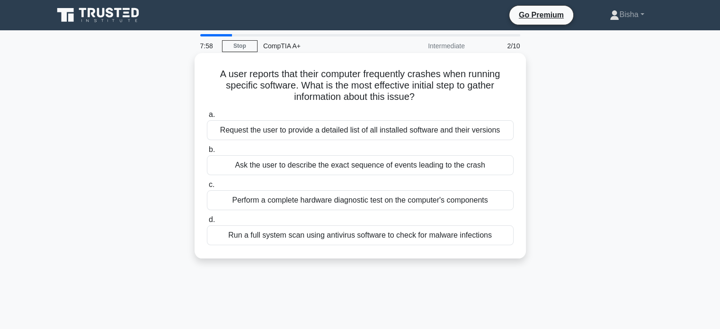
click at [404, 171] on div "Ask the user to describe the exact sequence of events leading to the crash" at bounding box center [360, 165] width 307 height 20
click at [207, 153] on input "b. Ask the user to describe the exact sequence of events leading to the crash" at bounding box center [207, 150] width 0 height 6
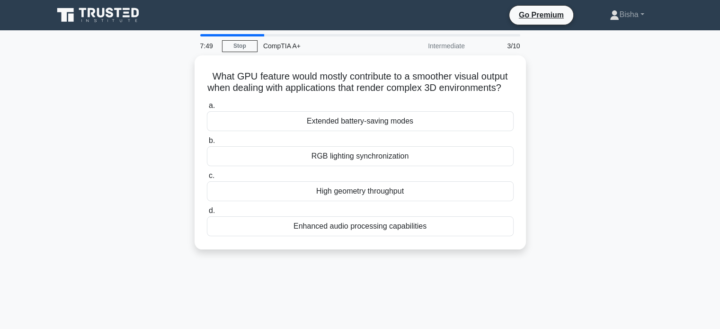
click at [627, 181] on div "What GPU feature would mostly contribute to a smoother visual output when deali…" at bounding box center [360, 158] width 625 height 206
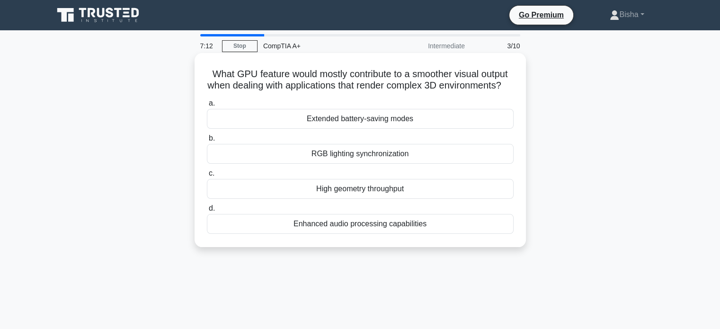
click at [377, 199] on div "High geometry throughput" at bounding box center [360, 189] width 307 height 20
click at [207, 177] on input "c. High geometry throughput" at bounding box center [207, 174] width 0 height 6
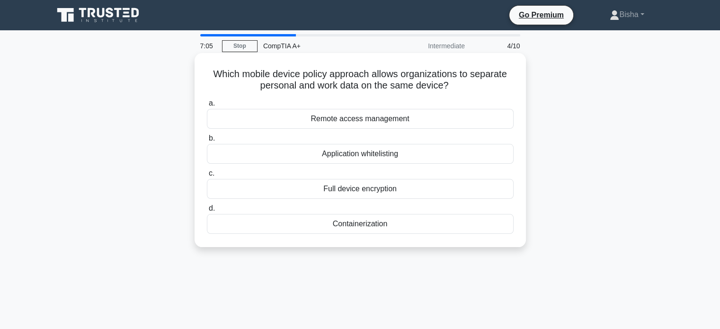
click at [360, 221] on div "Containerization" at bounding box center [360, 224] width 307 height 20
click at [207, 212] on input "d. Containerization" at bounding box center [207, 209] width 0 height 6
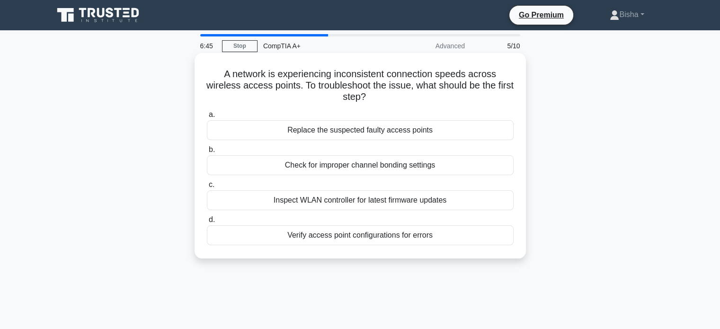
click at [384, 173] on div "Check for improper channel bonding settings" at bounding box center [360, 165] width 307 height 20
click at [207, 153] on input "b. Check for improper channel bonding settings" at bounding box center [207, 150] width 0 height 6
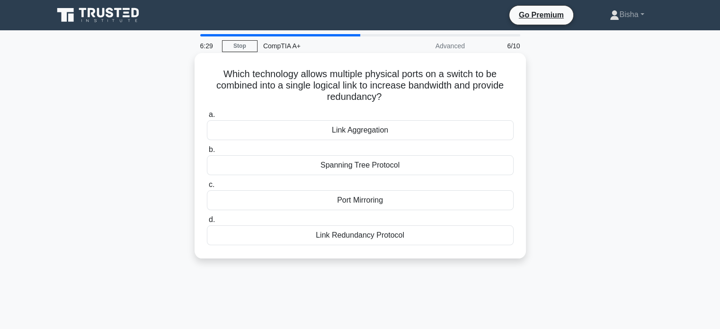
click at [411, 89] on h5 "Which technology allows multiple physical ports on a switch to be combined into…" at bounding box center [360, 85] width 309 height 35
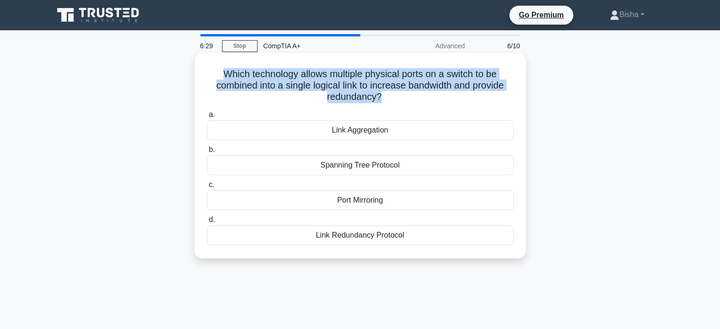
click at [411, 89] on h5 "Which technology allows multiple physical ports on a switch to be combined into…" at bounding box center [360, 85] width 309 height 35
copy div "Which technology allows multiple physical ports on a switch to be combined into…"
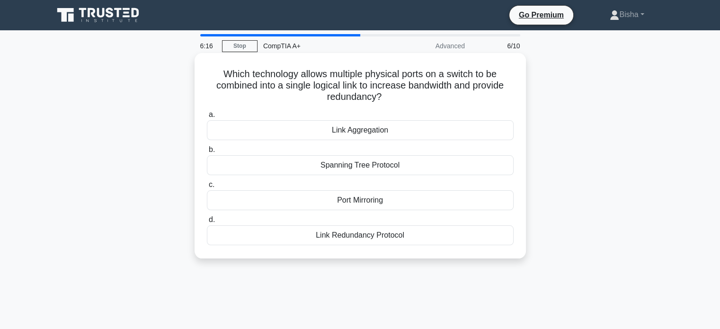
click at [369, 171] on div "Spanning Tree Protocol" at bounding box center [360, 165] width 307 height 20
click at [207, 153] on input "b. Spanning Tree Protocol" at bounding box center [207, 150] width 0 height 6
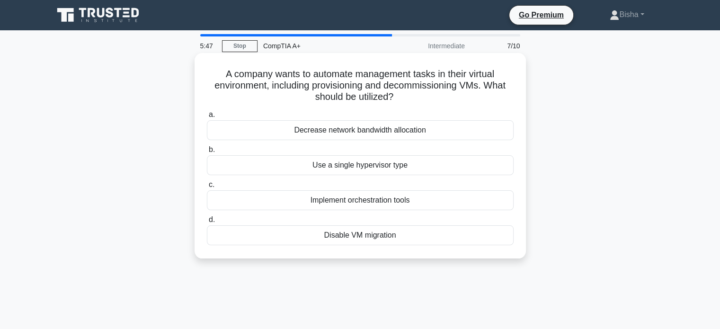
click at [389, 205] on div "Implement orchestration tools" at bounding box center [360, 200] width 307 height 20
click at [207, 188] on input "c. Implement orchestration tools" at bounding box center [207, 185] width 0 height 6
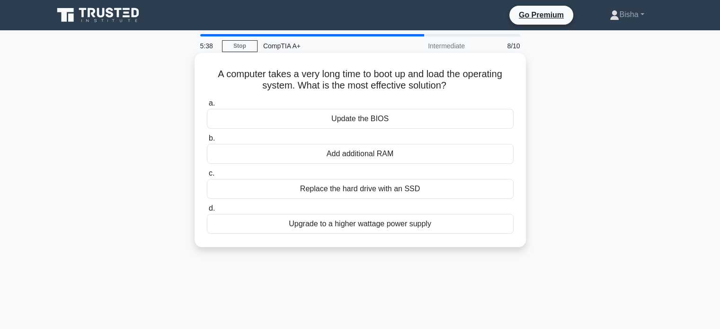
click at [395, 159] on div "Add additional RAM" at bounding box center [360, 154] width 307 height 20
click at [207, 142] on input "b. Add additional RAM" at bounding box center [207, 138] width 0 height 6
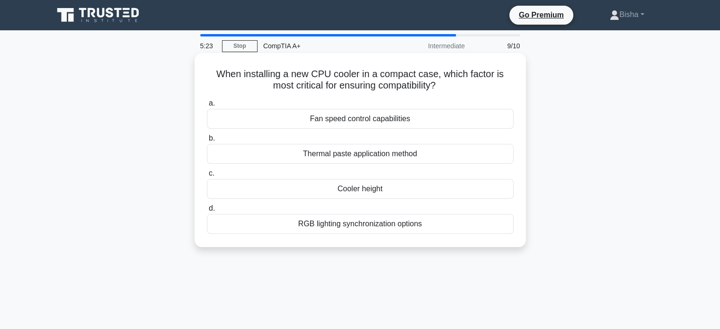
click at [399, 193] on div "Cooler height" at bounding box center [360, 189] width 307 height 20
click at [207, 177] on input "c. Cooler height" at bounding box center [207, 174] width 0 height 6
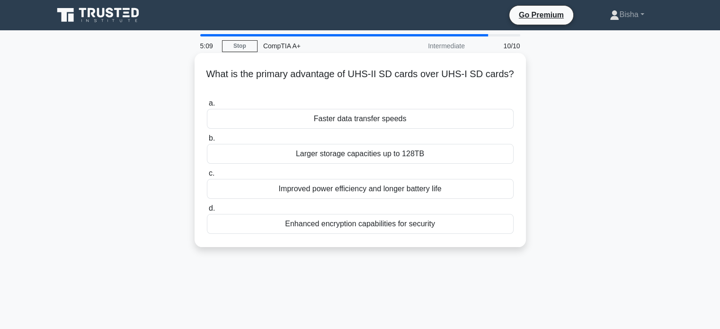
click at [374, 158] on div "Larger storage capacities up to 128TB" at bounding box center [360, 154] width 307 height 20
click at [207, 142] on input "b. Larger storage capacities up to 128TB" at bounding box center [207, 138] width 0 height 6
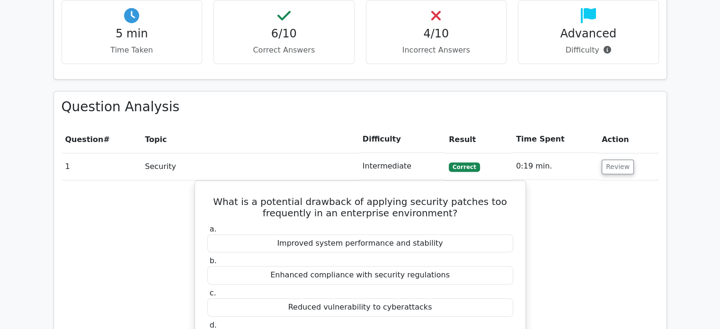
scroll to position [667, 0]
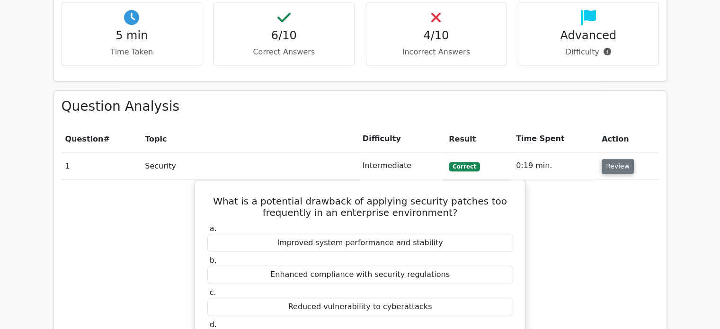
click at [611, 159] on button "Review" at bounding box center [618, 166] width 32 height 15
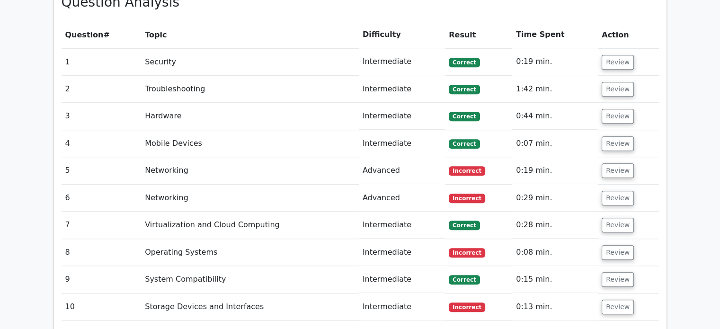
scroll to position [771, 0]
click at [620, 300] on button "Review" at bounding box center [618, 307] width 32 height 15
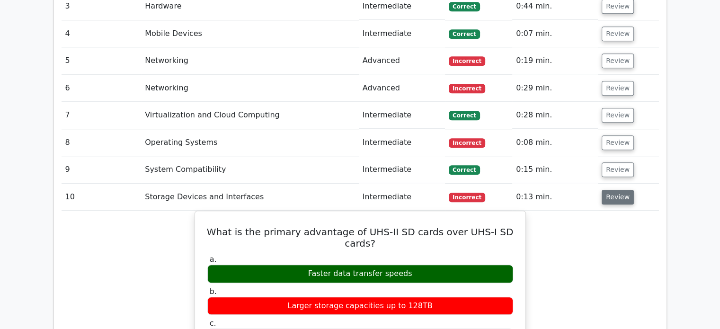
scroll to position [881, 0]
click at [612, 190] on button "Review" at bounding box center [618, 197] width 32 height 15
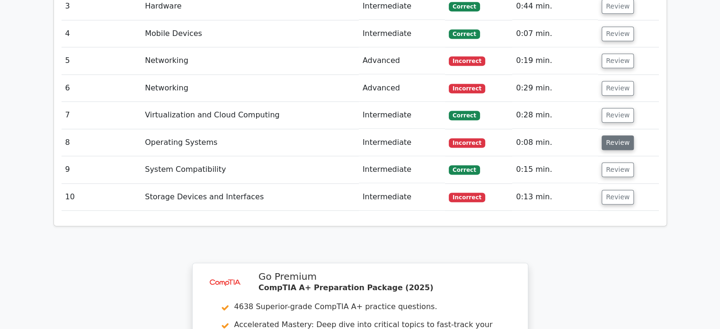
click at [616, 135] on button "Review" at bounding box center [618, 142] width 32 height 15
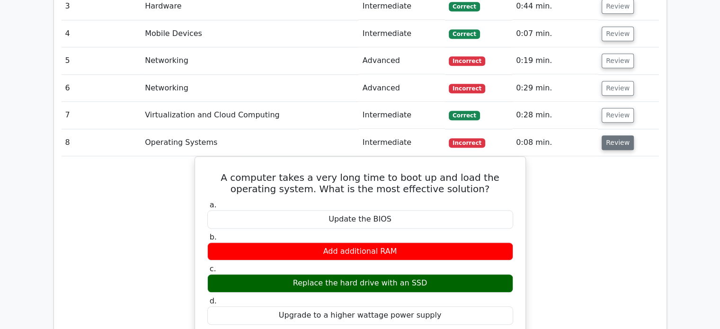
click at [616, 135] on button "Review" at bounding box center [618, 142] width 32 height 15
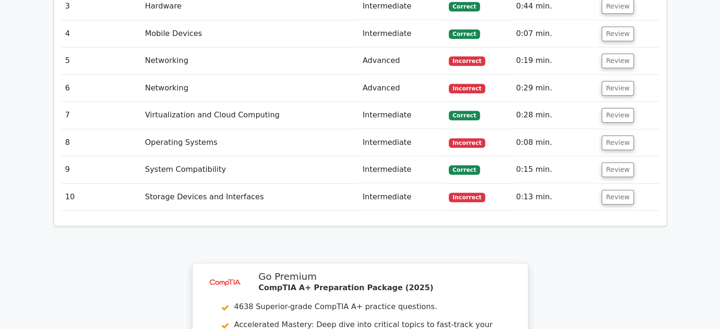
click at [606, 75] on td "Review" at bounding box center [628, 88] width 61 height 27
click at [608, 81] on button "Review" at bounding box center [618, 88] width 32 height 15
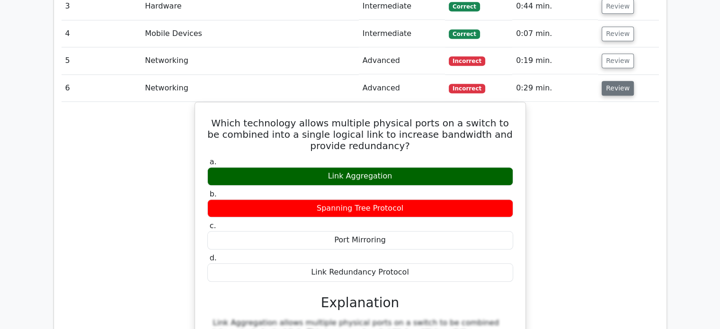
click at [608, 81] on button "Review" at bounding box center [618, 88] width 32 height 15
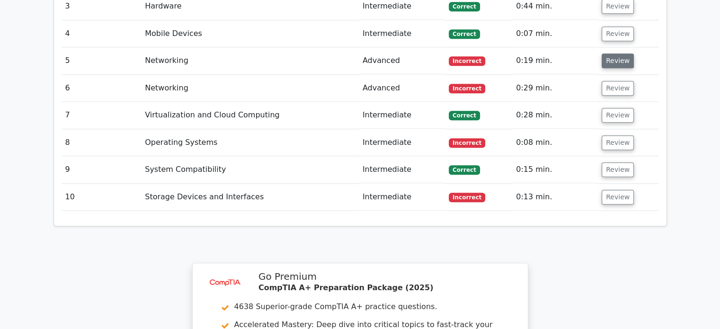
click at [610, 54] on button "Review" at bounding box center [618, 61] width 32 height 15
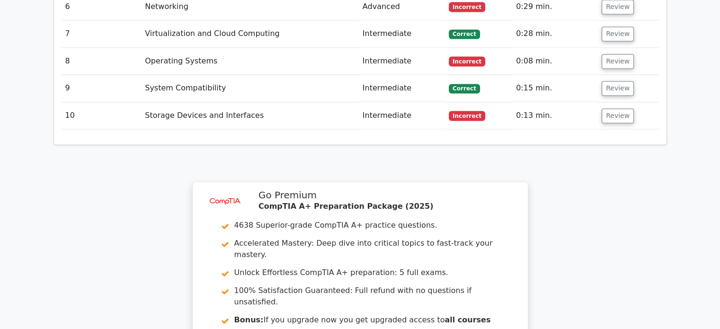
scroll to position [1648, 0]
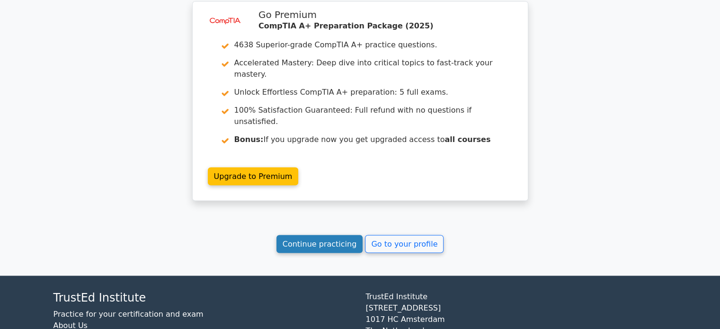
click at [328, 235] on link "Continue practicing" at bounding box center [320, 244] width 87 height 18
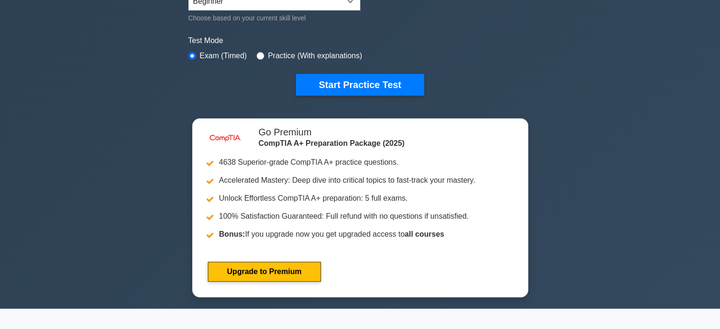
scroll to position [261, 0]
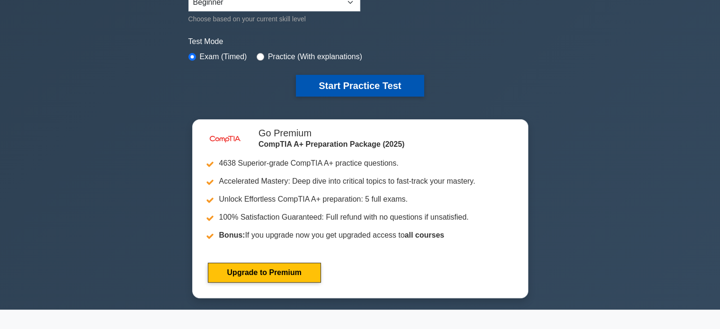
click at [416, 90] on button "Start Practice Test" at bounding box center [360, 86] width 128 height 22
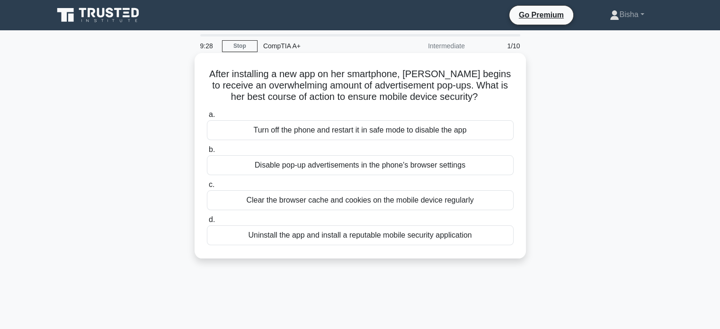
click at [360, 242] on div "Uninstall the app and install a reputable mobile security application" at bounding box center [360, 235] width 307 height 20
click at [207, 223] on input "d. Uninstall the app and install a reputable mobile security application" at bounding box center [207, 220] width 0 height 6
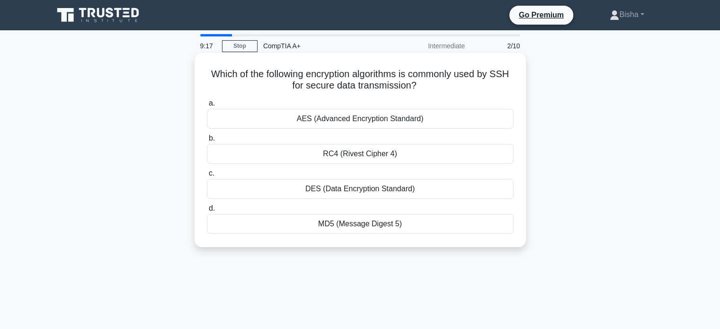
click at [414, 124] on div "AES (Advanced Encryption Standard)" at bounding box center [360, 119] width 307 height 20
click at [207, 107] on input "a. AES (Advanced Encryption Standard)" at bounding box center [207, 103] width 0 height 6
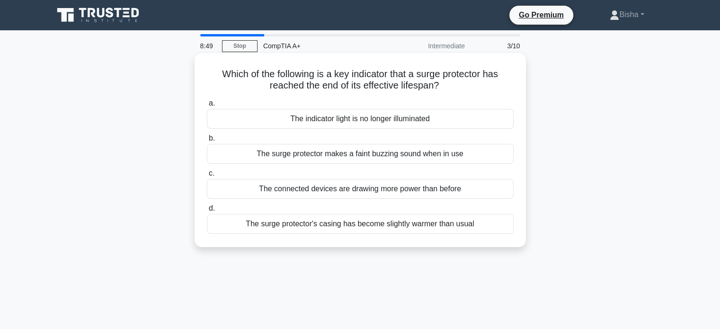
click at [457, 126] on div "The indicator light is no longer illuminated" at bounding box center [360, 119] width 307 height 20
click at [207, 107] on input "a. The indicator light is no longer illuminated" at bounding box center [207, 103] width 0 height 6
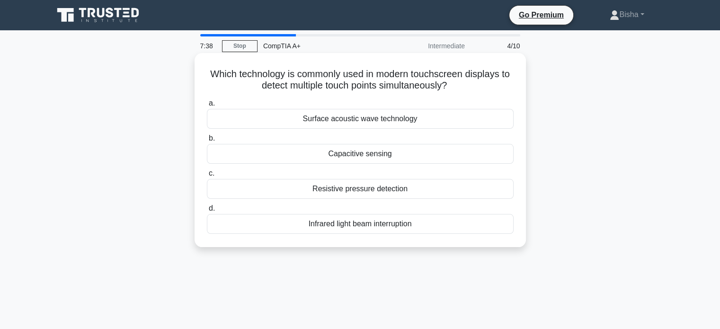
click at [449, 152] on div "Capacitive sensing" at bounding box center [360, 154] width 307 height 20
click at [207, 142] on input "b. Capacitive sensing" at bounding box center [207, 138] width 0 height 6
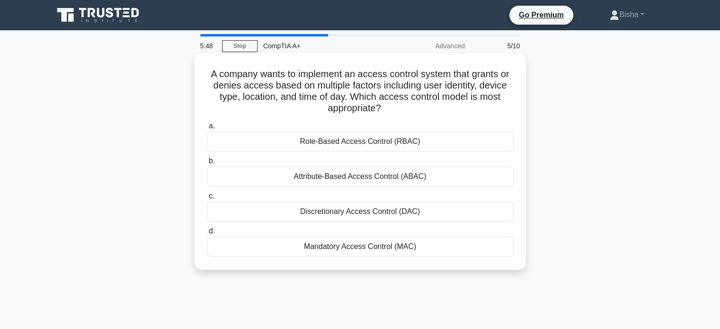
click at [379, 180] on div "Attribute-Based Access Control (ABAC)" at bounding box center [360, 177] width 307 height 20
click at [207, 164] on input "b. Attribute-Based Access Control (ABAC)" at bounding box center [207, 161] width 0 height 6
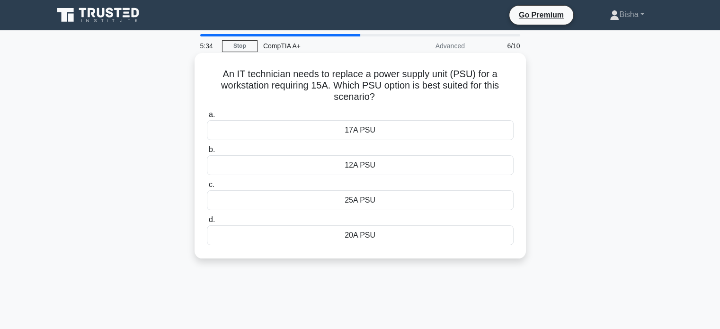
click at [394, 134] on div "17A PSU" at bounding box center [360, 130] width 307 height 20
click at [207, 118] on input "a. 17A PSU" at bounding box center [207, 115] width 0 height 6
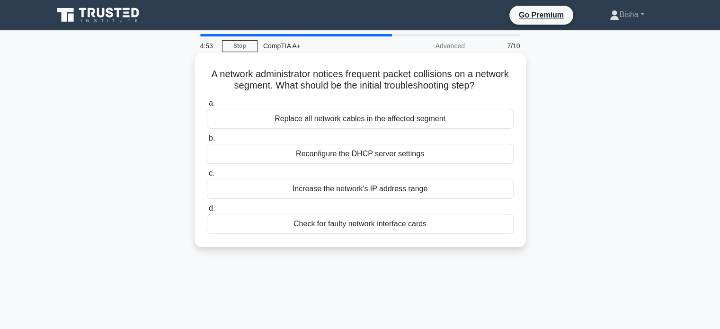
click at [361, 229] on div "Check for faulty network interface cards" at bounding box center [360, 224] width 307 height 20
click at [207, 212] on input "d. Check for faulty network interface cards" at bounding box center [207, 209] width 0 height 6
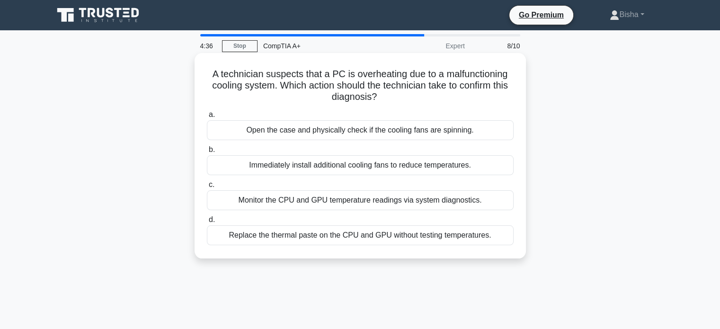
click at [427, 204] on div "Monitor the CPU and GPU temperature readings via system diagnostics." at bounding box center [360, 200] width 307 height 20
click at [207, 188] on input "c. Monitor the CPU and GPU temperature readings via system diagnostics." at bounding box center [207, 185] width 0 height 6
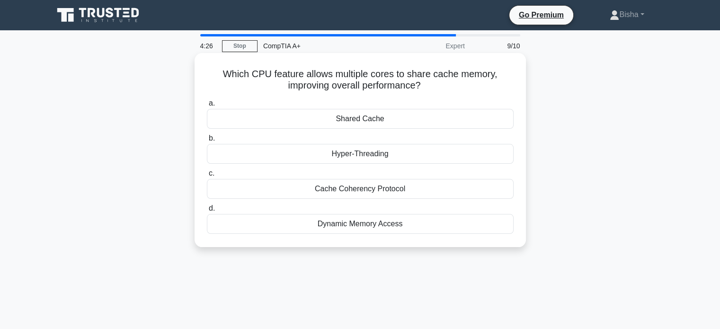
click at [397, 158] on div "Hyper-Threading" at bounding box center [360, 154] width 307 height 20
click at [207, 142] on input "b. Hyper-Threading" at bounding box center [207, 138] width 0 height 6
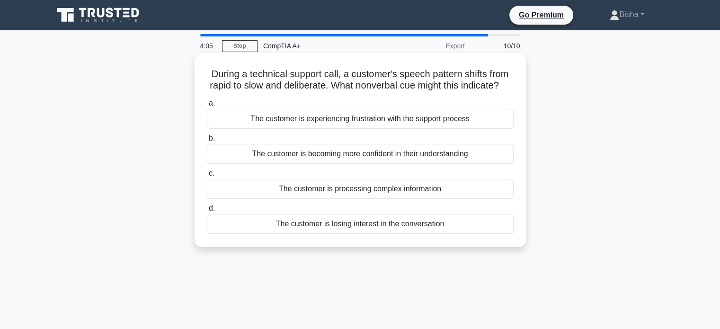
click at [424, 129] on div "The customer is experiencing frustration with the support process" at bounding box center [360, 119] width 307 height 20
click at [207, 107] on input "a. The customer is experiencing frustration with the support process" at bounding box center [207, 103] width 0 height 6
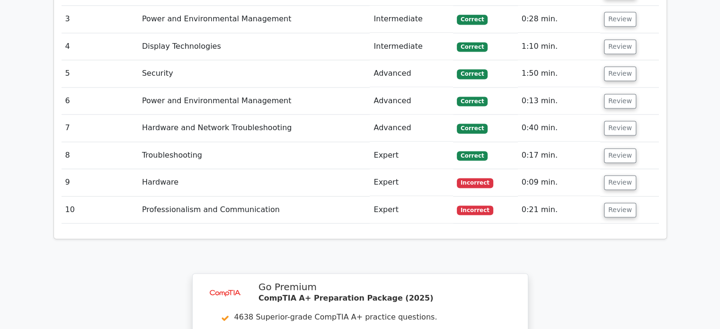
scroll to position [1327, 0]
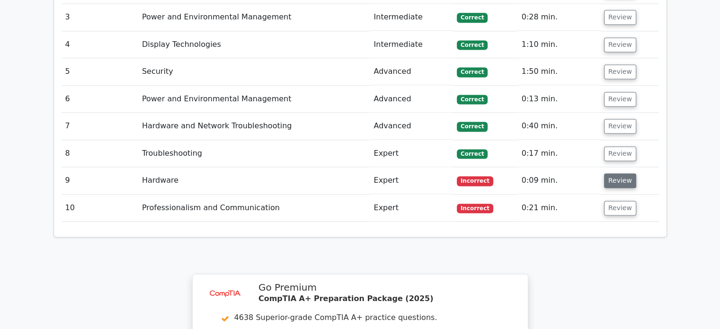
click at [611, 173] on button "Review" at bounding box center [620, 180] width 32 height 15
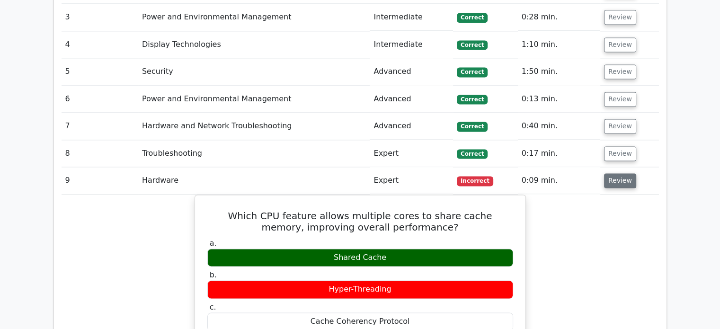
click at [611, 173] on button "Review" at bounding box center [620, 180] width 32 height 15
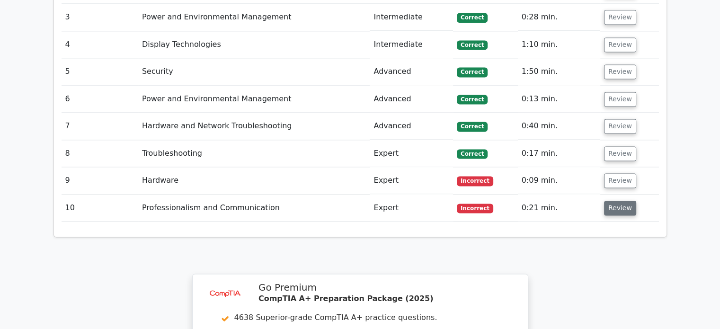
click at [612, 201] on button "Review" at bounding box center [620, 208] width 32 height 15
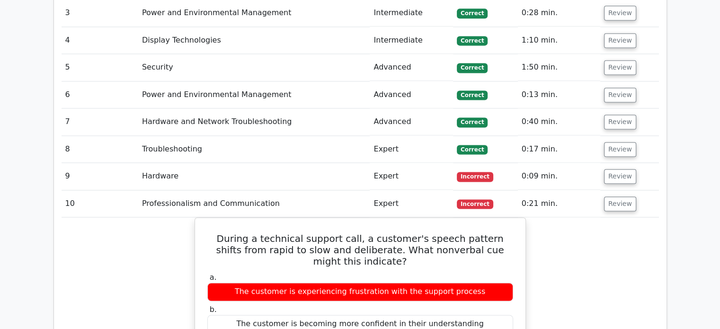
scroll to position [1331, 0]
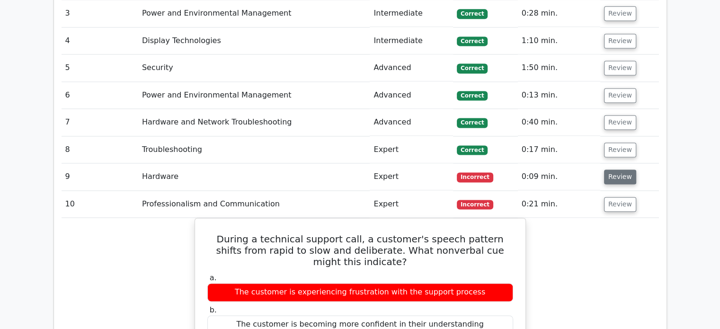
click at [618, 170] on button "Review" at bounding box center [620, 177] width 32 height 15
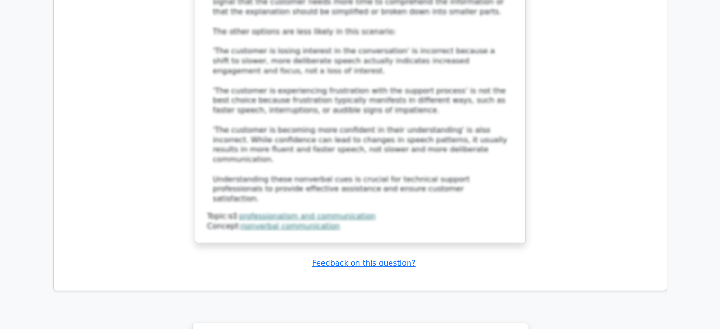
scroll to position [2649, 0]
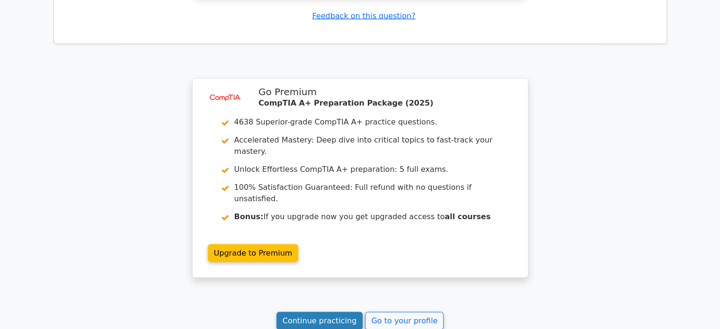
click at [330, 312] on link "Continue practicing" at bounding box center [320, 321] width 87 height 18
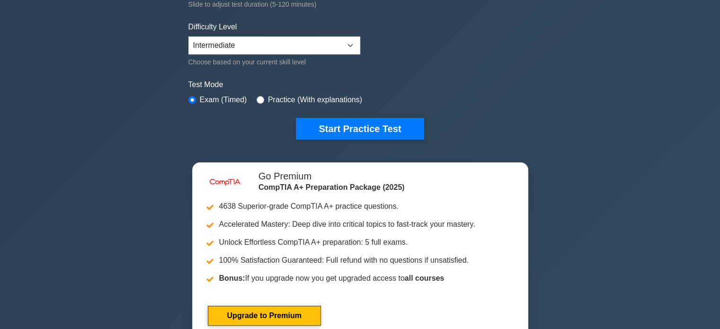
scroll to position [242, 0]
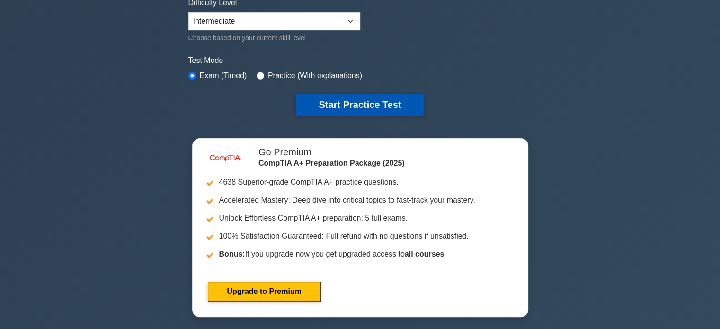
click at [346, 108] on button "Start Practice Test" at bounding box center [360, 105] width 128 height 22
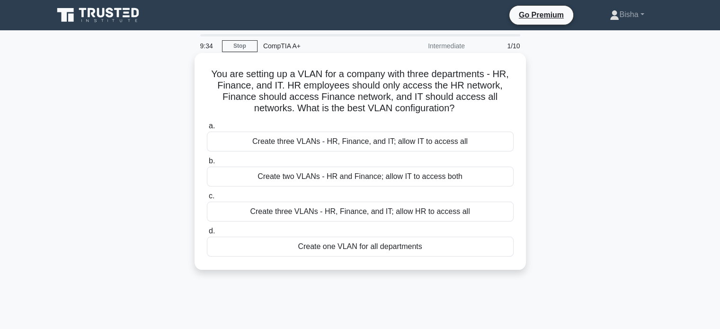
click at [270, 126] on label "a. Create three VLANs - HR, Finance, and IT; allow IT to access all" at bounding box center [360, 135] width 307 height 31
click at [207, 126] on input "a. Create three VLANs - HR, Finance, and IT; allow IT to access all" at bounding box center [207, 126] width 0 height 6
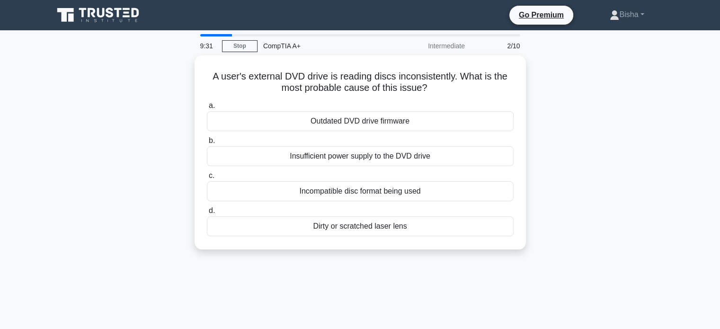
click at [71, 18] on icon at bounding box center [71, 18] width 6 height 8
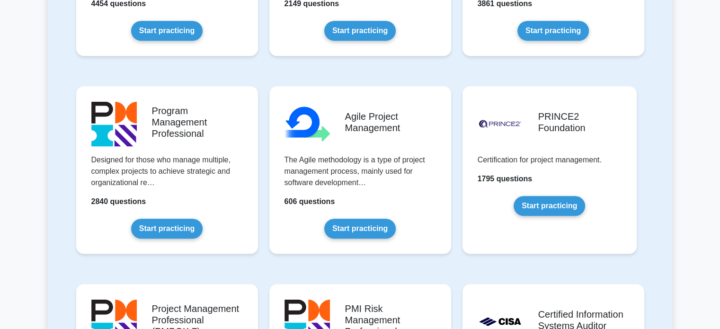
scroll to position [532, 0]
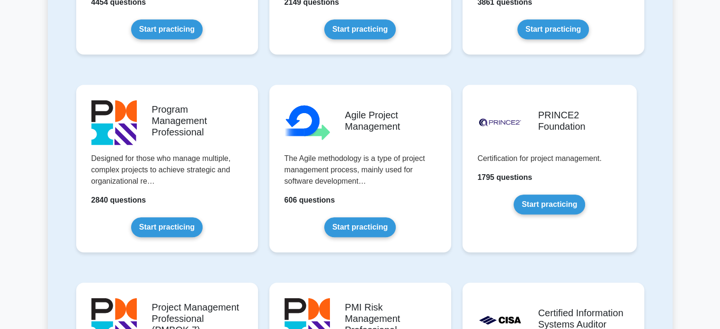
click at [261, 117] on div "Program Management Professional Designed for those who manage multiple, complex…" at bounding box center [167, 176] width 193 height 198
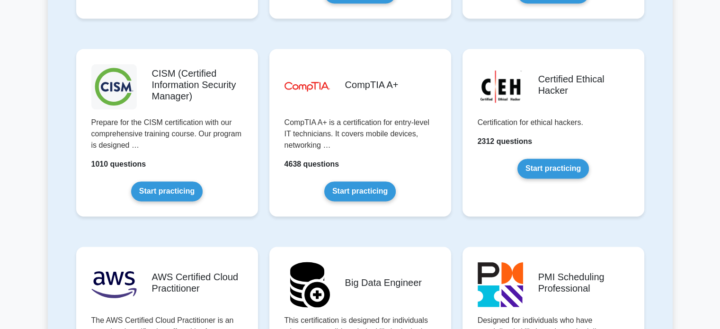
scroll to position [1359, 0]
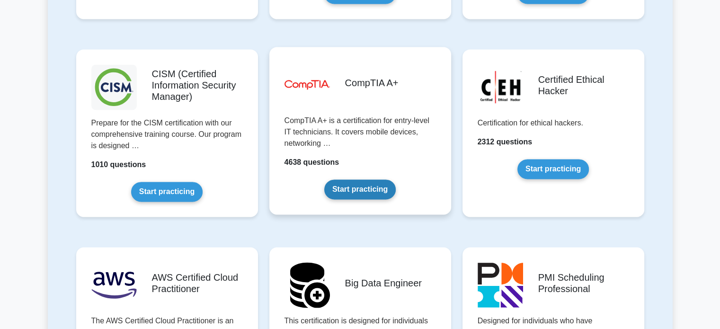
click at [391, 187] on link "Start practicing" at bounding box center [360, 190] width 72 height 20
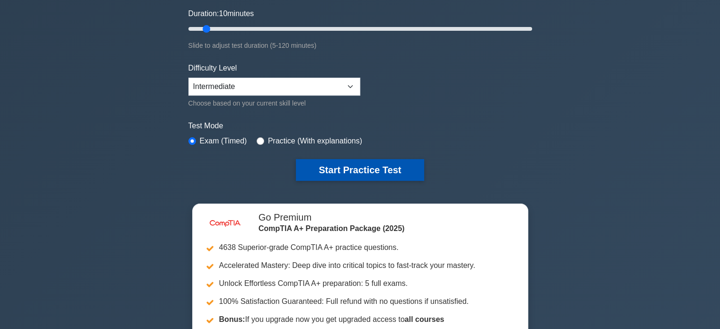
click at [379, 174] on button "Start Practice Test" at bounding box center [360, 170] width 128 height 22
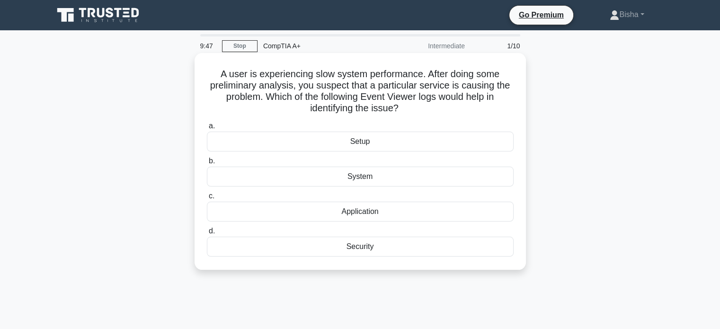
click at [407, 170] on div "System" at bounding box center [360, 177] width 307 height 20
click at [207, 164] on input "b. System" at bounding box center [207, 161] width 0 height 6
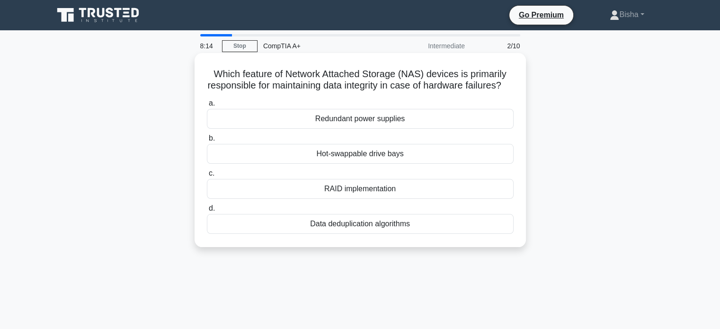
click at [393, 199] on div "RAID implementation" at bounding box center [360, 189] width 307 height 20
click at [207, 177] on input "c. RAID implementation" at bounding box center [207, 174] width 0 height 6
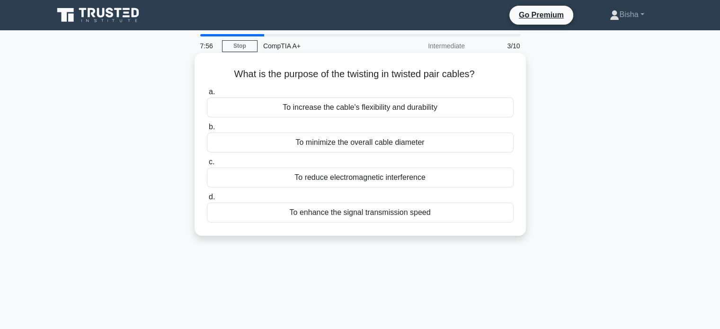
click at [389, 180] on div "To reduce electromagnetic interference" at bounding box center [360, 178] width 307 height 20
click at [207, 165] on input "c. To reduce electromagnetic interference" at bounding box center [207, 162] width 0 height 6
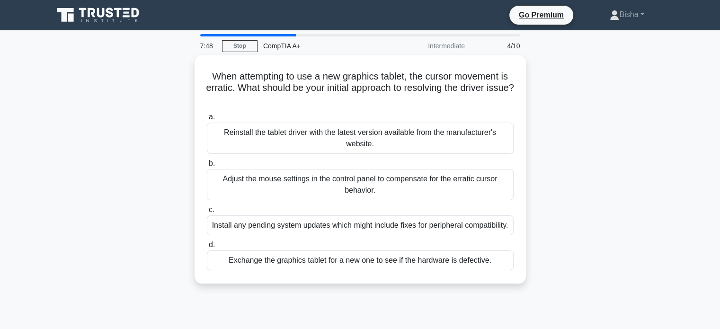
click at [389, 180] on div "Adjust the mouse settings in the control panel to compensate for the erratic cu…" at bounding box center [360, 184] width 307 height 31
click at [207, 167] on input "b. Adjust the mouse settings in the control panel to compensate for the erratic…" at bounding box center [207, 164] width 0 height 6
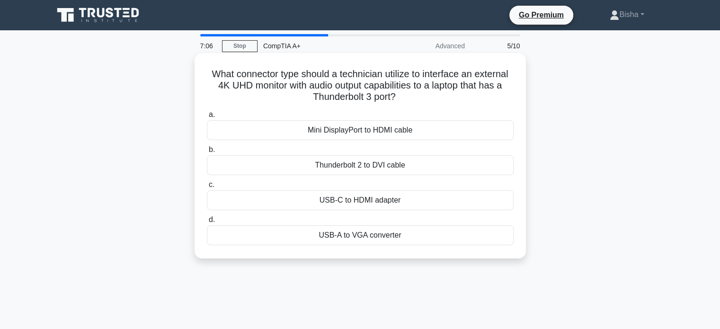
click at [411, 198] on div "USB-C to HDMI adapter" at bounding box center [360, 200] width 307 height 20
click at [207, 188] on input "c. USB-C to HDMI adapter" at bounding box center [207, 185] width 0 height 6
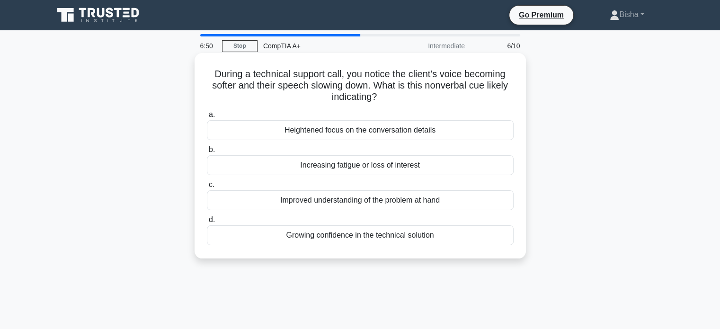
click at [467, 171] on div "Increasing fatigue or loss of interest" at bounding box center [360, 165] width 307 height 20
click at [207, 153] on input "b. Increasing fatigue or loss of interest" at bounding box center [207, 150] width 0 height 6
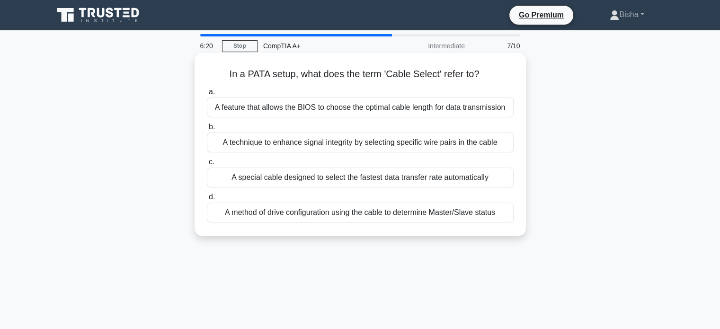
click at [376, 217] on div "A method of drive configuration using the cable to determine Master/Slave status" at bounding box center [360, 213] width 307 height 20
click at [207, 200] on input "d. A method of drive configuration using the cable to determine Master/Slave st…" at bounding box center [207, 197] width 0 height 6
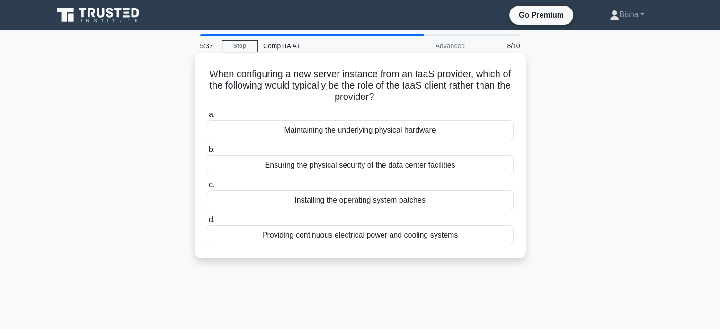
click at [426, 167] on div "Ensuring the physical security of the data center facilities" at bounding box center [360, 165] width 307 height 20
click at [207, 153] on input "b. Ensuring the physical security of the data center facilities" at bounding box center [207, 150] width 0 height 6
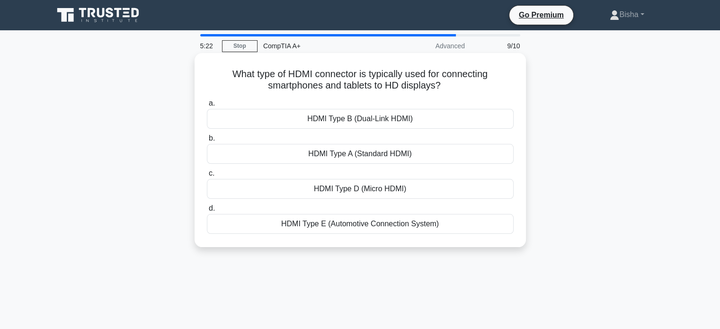
click at [433, 88] on h5 "What type of HDMI connector is typically used for connecting smartphones and ta…" at bounding box center [360, 80] width 309 height 24
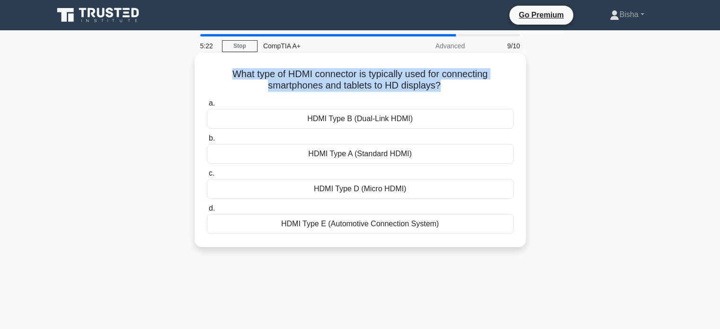
click at [433, 88] on h5 "What type of HDMI connector is typically used for connecting smartphones and ta…" at bounding box center [360, 80] width 309 height 24
copy div "What type of HDMI connector is typically used for connecting smartphones and ta…"
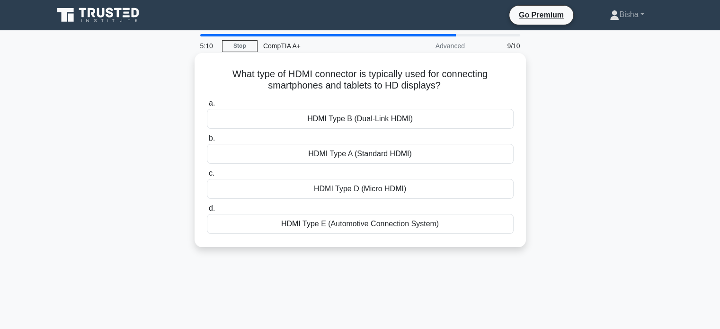
click at [352, 158] on div "HDMI Type A (Standard HDMI)" at bounding box center [360, 154] width 307 height 20
click at [207, 142] on input "b. HDMI Type A (Standard HDMI)" at bounding box center [207, 138] width 0 height 6
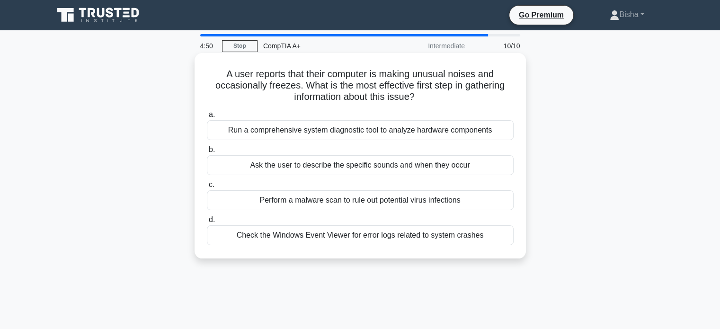
click at [414, 173] on div "Ask the user to describe the specific sounds and when they occur" at bounding box center [360, 165] width 307 height 20
click at [207, 153] on input "b. Ask the user to describe the specific sounds and when they occur" at bounding box center [207, 150] width 0 height 6
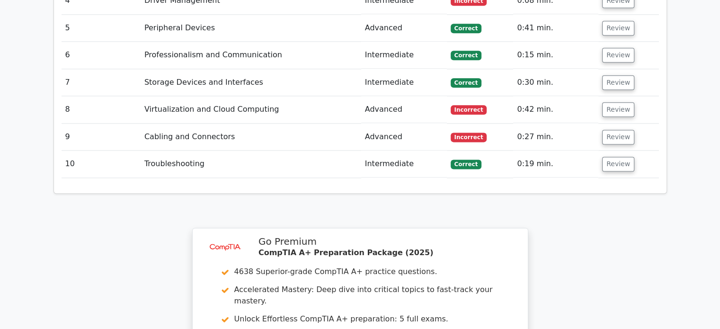
scroll to position [1197, 0]
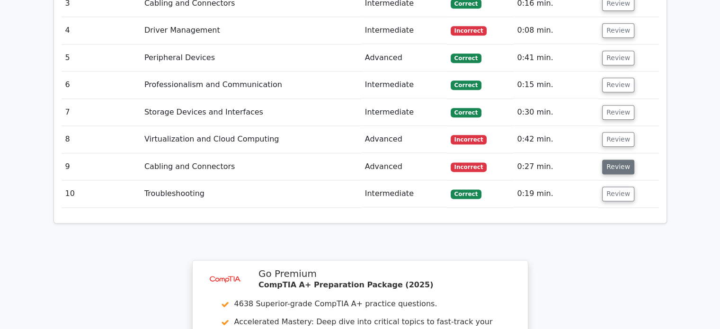
click at [623, 160] on button "Review" at bounding box center [618, 167] width 32 height 15
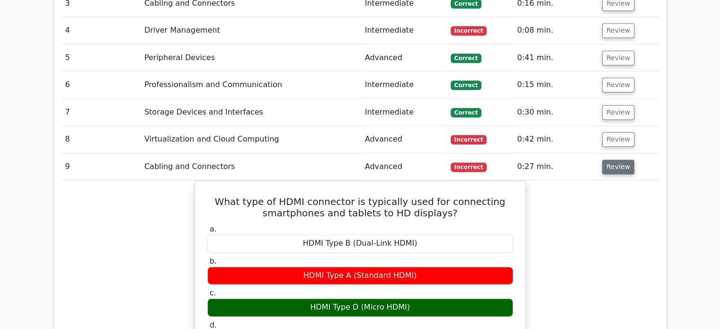
click at [623, 160] on button "Review" at bounding box center [618, 167] width 32 height 15
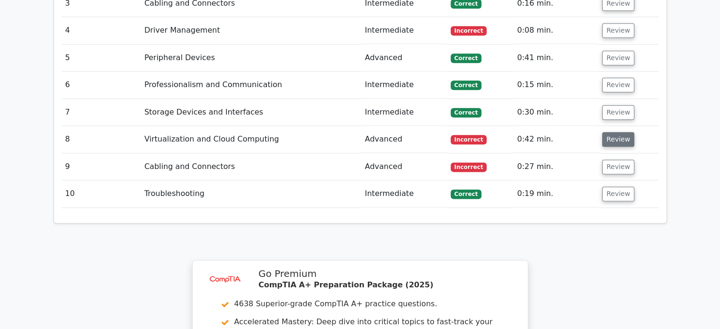
click at [622, 132] on button "Review" at bounding box center [618, 139] width 32 height 15
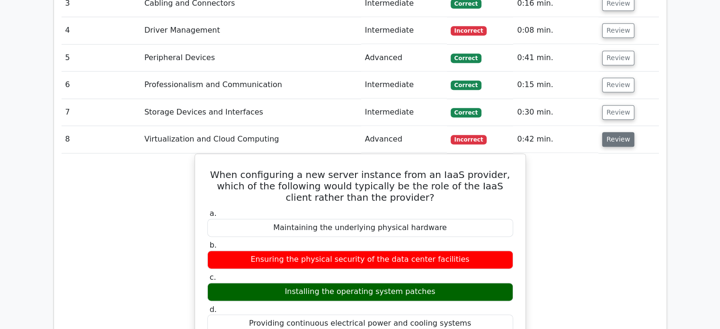
click at [622, 132] on button "Review" at bounding box center [618, 139] width 32 height 15
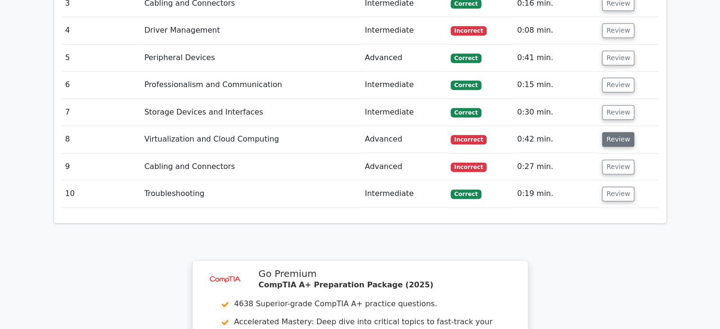
scroll to position [1010, 0]
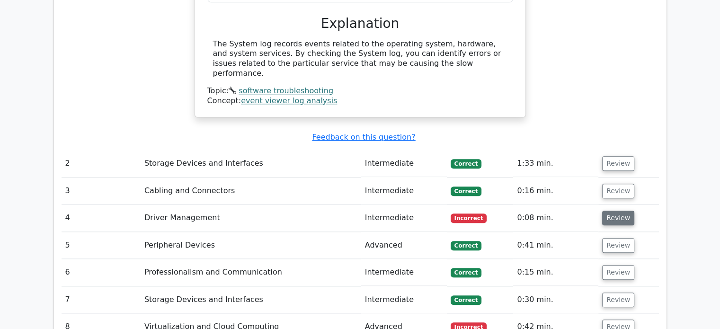
click at [619, 211] on button "Review" at bounding box center [618, 218] width 32 height 15
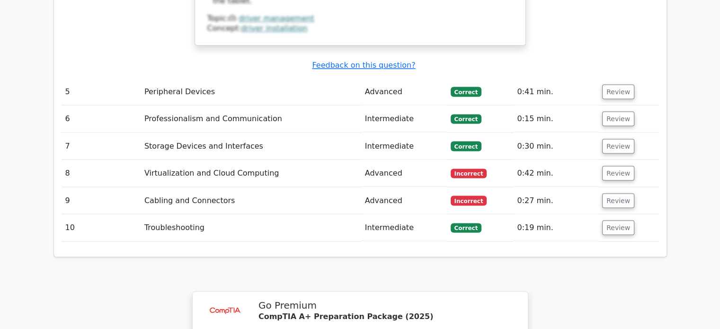
scroll to position [1915, 0]
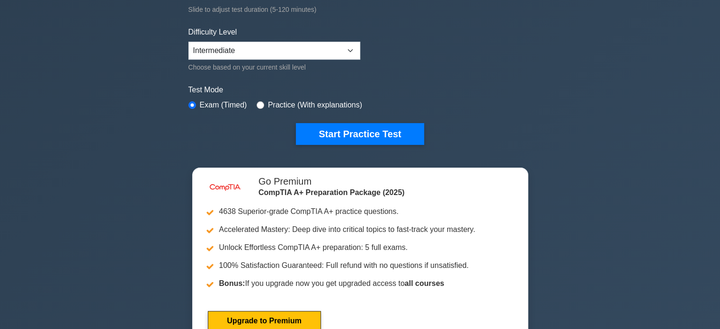
scroll to position [212, 0]
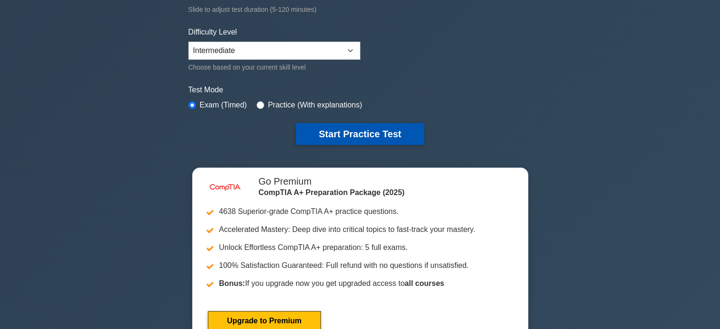
click at [369, 137] on button "Start Practice Test" at bounding box center [360, 134] width 128 height 22
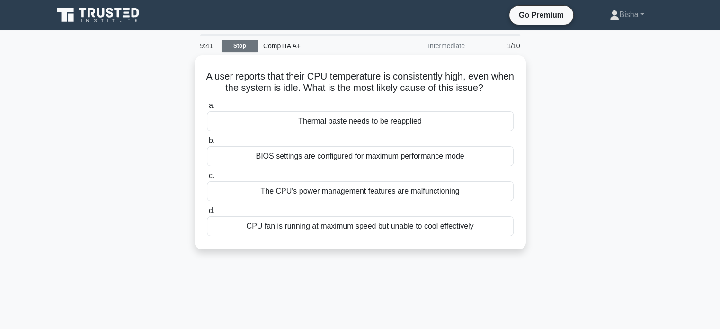
click at [242, 40] on link "Stop" at bounding box center [240, 46] width 36 height 12
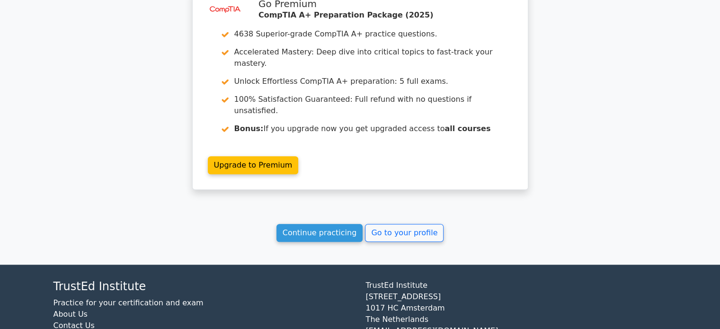
scroll to position [757, 0]
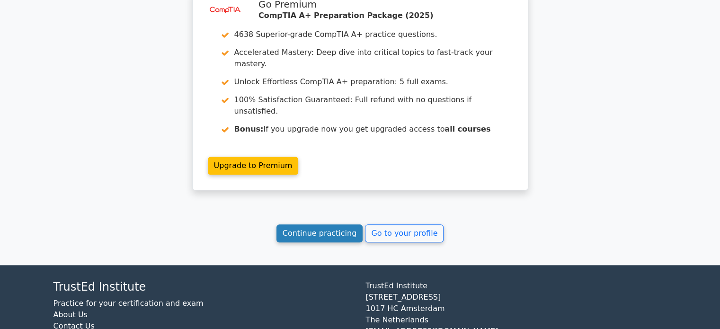
click at [346, 225] on link "Continue practicing" at bounding box center [320, 234] width 87 height 18
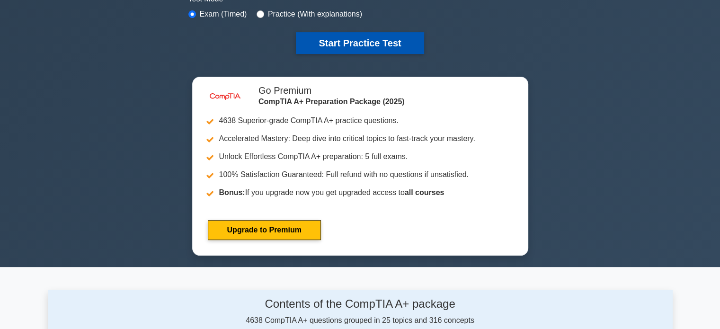
click at [351, 46] on button "Start Practice Test" at bounding box center [360, 43] width 128 height 22
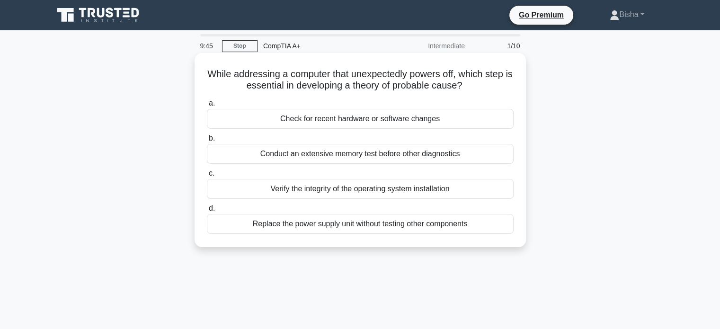
click at [397, 118] on div "Check for recent hardware or software changes" at bounding box center [360, 119] width 307 height 20
click at [207, 107] on input "a. Check for recent hardware or software changes" at bounding box center [207, 103] width 0 height 6
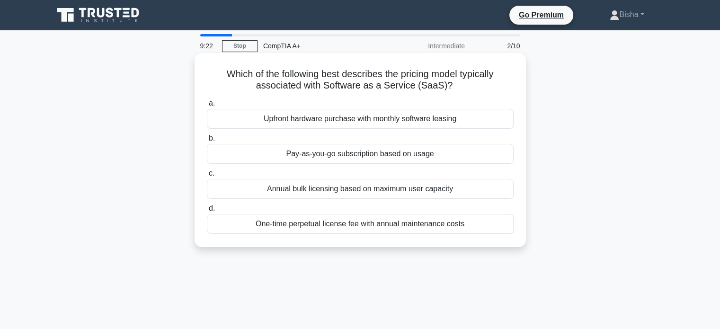
click at [415, 160] on div "Pay-as-you-go subscription based on usage" at bounding box center [360, 154] width 307 height 20
click at [207, 142] on input "b. Pay-as-you-go subscription based on usage" at bounding box center [207, 138] width 0 height 6
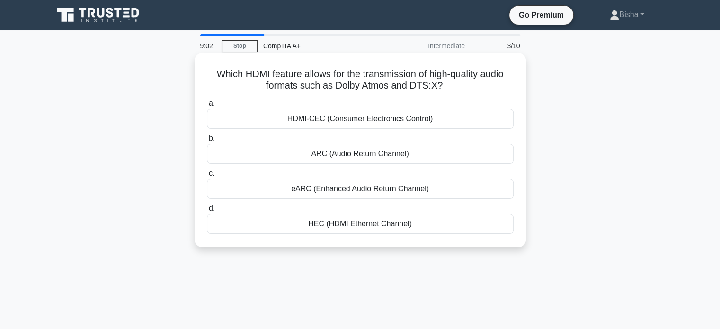
click at [421, 78] on h5 "Which HDMI feature allows for the transmission of high-quality audio formats su…" at bounding box center [360, 80] width 309 height 24
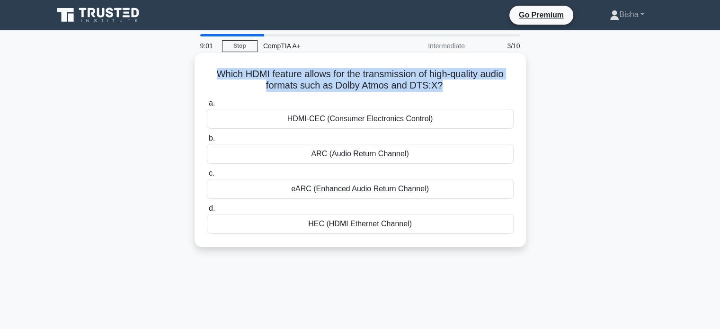
click at [421, 78] on h5 "Which HDMI feature allows for the transmission of high-quality audio formats su…" at bounding box center [360, 80] width 309 height 24
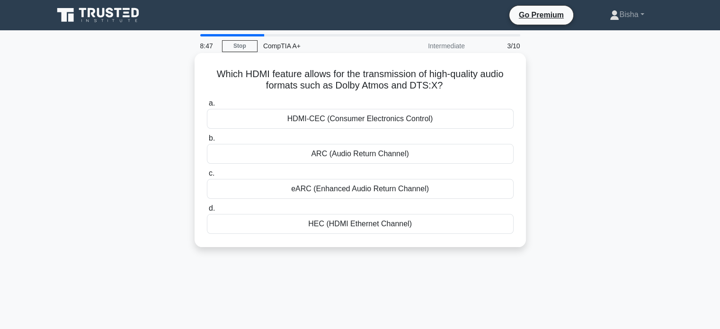
click at [468, 185] on div "eARC (Enhanced Audio Return Channel)" at bounding box center [360, 189] width 307 height 20
click at [207, 177] on input "c. eARC (Enhanced Audio Return Channel)" at bounding box center [207, 174] width 0 height 6
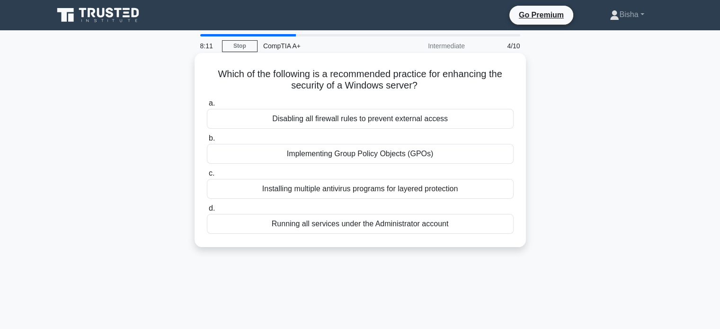
click at [443, 158] on div "Implementing Group Policy Objects (GPOs)" at bounding box center [360, 154] width 307 height 20
click at [207, 142] on input "b. Implementing Group Policy Objects (GPOs)" at bounding box center [207, 138] width 0 height 6
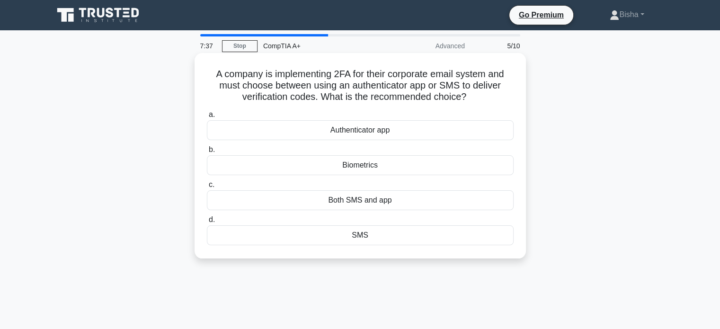
click at [442, 137] on div "Authenticator app" at bounding box center [360, 130] width 307 height 20
click at [207, 118] on input "a. Authenticator app" at bounding box center [207, 115] width 0 height 6
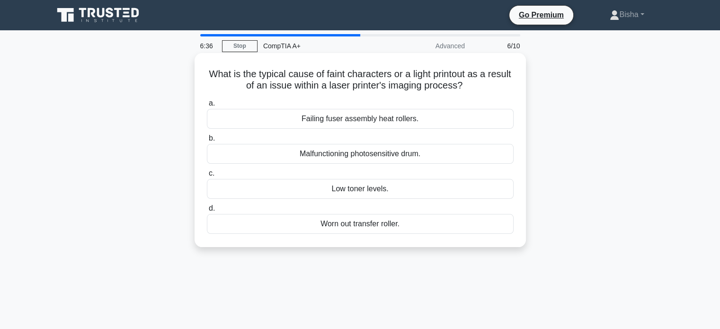
click at [434, 186] on div "Low toner levels." at bounding box center [360, 189] width 307 height 20
click at [207, 177] on input "c. Low toner levels." at bounding box center [207, 174] width 0 height 6
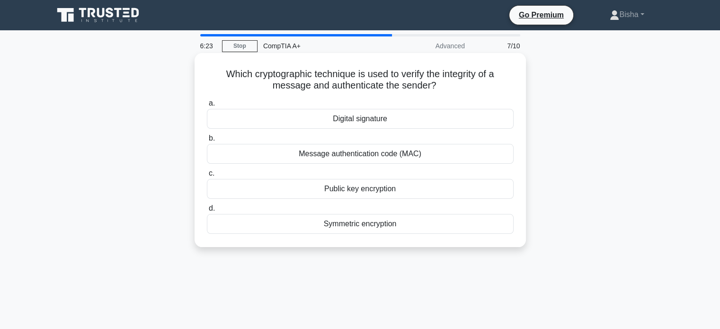
click at [372, 89] on h5 "Which cryptographic technique is used to verify the integrity of a message and …" at bounding box center [360, 80] width 309 height 24
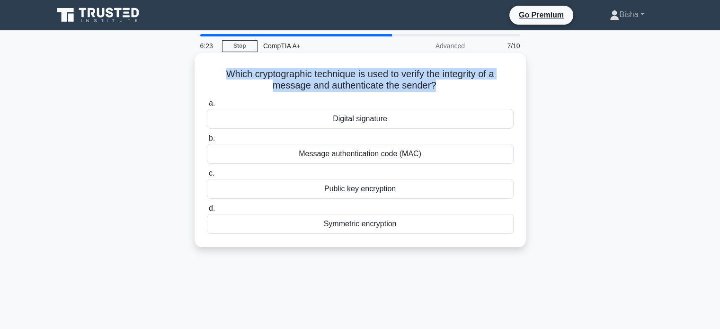
click at [372, 89] on h5 "Which cryptographic technique is used to verify the integrity of a message and …" at bounding box center [360, 80] width 309 height 24
copy div "Which cryptographic technique is used to verify the integrity of a message and …"
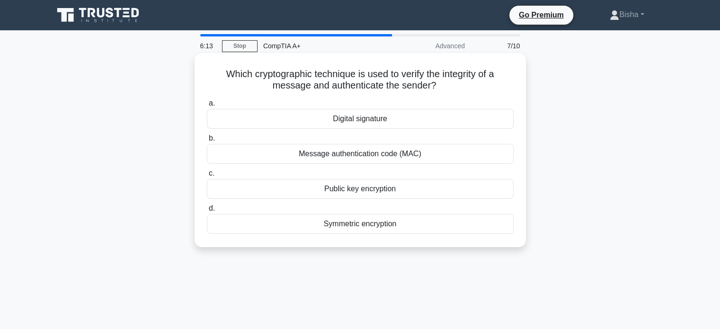
click at [410, 159] on div "Message authentication code (MAC)" at bounding box center [360, 154] width 307 height 20
click at [207, 142] on input "b. Message authentication code (MAC)" at bounding box center [207, 138] width 0 height 6
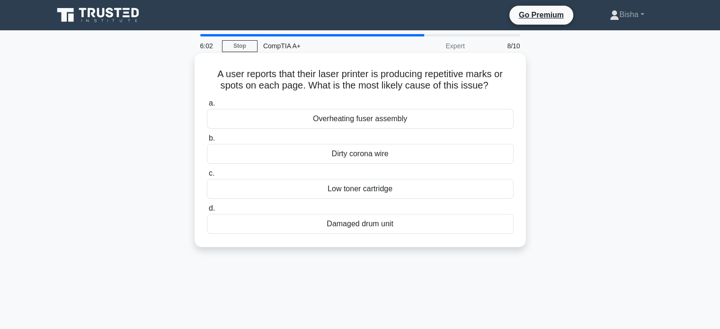
click at [412, 157] on div "Dirty corona wire" at bounding box center [360, 154] width 307 height 20
click at [207, 142] on input "b. Dirty corona wire" at bounding box center [207, 138] width 0 height 6
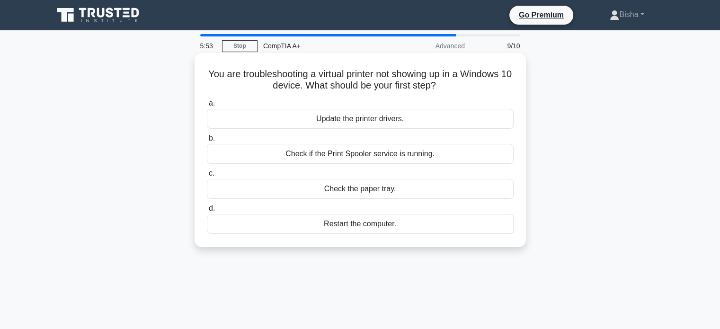
click at [430, 159] on div "Check if the Print Spooler service is running." at bounding box center [360, 154] width 307 height 20
click at [207, 142] on input "b. Check if the Print Spooler service is running." at bounding box center [207, 138] width 0 height 6
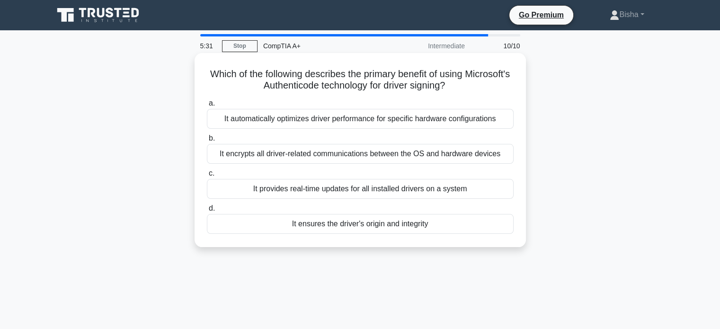
click at [418, 229] on div "It ensures the driver's origin and integrity" at bounding box center [360, 224] width 307 height 20
click at [207, 212] on input "d. It ensures the driver's origin and integrity" at bounding box center [207, 209] width 0 height 6
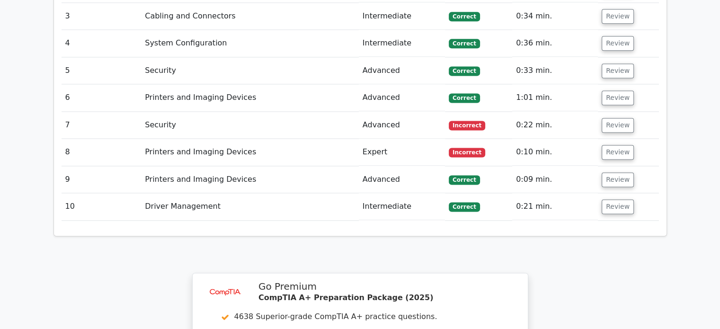
scroll to position [1261, 0]
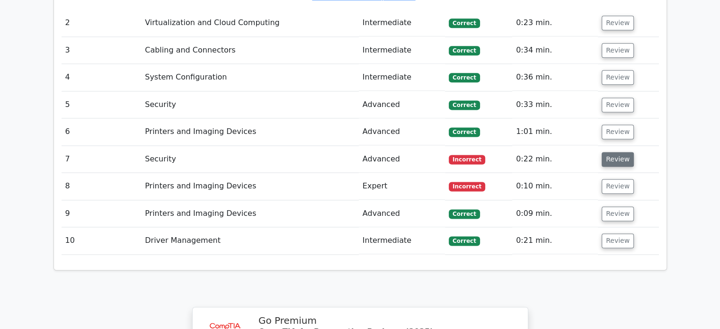
click at [614, 152] on button "Review" at bounding box center [618, 159] width 32 height 15
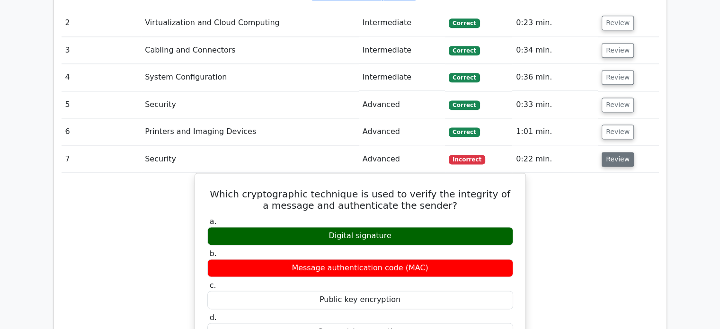
click at [617, 152] on button "Review" at bounding box center [618, 159] width 32 height 15
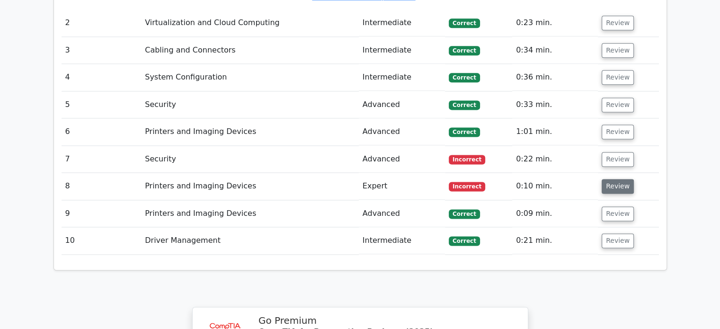
click at [611, 179] on button "Review" at bounding box center [618, 186] width 32 height 15
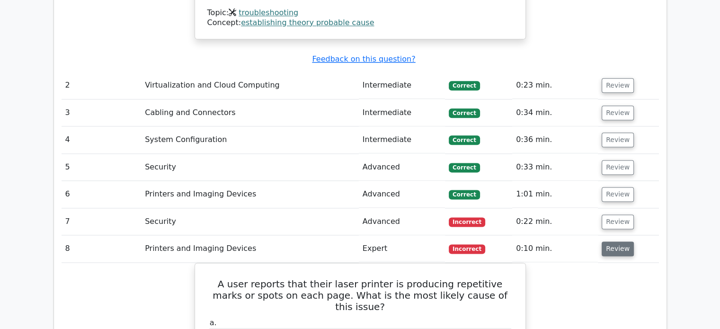
scroll to position [1199, 0]
click at [620, 235] on td "Review" at bounding box center [628, 248] width 61 height 27
click at [620, 241] on button "Review" at bounding box center [618, 248] width 32 height 15
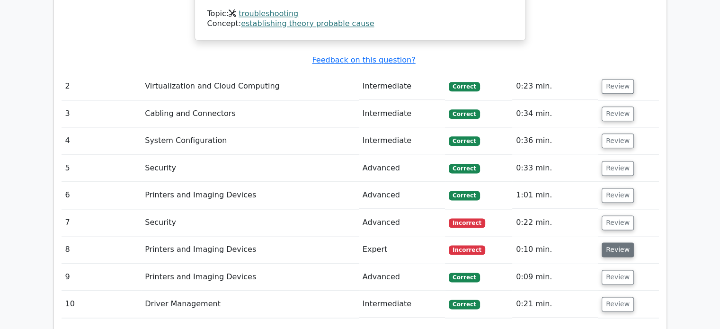
scroll to position [1197, 0]
click at [616, 216] on button "Review" at bounding box center [618, 223] width 32 height 15
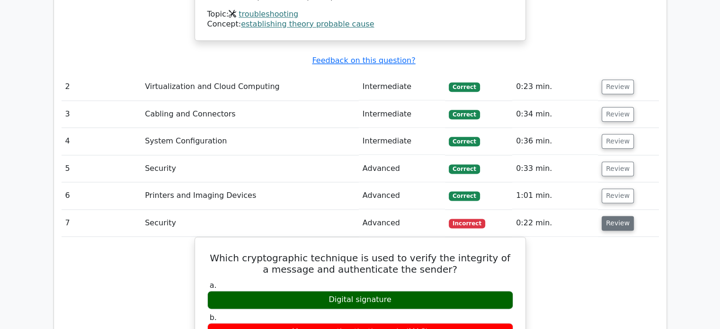
click at [616, 216] on button "Review" at bounding box center [618, 223] width 32 height 15
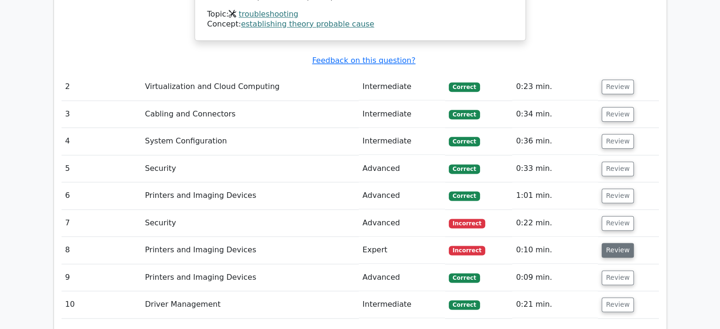
click at [614, 243] on button "Review" at bounding box center [618, 250] width 32 height 15
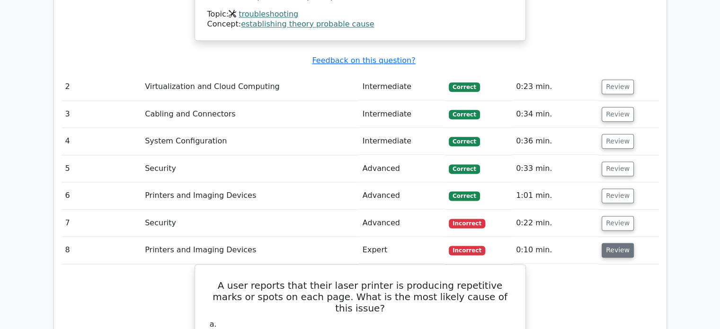
click at [614, 243] on button "Review" at bounding box center [618, 250] width 32 height 15
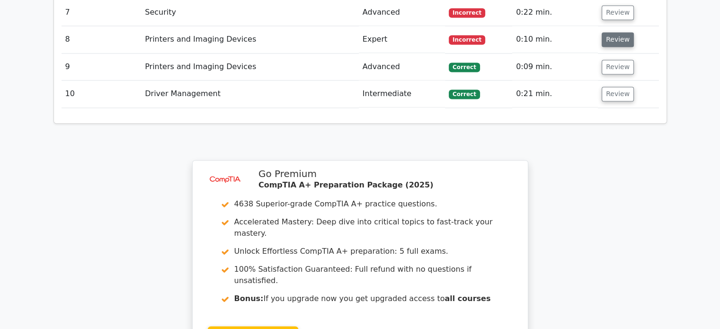
scroll to position [1516, 0]
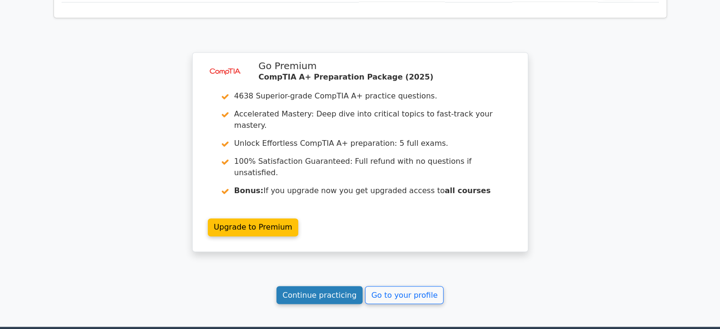
click at [343, 286] on link "Continue practicing" at bounding box center [320, 295] width 87 height 18
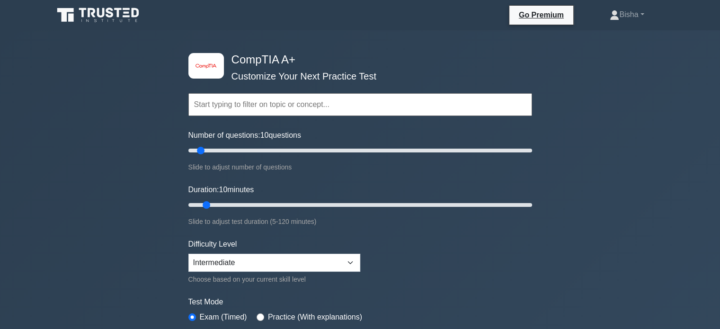
click at [519, 108] on input "text" at bounding box center [361, 104] width 344 height 23
